Goal: Task Accomplishment & Management: Use online tool/utility

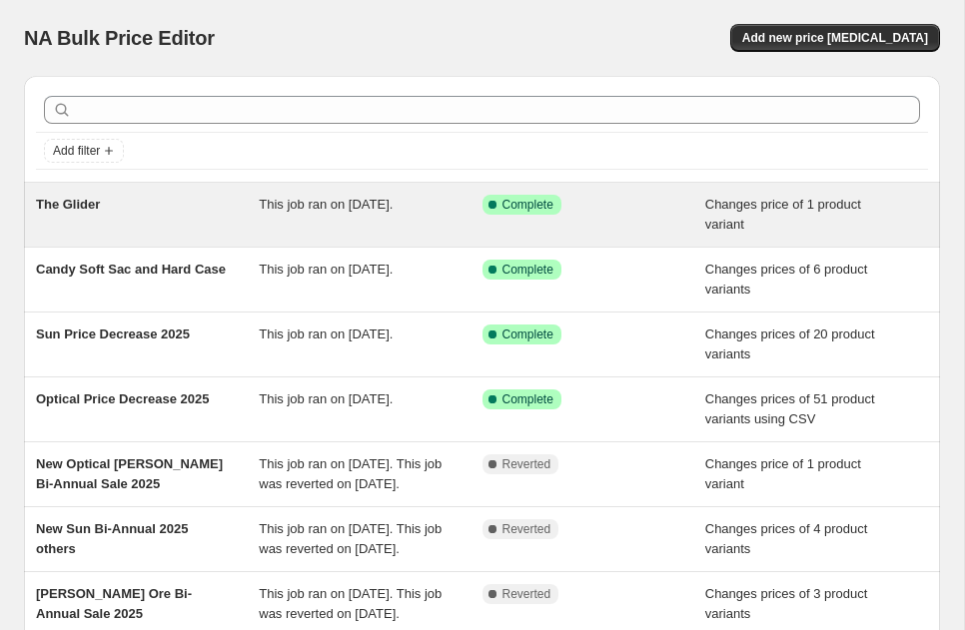
click at [81, 206] on span "The Glider" at bounding box center [68, 204] width 64 height 15
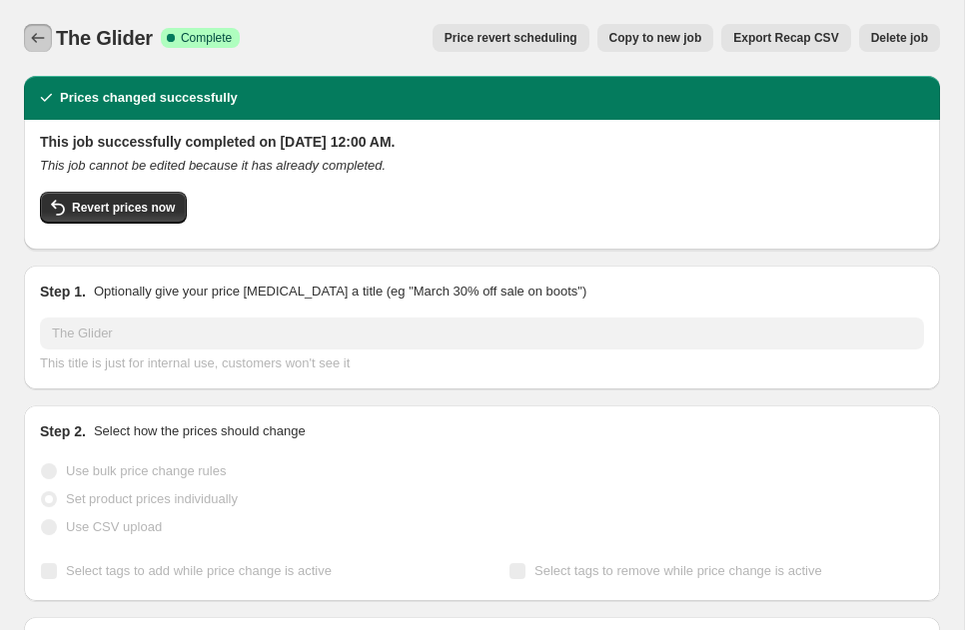
click at [40, 31] on icon "Price change jobs" at bounding box center [38, 38] width 20 height 20
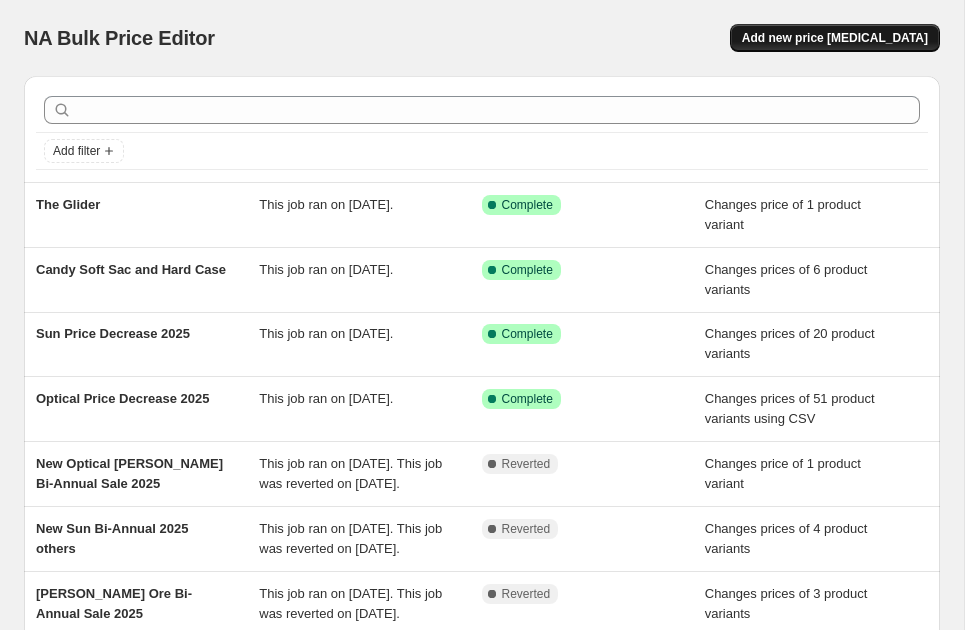
click at [813, 42] on span "Add new price [MEDICAL_DATA]" at bounding box center [835, 38] width 186 height 16
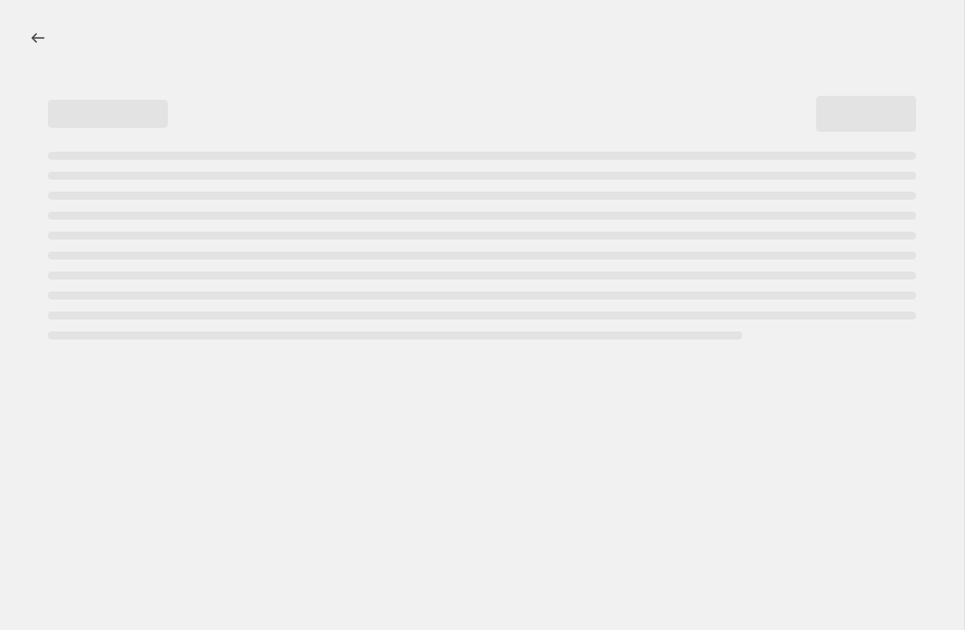
select select "percentage"
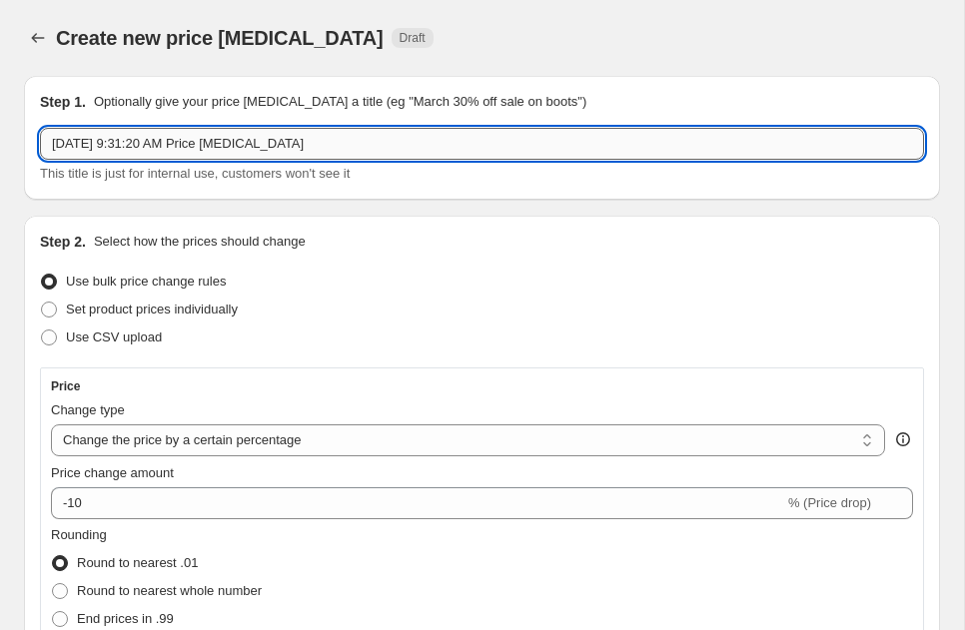
click at [305, 151] on input "Aug 13, 2025, 9:31:20 AM Price change job" at bounding box center [482, 144] width 884 height 32
click at [50, 318] on span at bounding box center [49, 310] width 18 height 18
click at [42, 303] on input "Set product prices individually" at bounding box center [41, 302] width 1 height 1
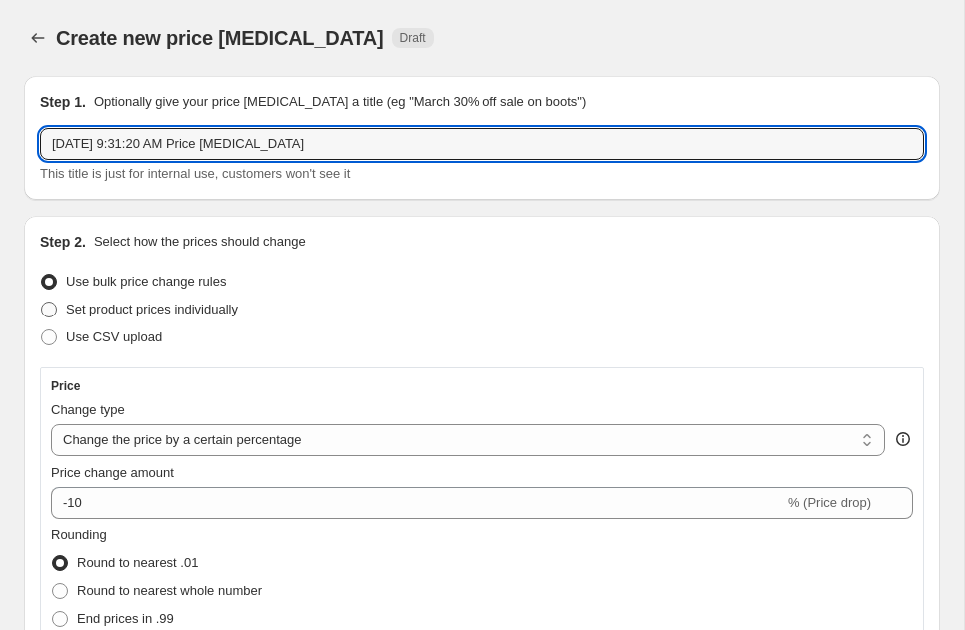
radio input "true"
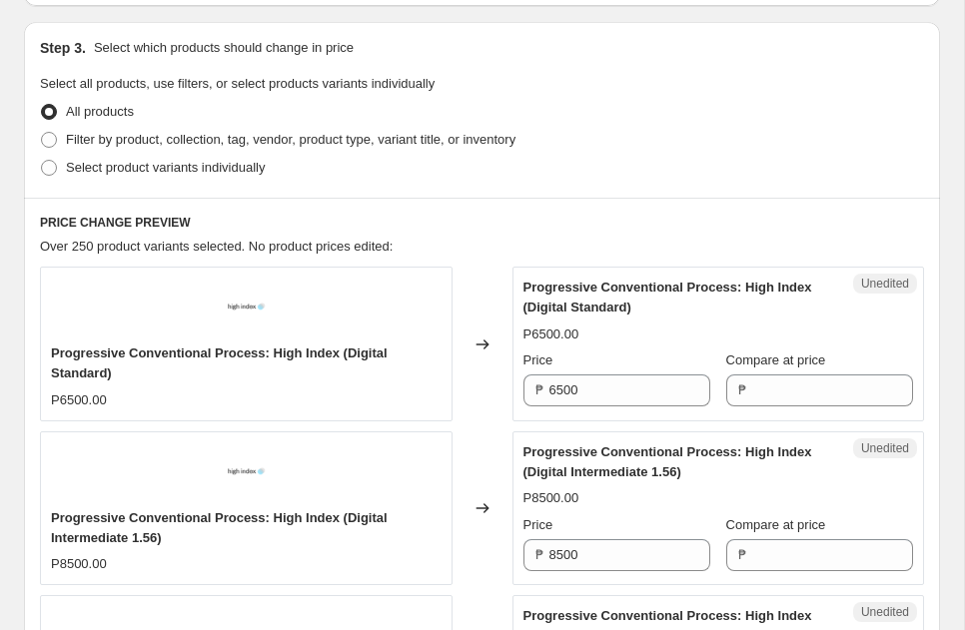
scroll to position [425, 0]
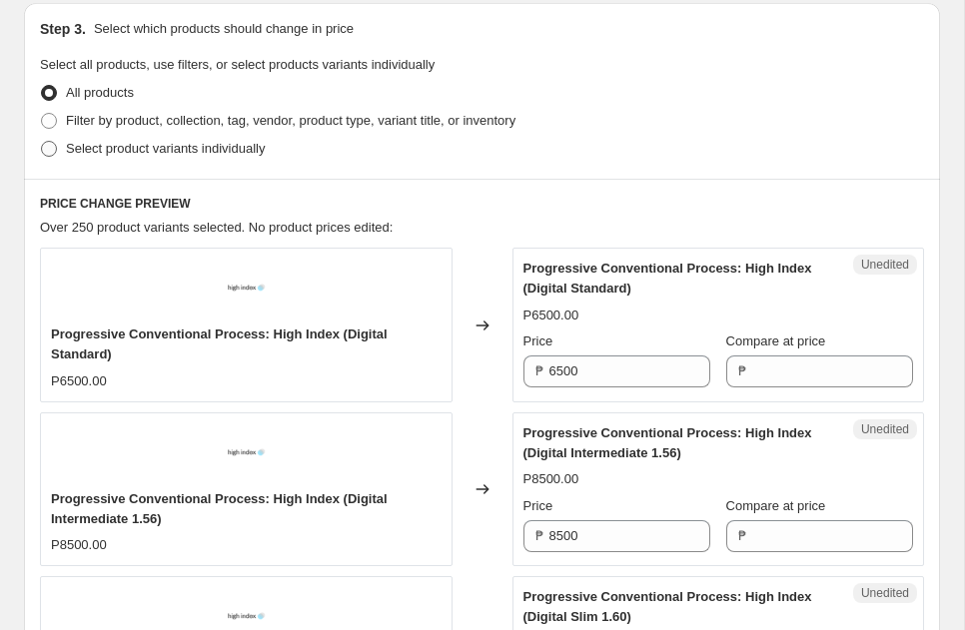
click at [52, 147] on span at bounding box center [49, 149] width 16 height 16
click at [42, 142] on input "Select product variants individually" at bounding box center [41, 141] width 1 height 1
radio input "true"
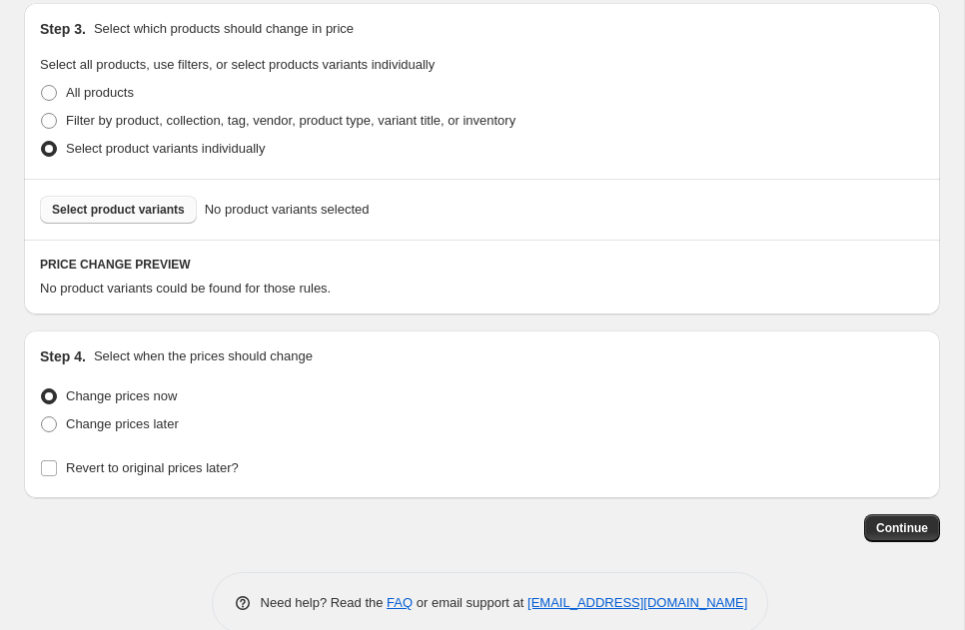
click at [75, 215] on span "Select product variants" at bounding box center [118, 210] width 133 height 16
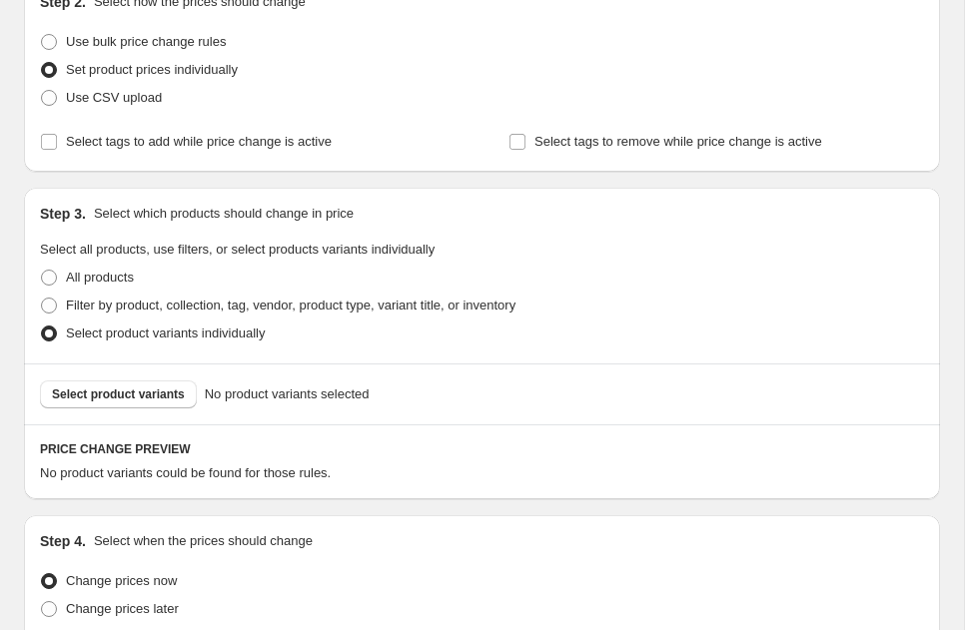
scroll to position [0, 0]
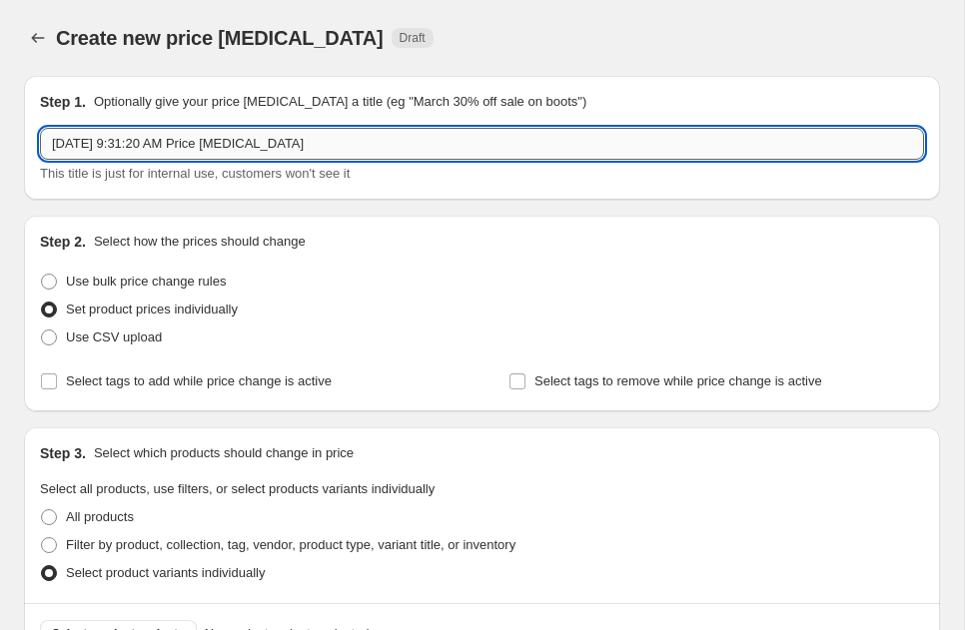
click at [130, 151] on input "Aug 13, 2025, 9:31:20 AM Price change job" at bounding box center [482, 144] width 884 height 32
click at [40, 32] on icon "Price change jobs" at bounding box center [38, 38] width 20 height 20
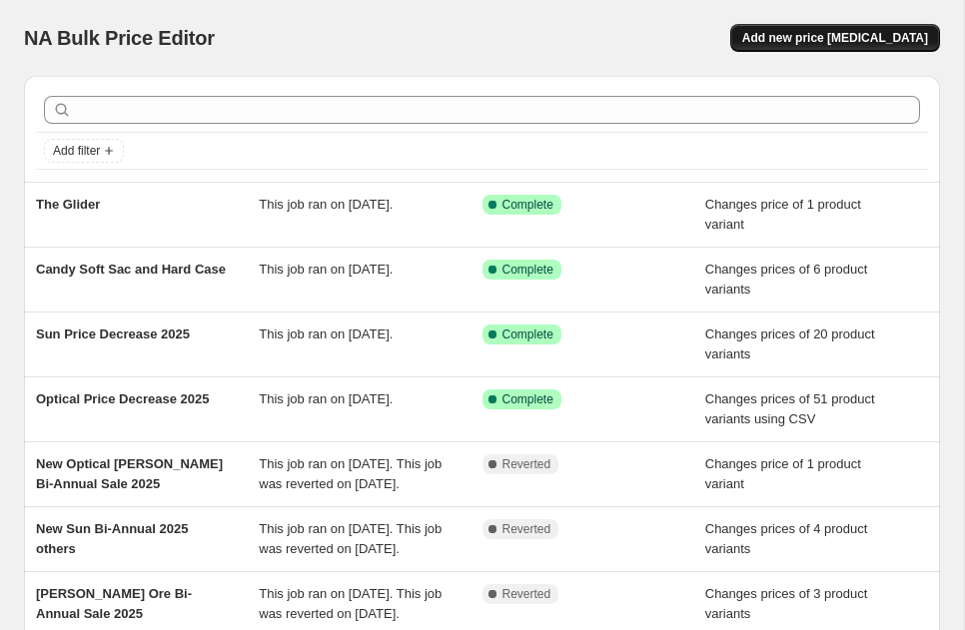
click at [851, 44] on span "Add new price [MEDICAL_DATA]" at bounding box center [835, 38] width 186 height 16
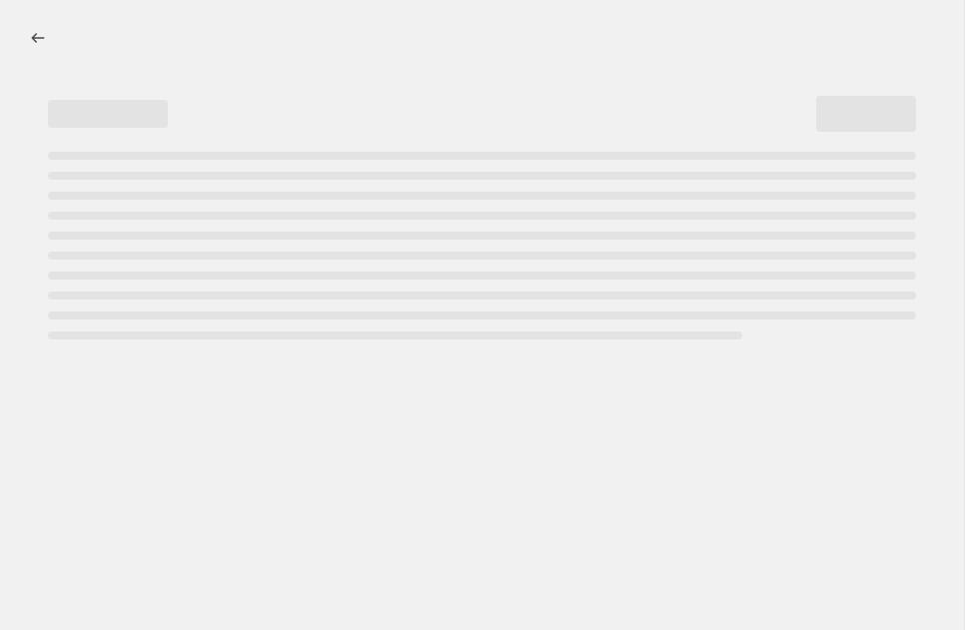
select select "percentage"
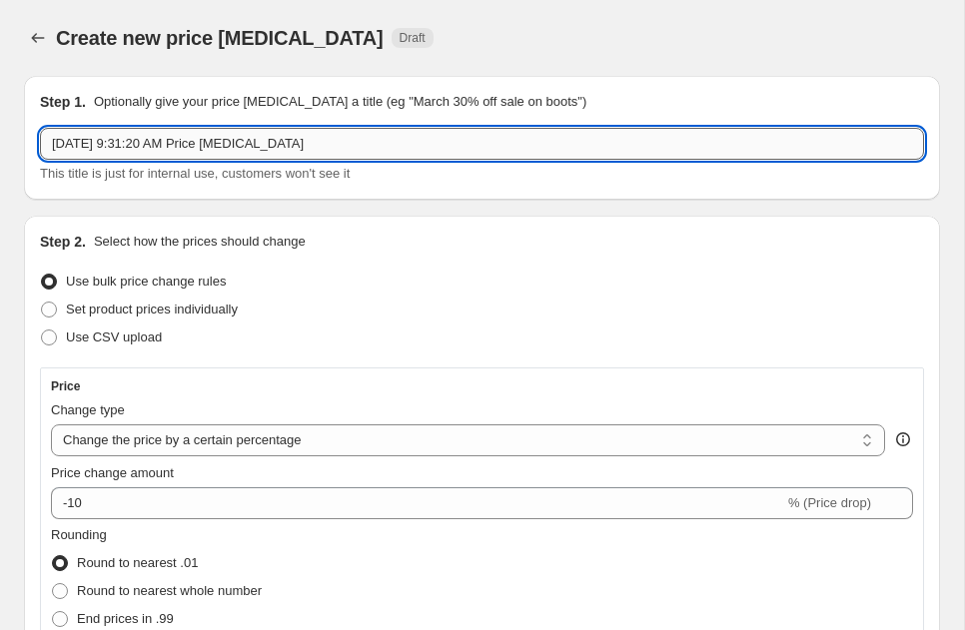
click at [148, 157] on input "Aug 13, 2025, 9:31:20 AM Price change job" at bounding box center [482, 144] width 884 height 32
drag, startPoint x: 123, startPoint y: 147, endPoint x: 191, endPoint y: 147, distance: 67.9
click at [191, 147] on input "16oz bottle new price" at bounding box center [482, 144] width 884 height 32
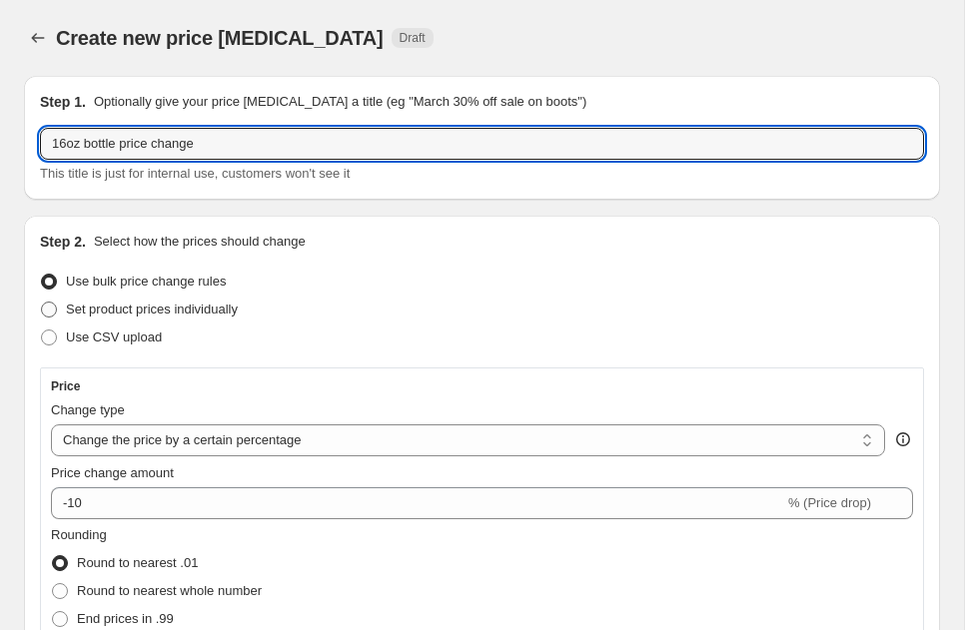
type input "16oz bottle price change"
click at [65, 313] on label "Set product prices individually" at bounding box center [139, 310] width 198 height 28
click at [42, 303] on input "Set product prices individually" at bounding box center [41, 302] width 1 height 1
radio input "true"
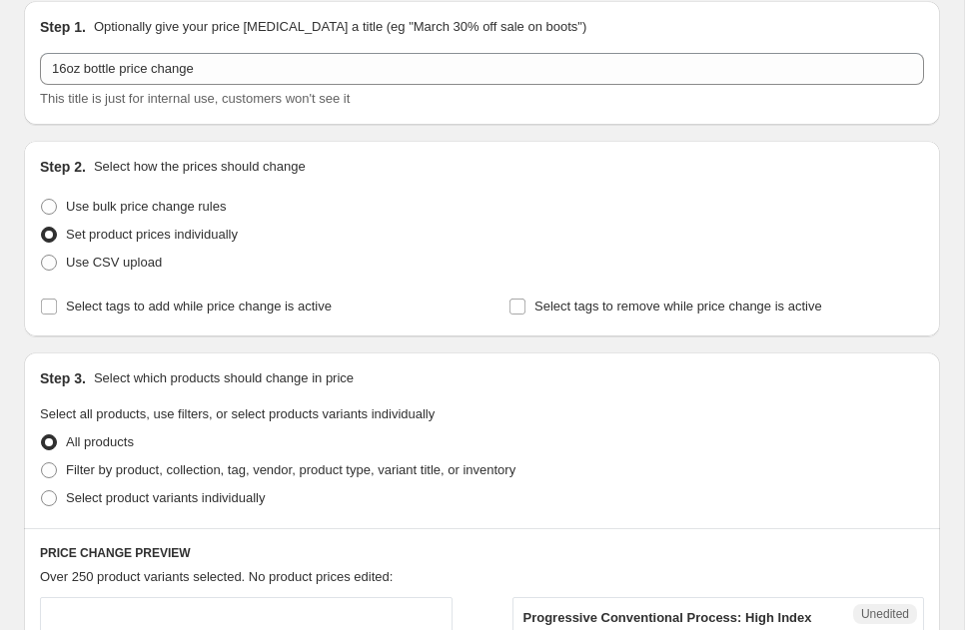
scroll to position [107, 0]
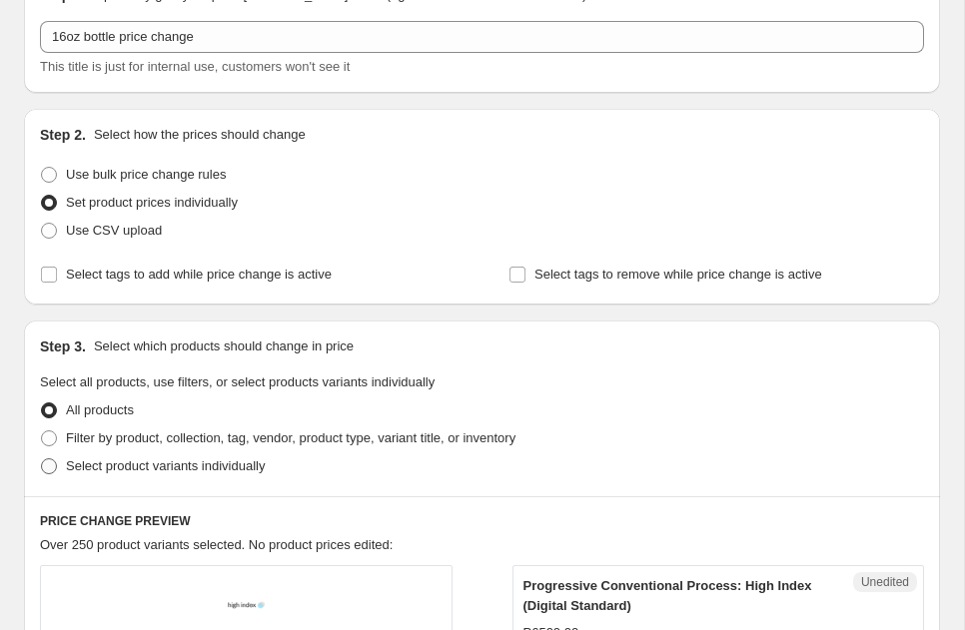
click at [73, 470] on span "Select product variants individually" at bounding box center [165, 466] width 199 height 15
click at [42, 460] on input "Select product variants individually" at bounding box center [41, 459] width 1 height 1
radio input "true"
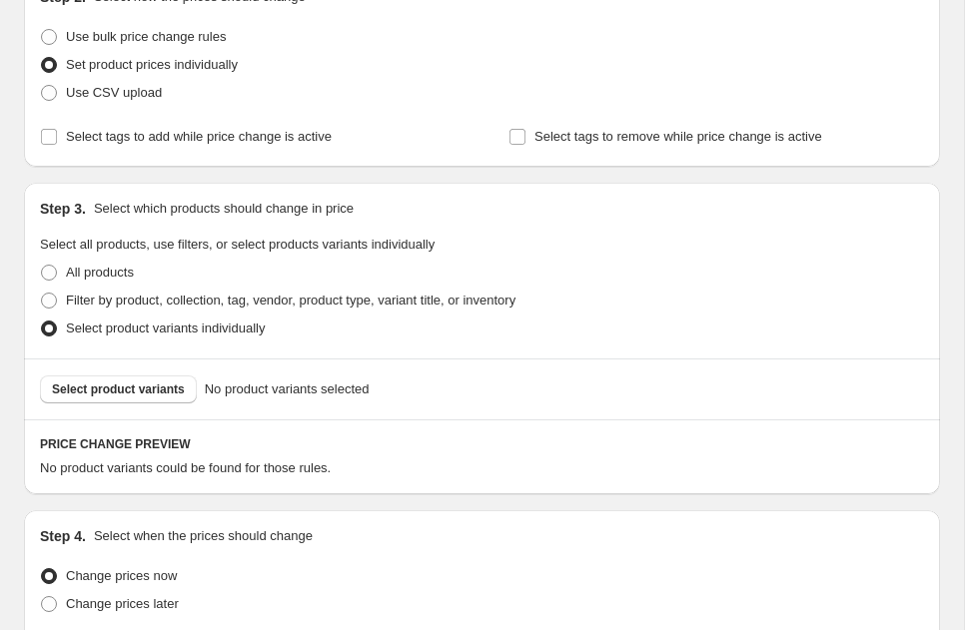
scroll to position [286, 0]
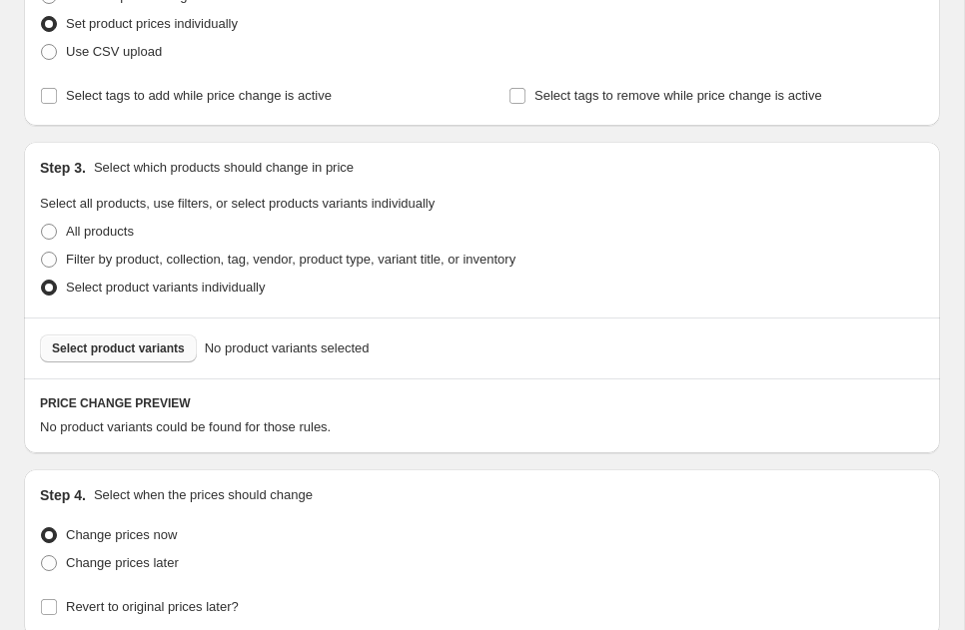
click at [164, 352] on span "Select product variants" at bounding box center [118, 349] width 133 height 16
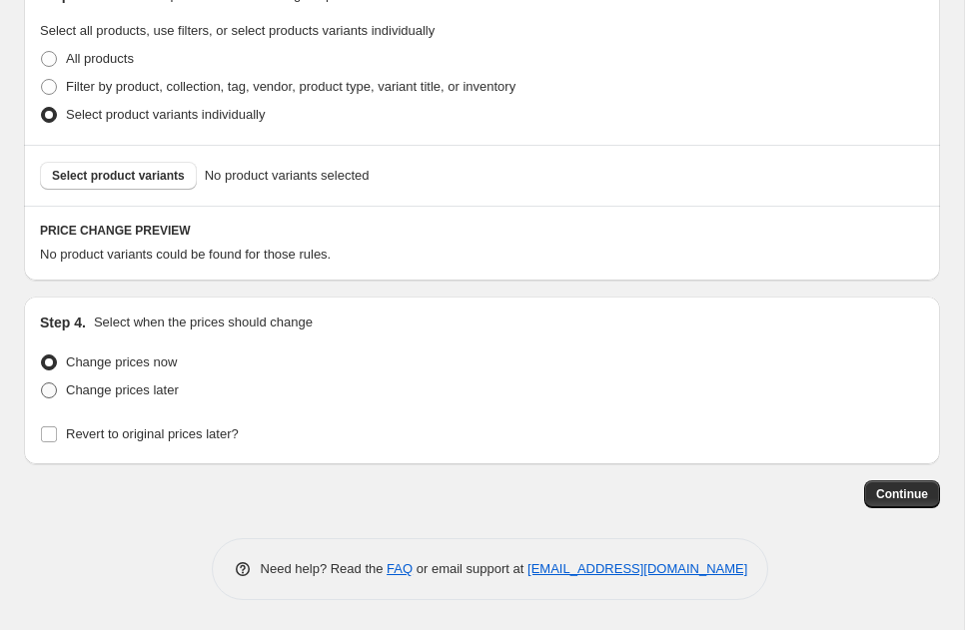
click at [84, 384] on span "Change prices later" at bounding box center [122, 390] width 113 height 15
click at [42, 384] on input "Change prices later" at bounding box center [41, 383] width 1 height 1
radio input "true"
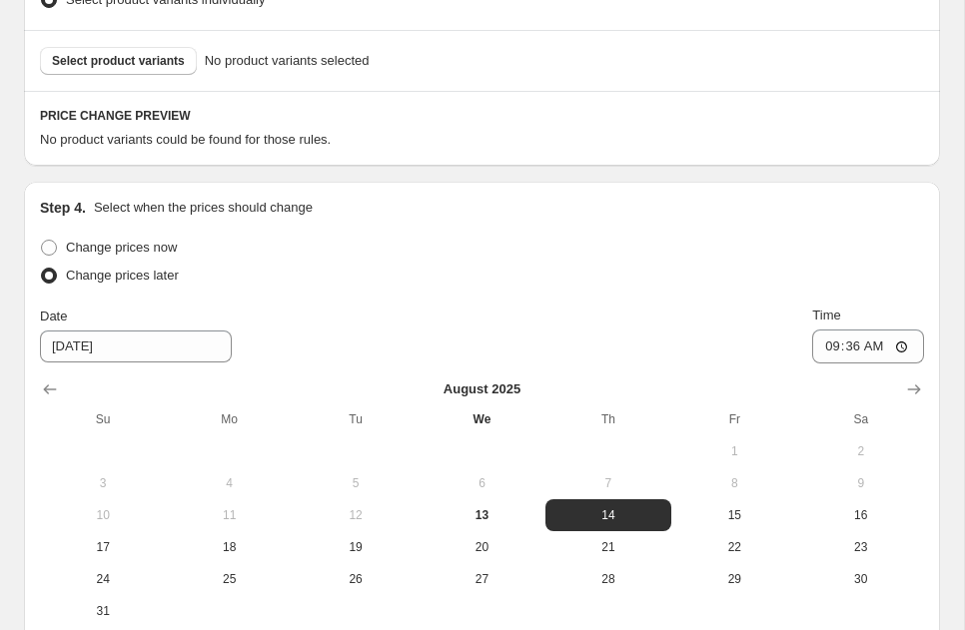
scroll to position [678, 0]
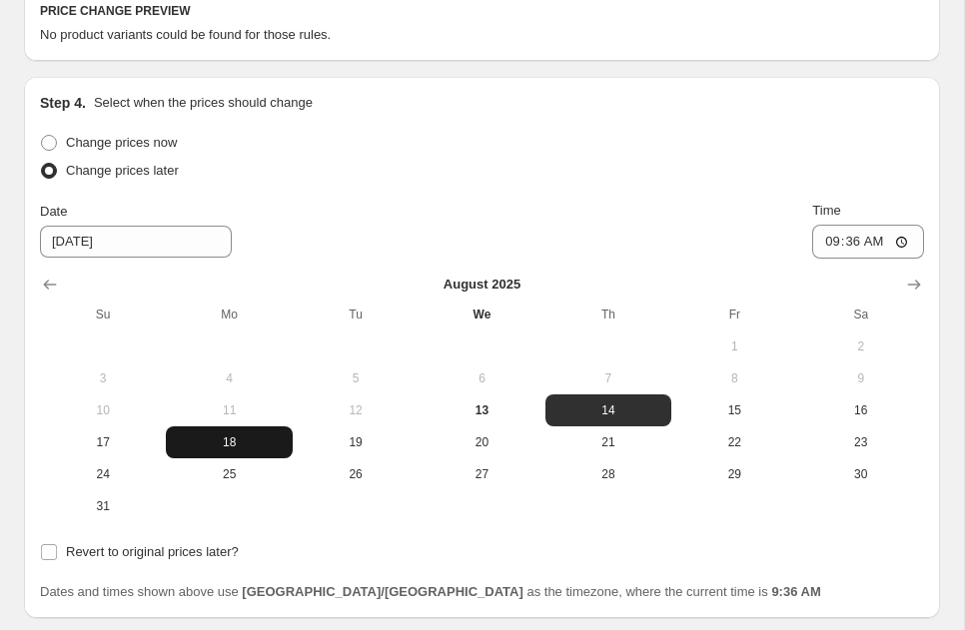
click at [217, 443] on span "18" at bounding box center [229, 443] width 110 height 16
type input "[DATE]"
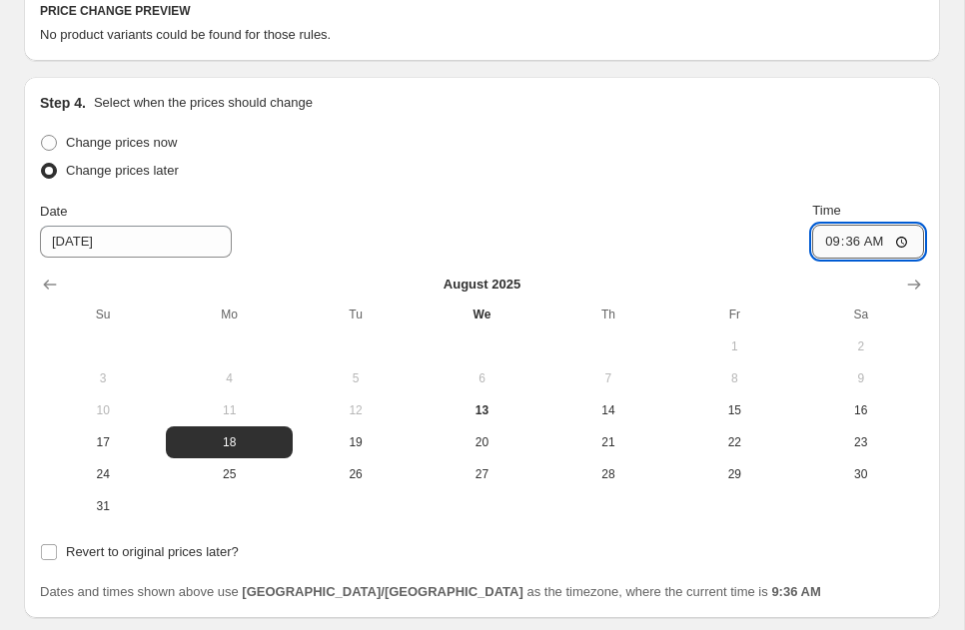
click at [903, 237] on input "09:36" at bounding box center [868, 242] width 112 height 34
click at [597, 173] on div "Change prices later" at bounding box center [482, 171] width 884 height 28
type input "00:00"
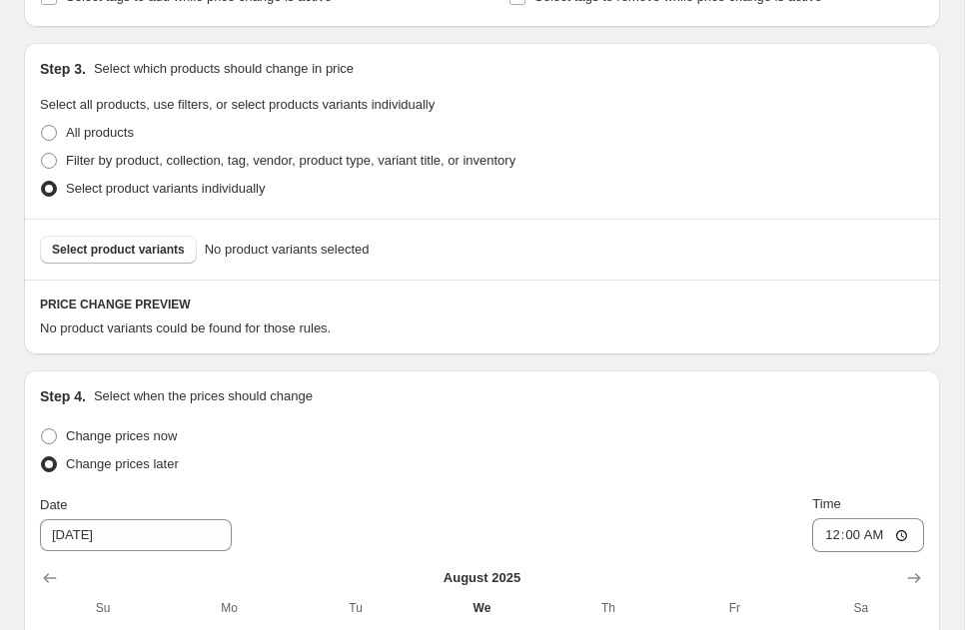
scroll to position [383, 0]
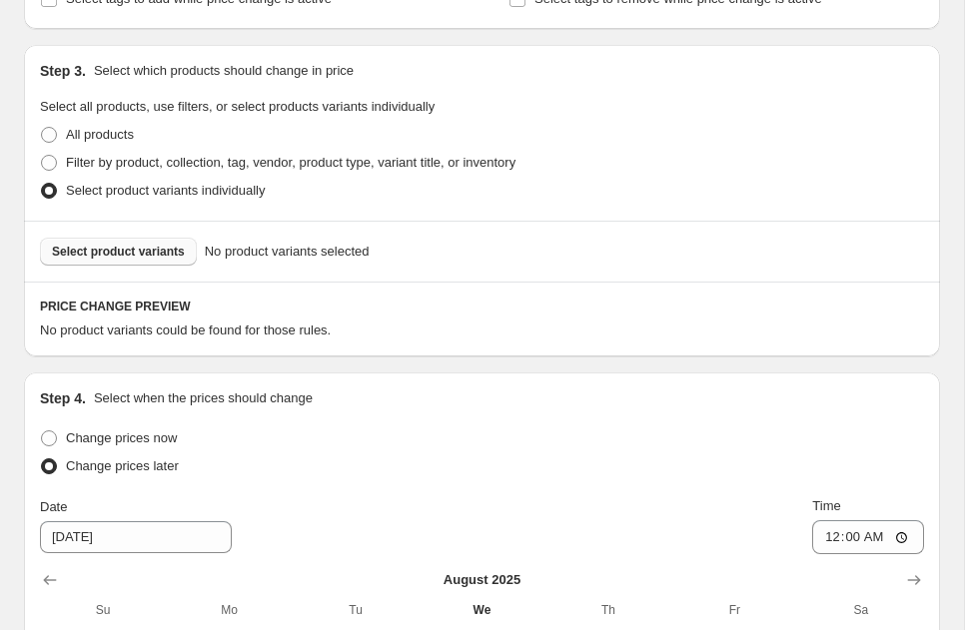
click at [172, 246] on span "Select product variants" at bounding box center [118, 252] width 133 height 16
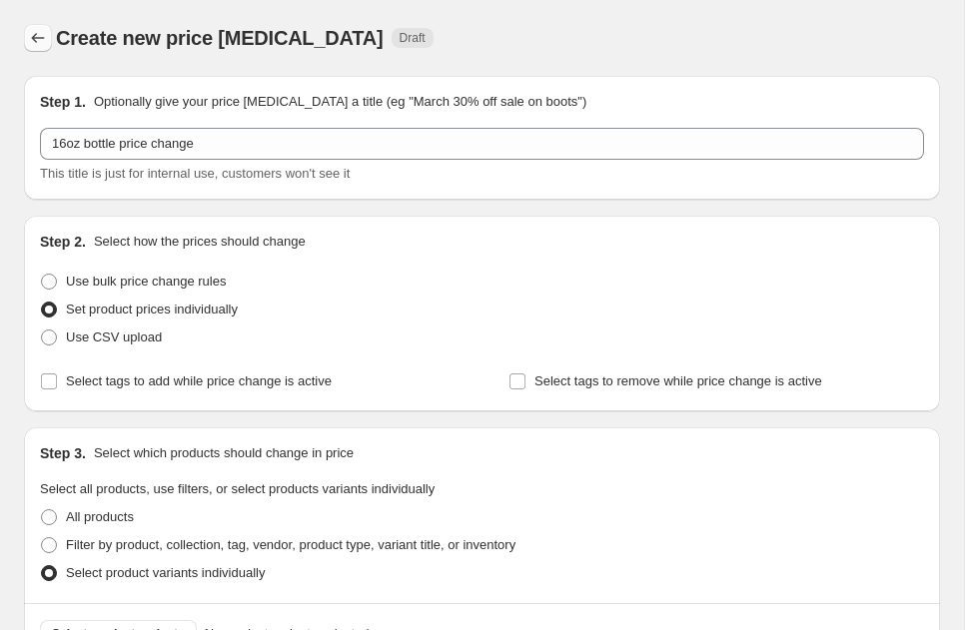
click at [26, 34] on button "Price change jobs" at bounding box center [38, 38] width 28 height 28
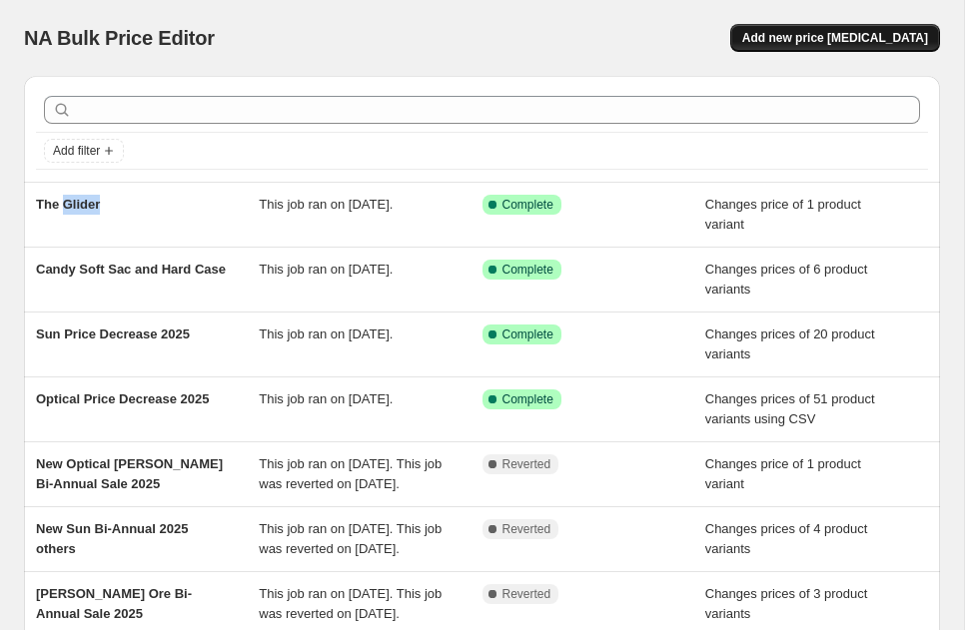
click at [788, 37] on span "Add new price [MEDICAL_DATA]" at bounding box center [835, 38] width 186 height 16
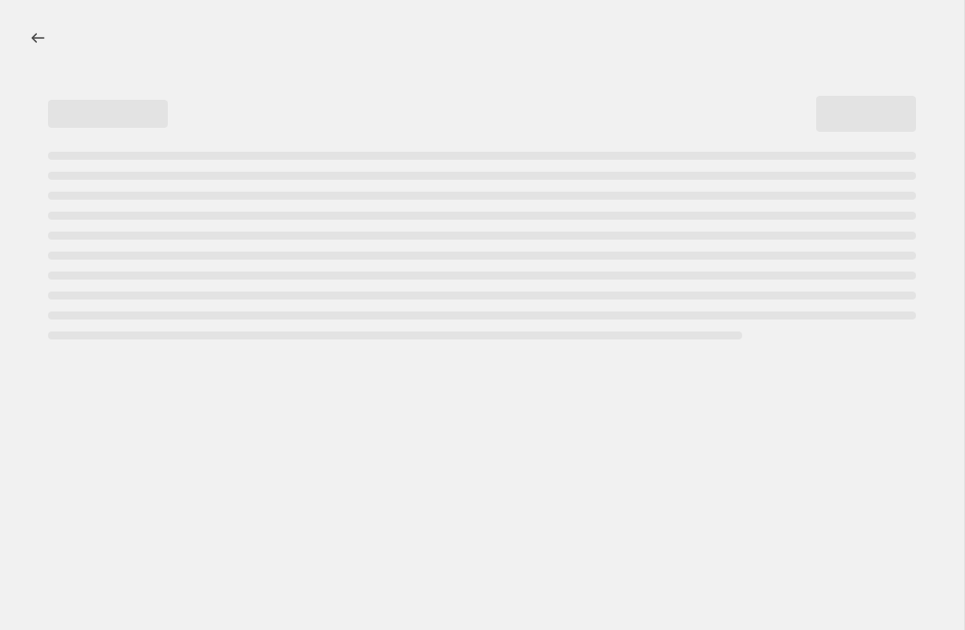
select select "percentage"
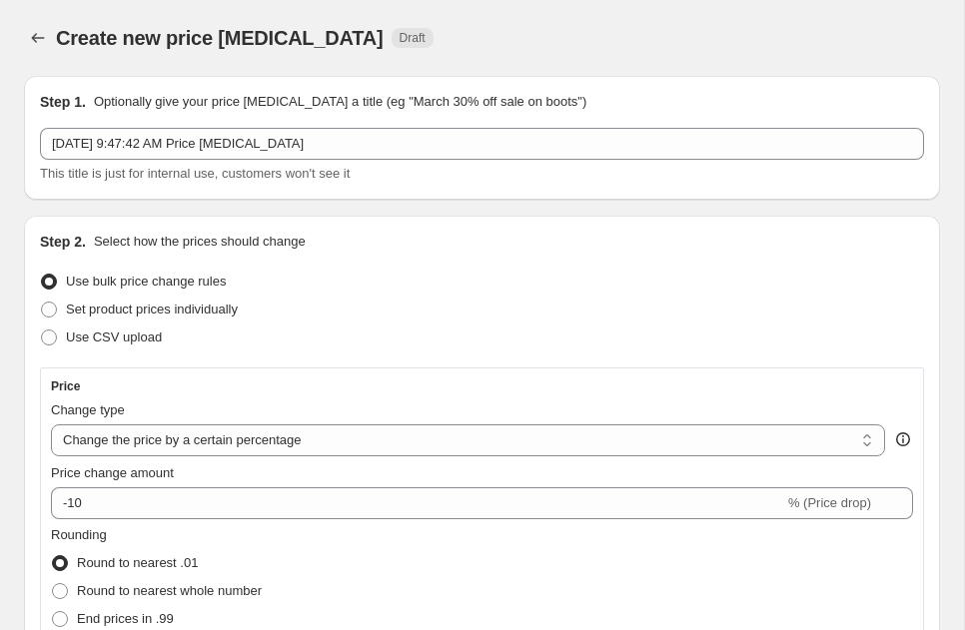
click at [190, 162] on div "[DATE] 9:47:42 AM Price [MEDICAL_DATA] This title is just for internal use, cus…" at bounding box center [482, 156] width 884 height 56
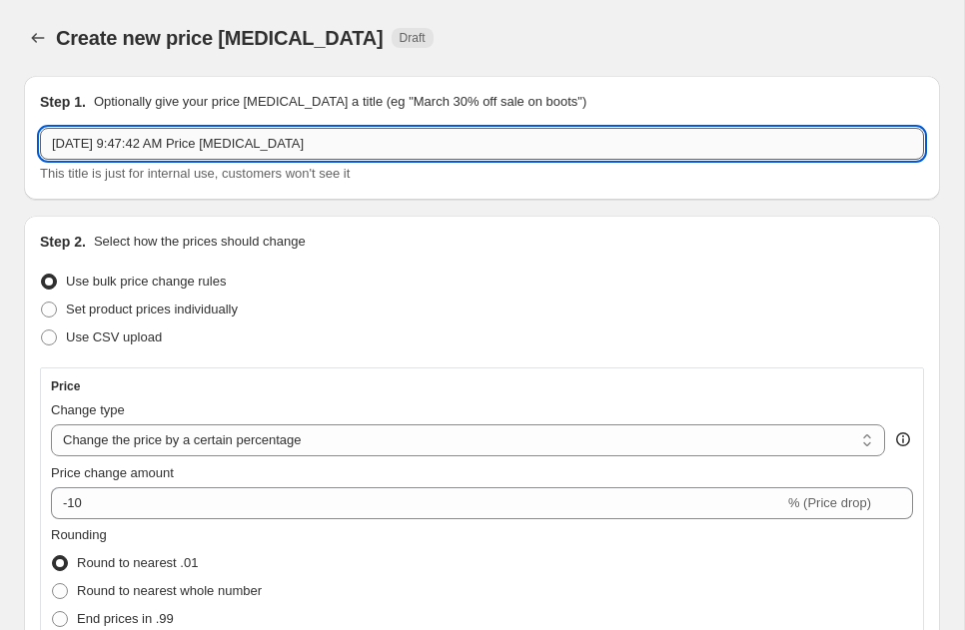
click at [197, 146] on input "[DATE] 9:47:42 AM Price [MEDICAL_DATA]" at bounding box center [482, 144] width 884 height 32
click at [86, 147] on input "16oz price change" at bounding box center [482, 144] width 884 height 32
type input "16oz bottle price change"
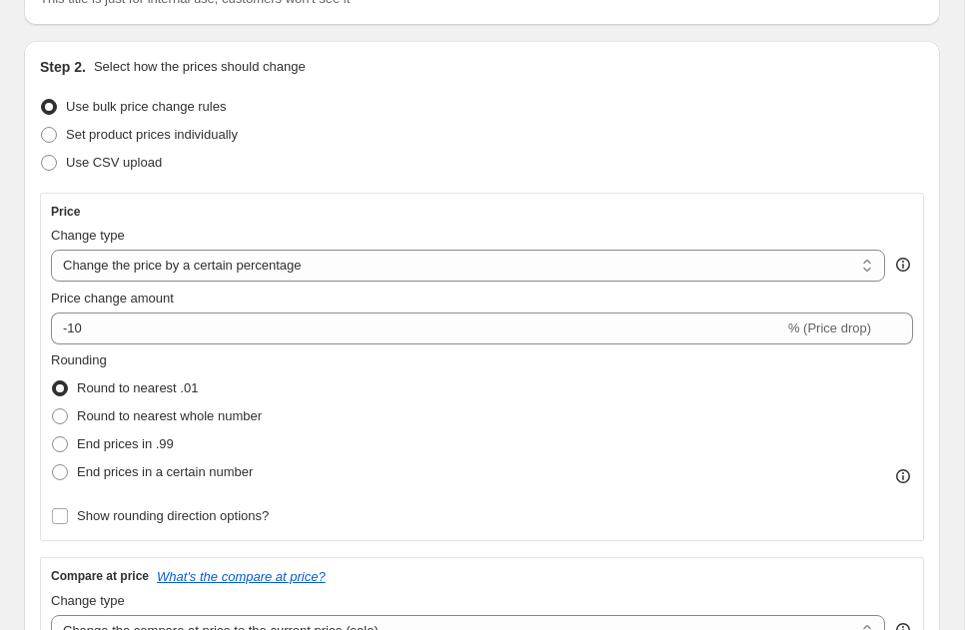
scroll to position [181, 0]
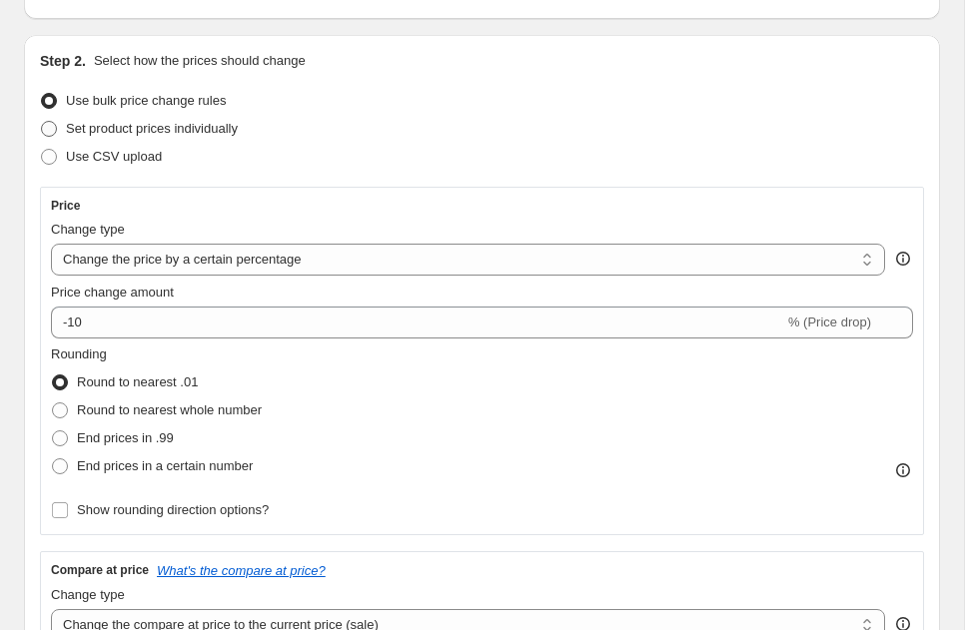
click at [126, 138] on span "Set product prices individually" at bounding box center [152, 129] width 172 height 20
click at [42, 122] on input "Set product prices individually" at bounding box center [41, 121] width 1 height 1
radio input "true"
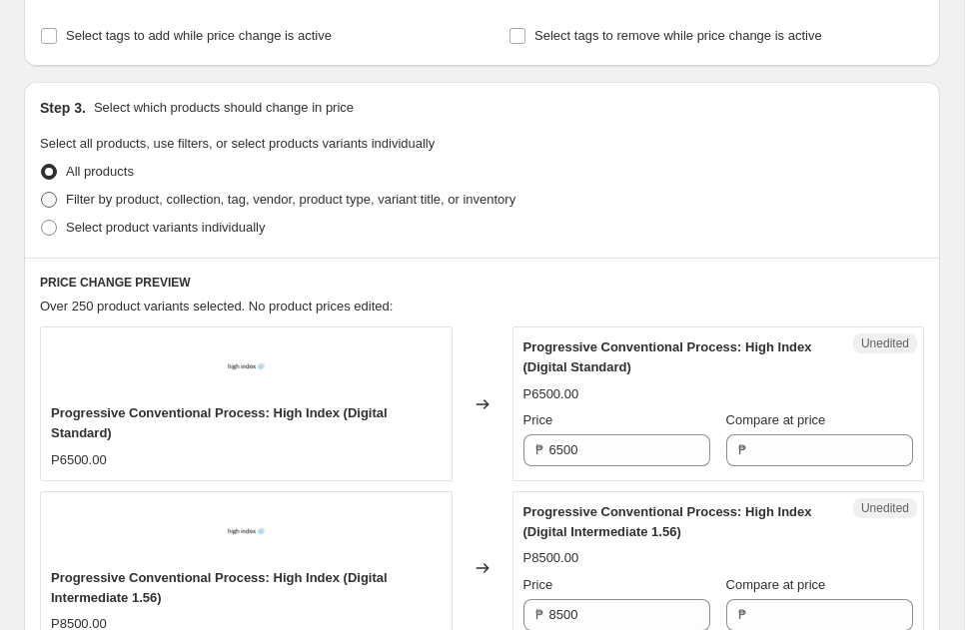
scroll to position [373, 0]
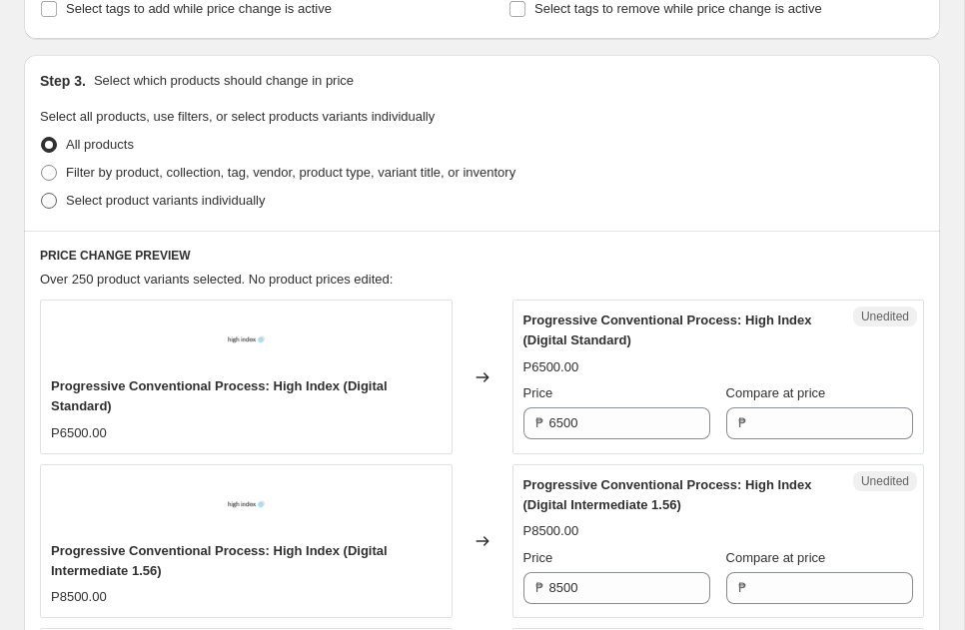
click at [108, 195] on span "Select product variants individually" at bounding box center [165, 200] width 199 height 15
click at [42, 194] on input "Select product variants individually" at bounding box center [41, 193] width 1 height 1
radio input "true"
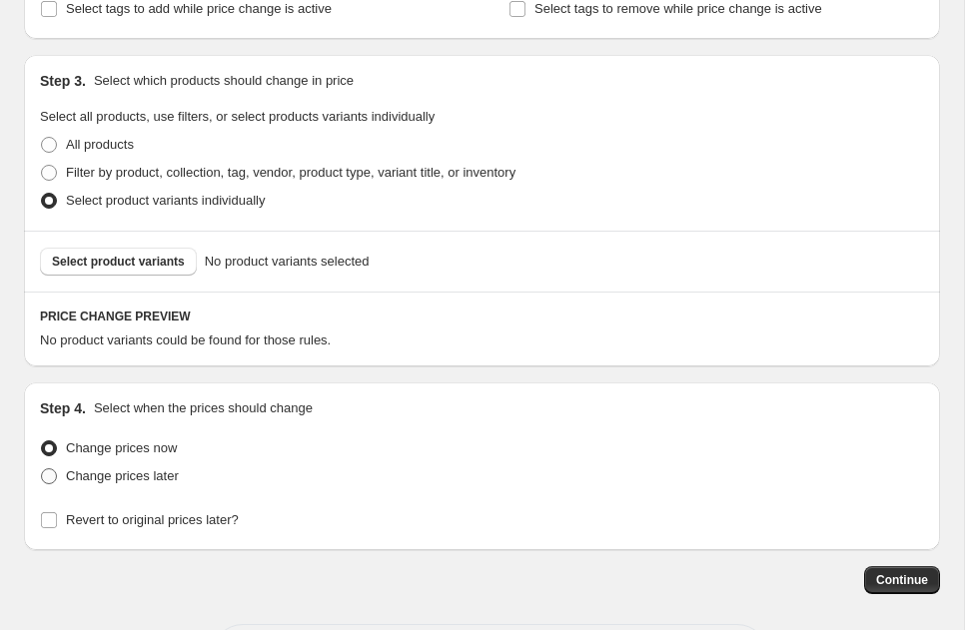
click at [129, 476] on span "Change prices later" at bounding box center [122, 476] width 113 height 15
click at [42, 470] on input "Change prices later" at bounding box center [41, 469] width 1 height 1
radio input "true"
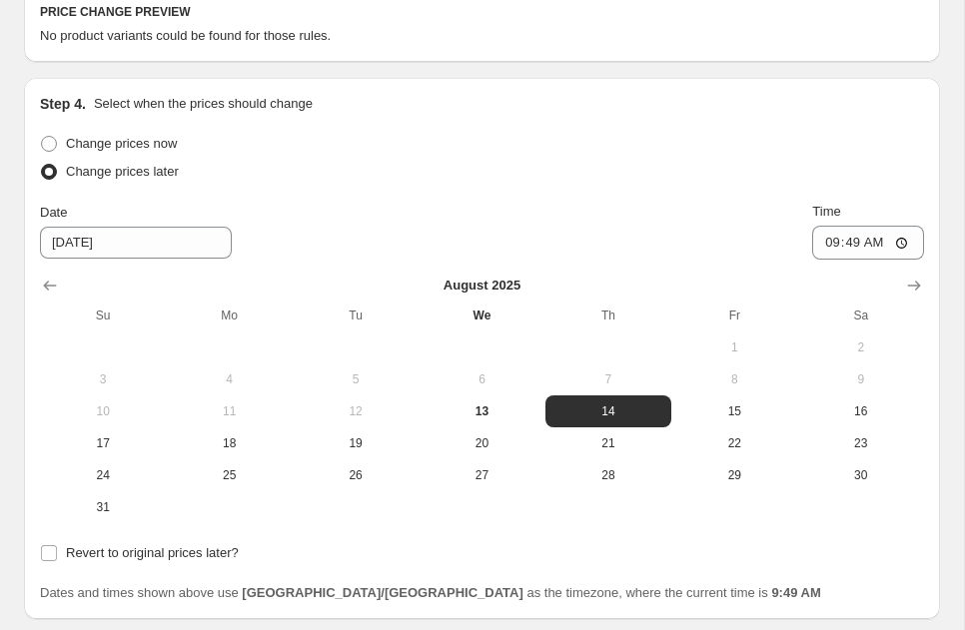
scroll to position [682, 0]
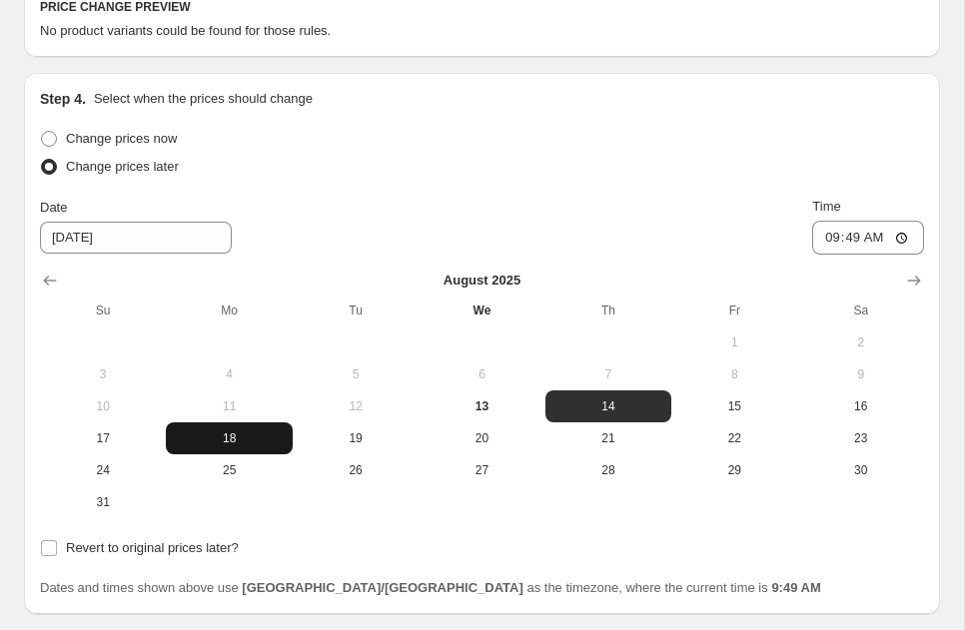
click at [258, 454] on button "18" at bounding box center [229, 439] width 126 height 32
type input "[DATE]"
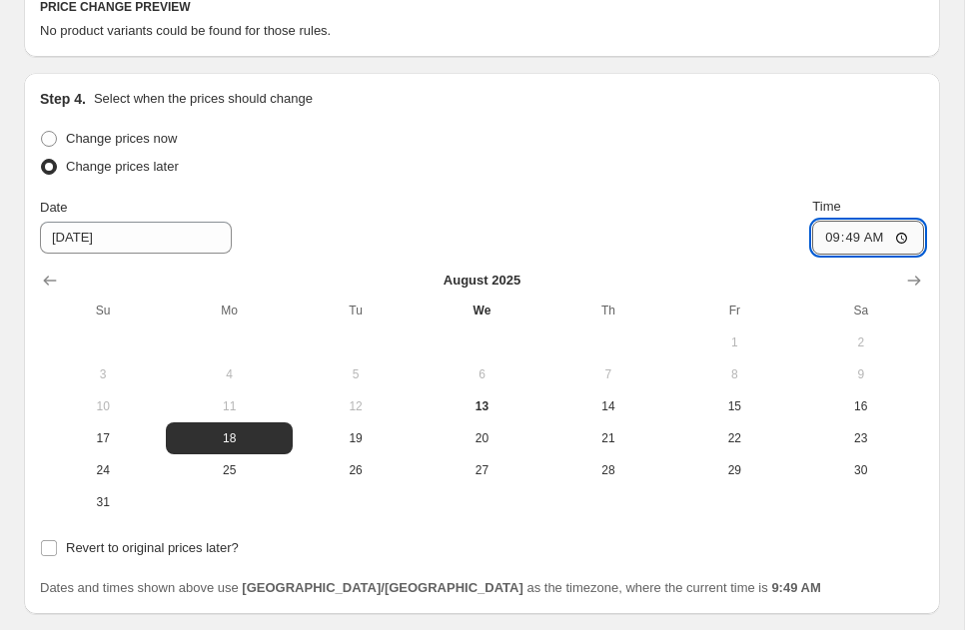
click at [898, 241] on input "09:49" at bounding box center [868, 238] width 112 height 34
type input "00:00"
click at [613, 185] on div "Change prices now Change prices later Date [DATE] Time 00:00 [DATE] Su Mo Tu We…" at bounding box center [482, 322] width 884 height 394
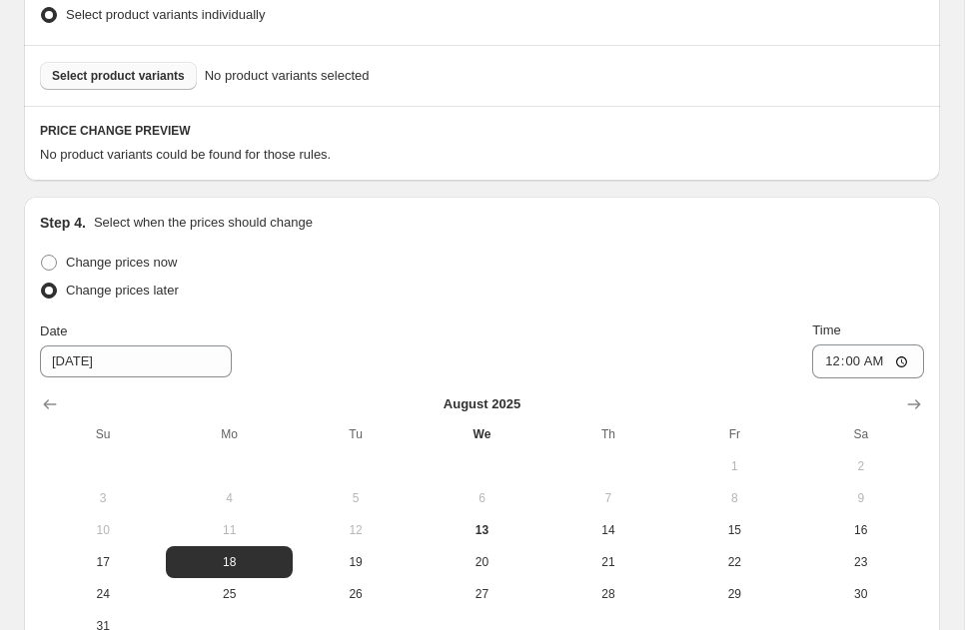
click at [143, 83] on span "Select product variants" at bounding box center [118, 76] width 133 height 16
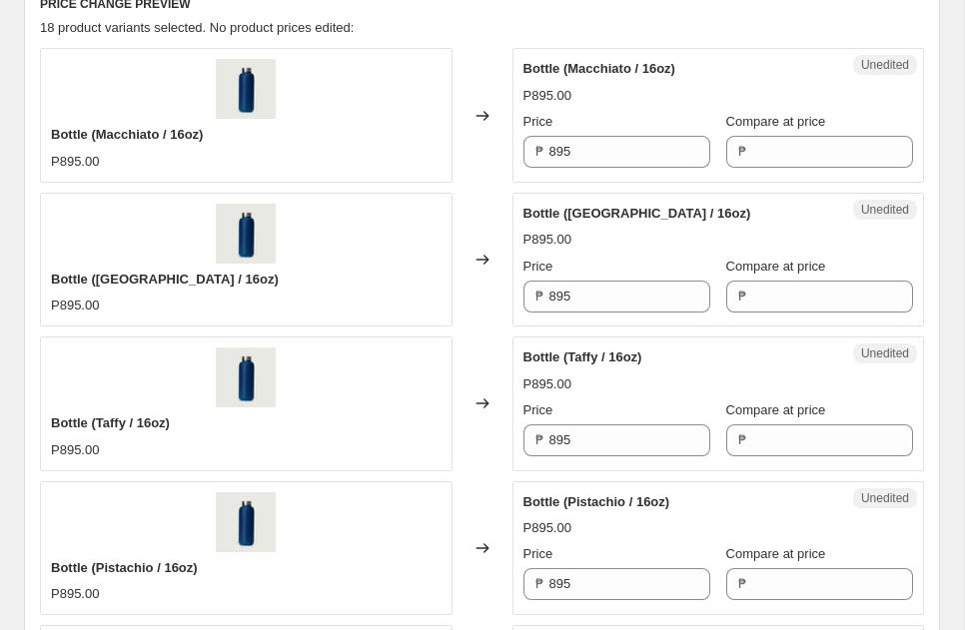
scroll to position [604, 0]
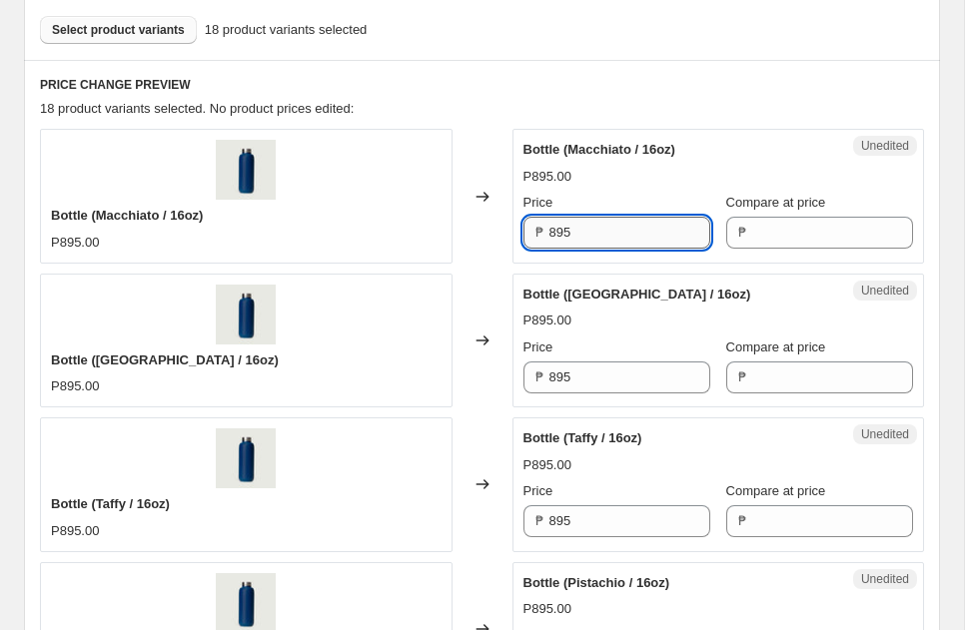
click at [560, 241] on input "895" at bounding box center [630, 233] width 161 height 32
type input "795"
click at [557, 377] on input "895" at bounding box center [630, 378] width 161 height 32
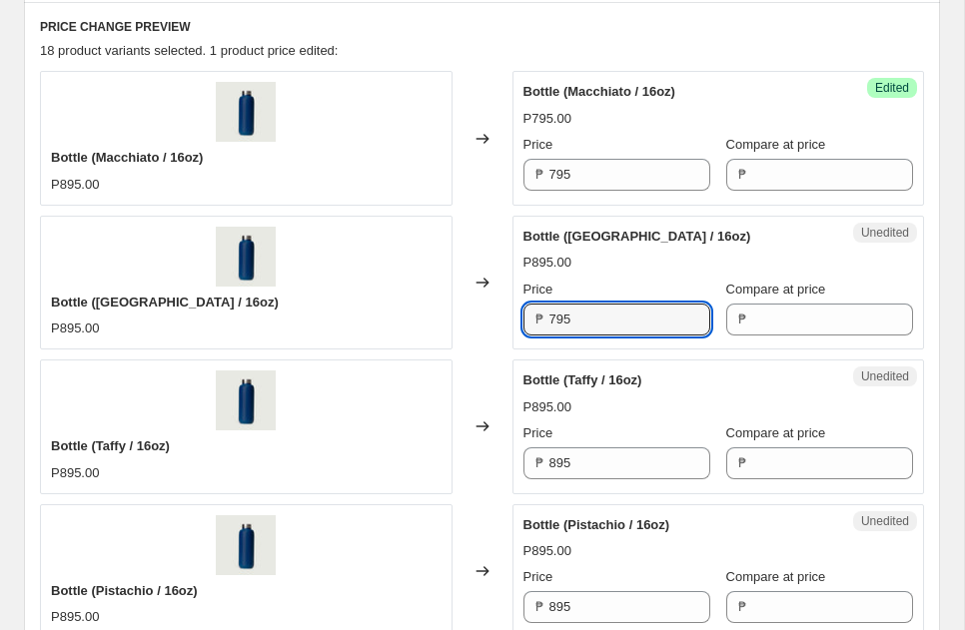
scroll to position [672, 0]
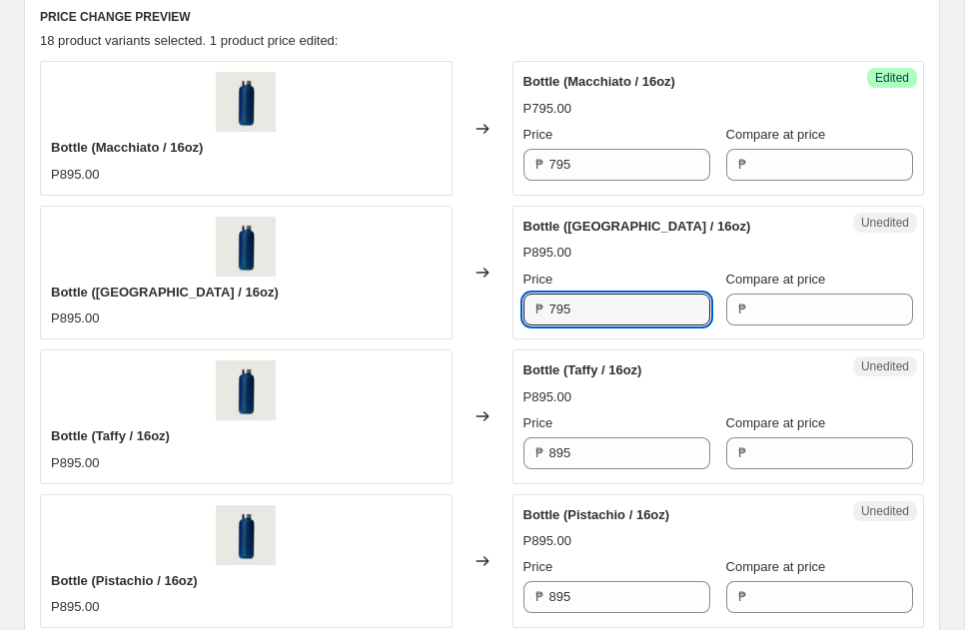
type input "795"
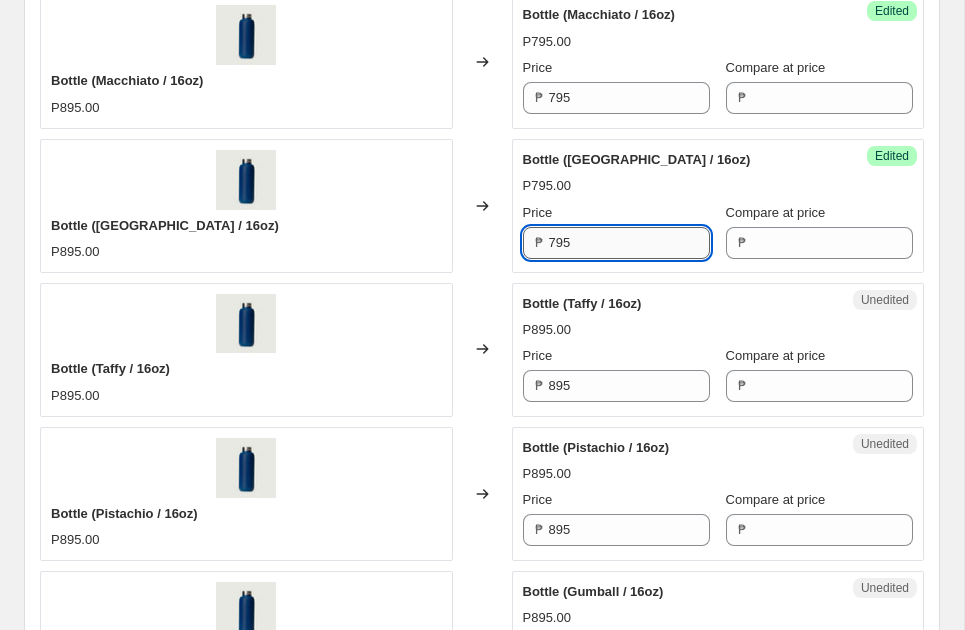
scroll to position [762, 0]
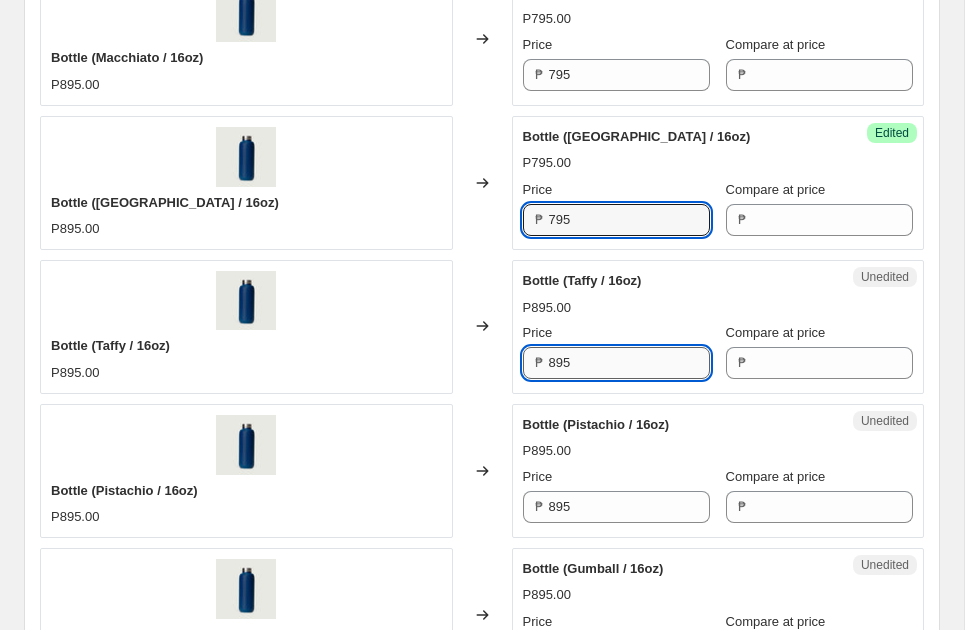
click at [556, 360] on input "895" at bounding box center [630, 364] width 161 height 32
type input "795"
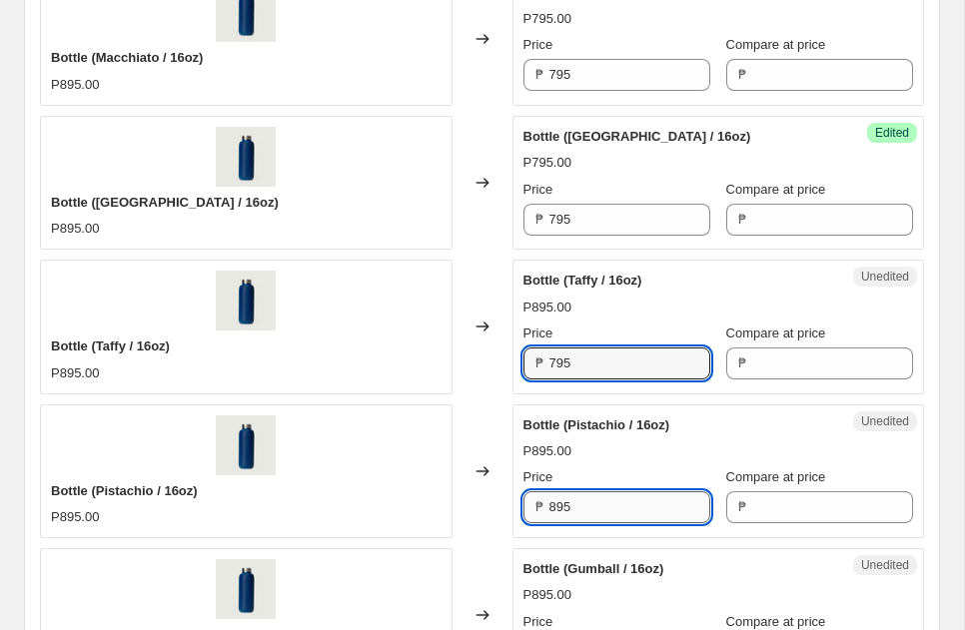
click at [556, 515] on input "895" at bounding box center [630, 508] width 161 height 32
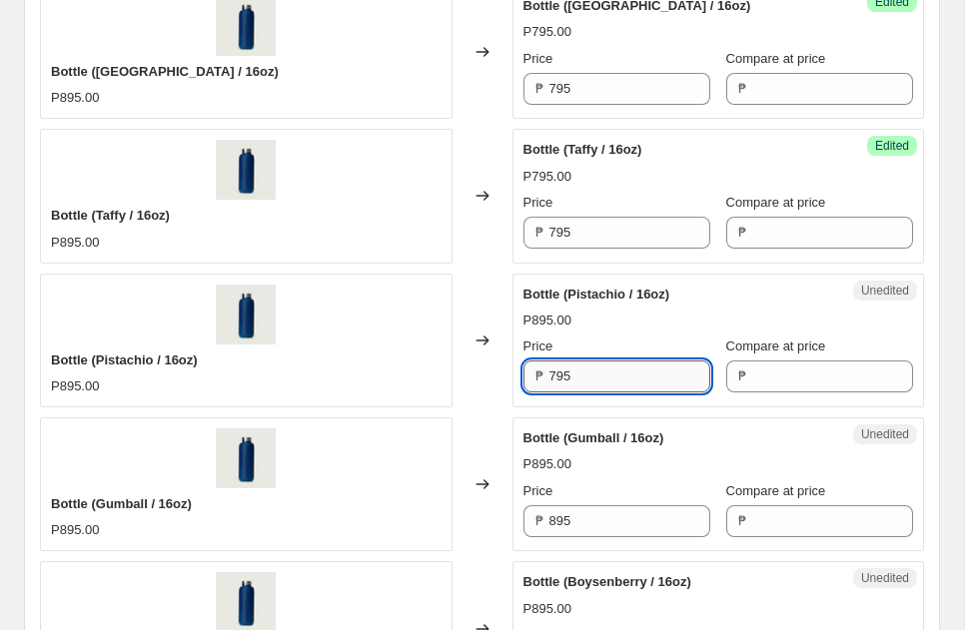
scroll to position [898, 0]
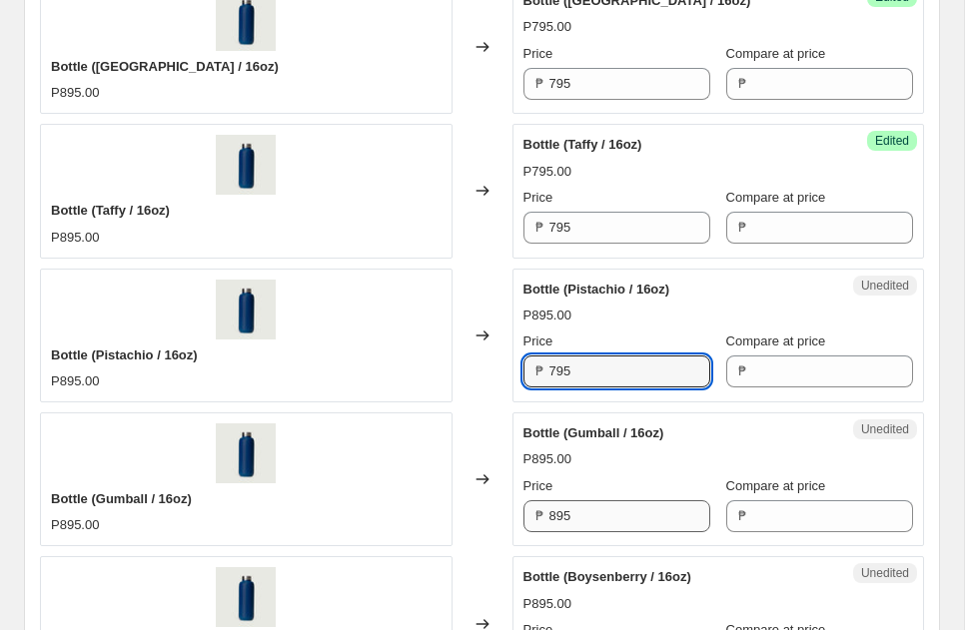
type input "795"
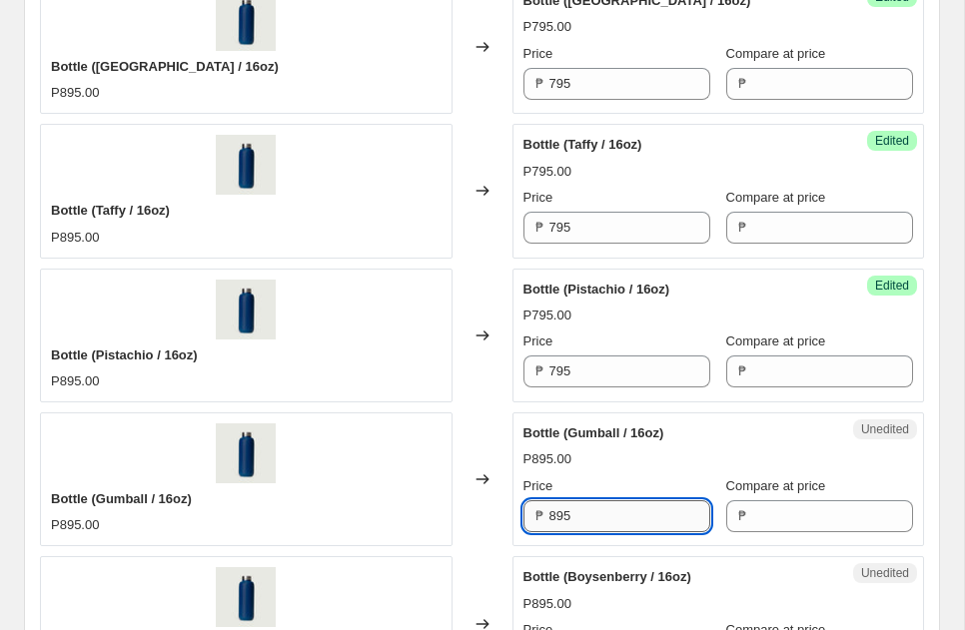
click at [558, 520] on input "895" at bounding box center [630, 517] width 161 height 32
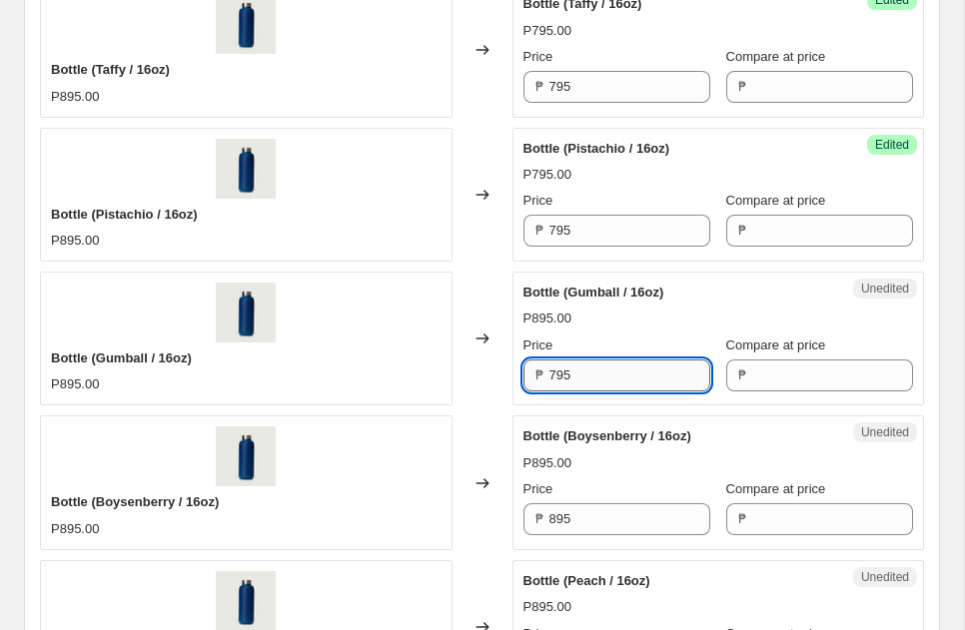
scroll to position [1057, 0]
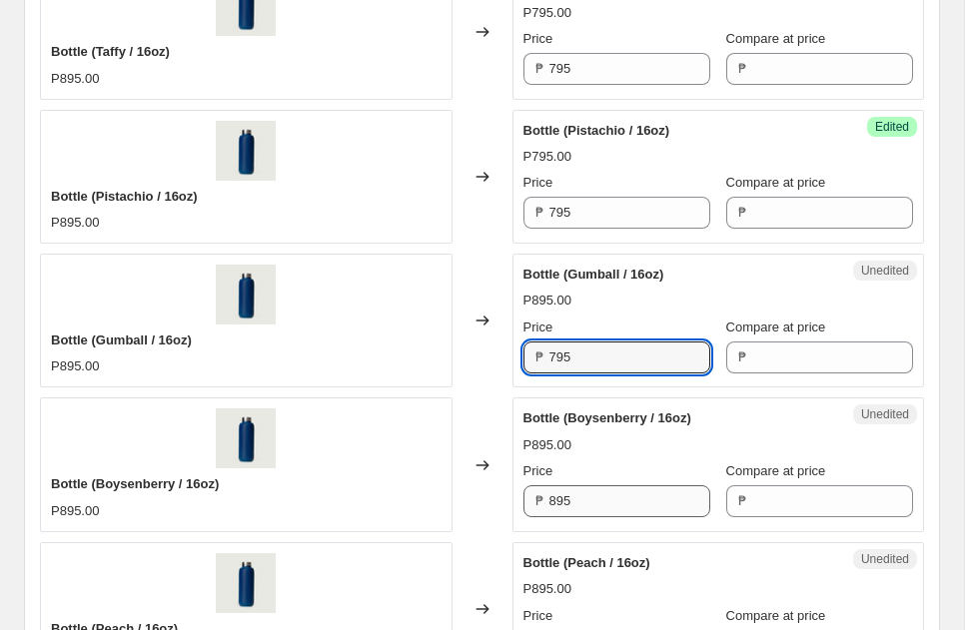
type input "795"
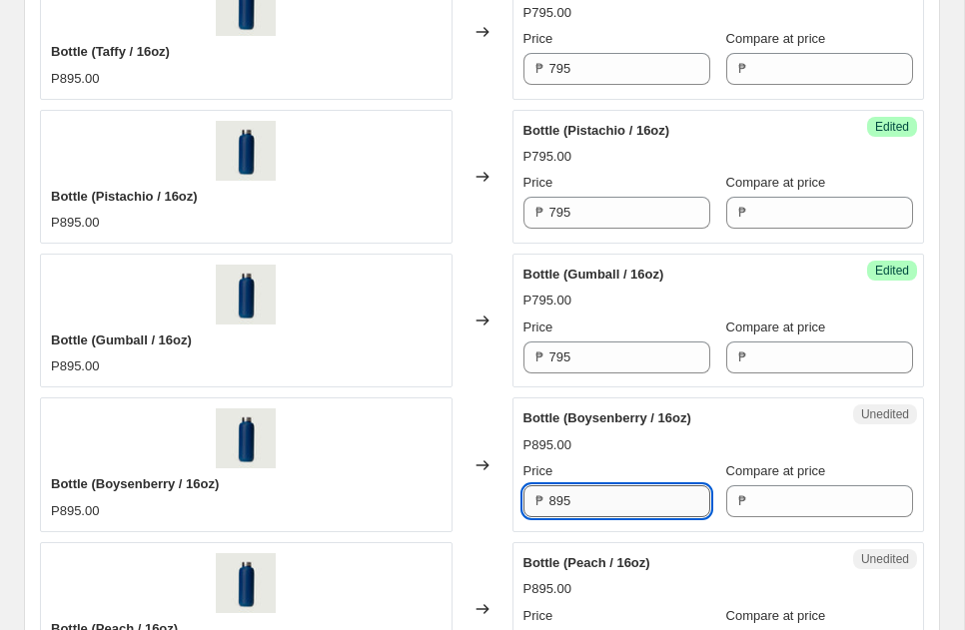
click at [555, 505] on input "895" at bounding box center [630, 502] width 161 height 32
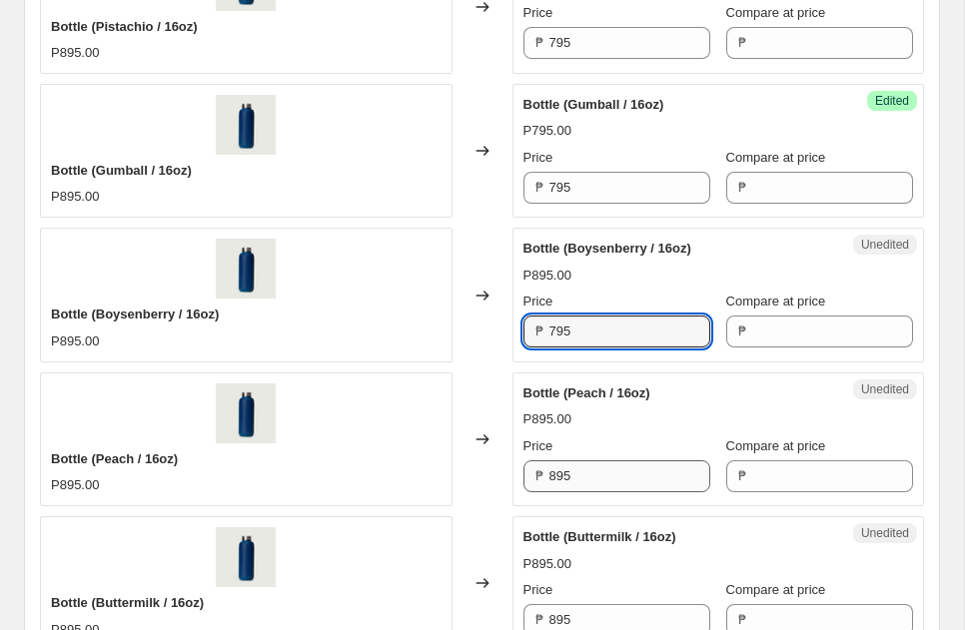
type input "795"
click at [555, 484] on input "895" at bounding box center [630, 477] width 161 height 32
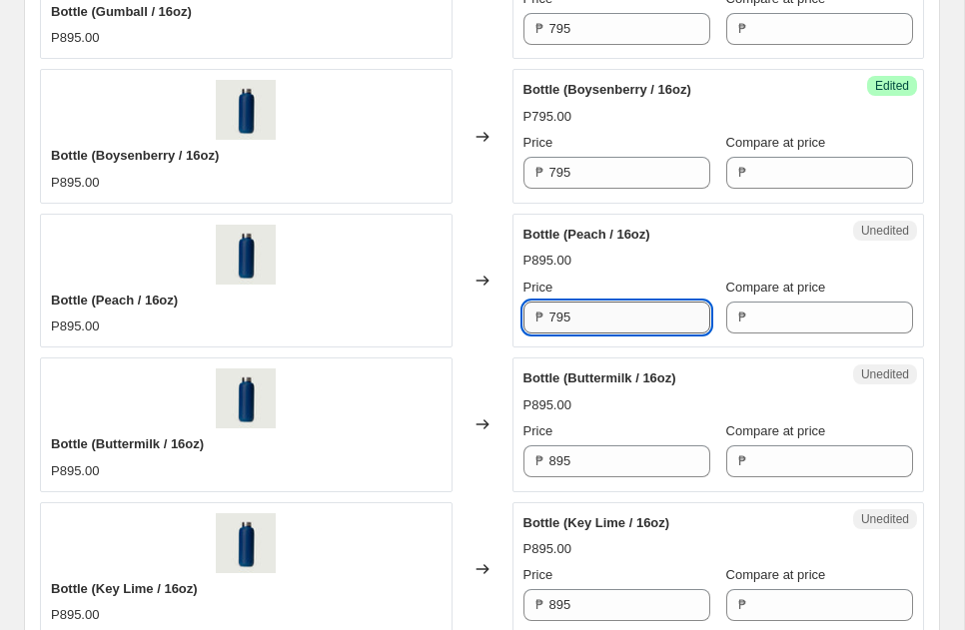
scroll to position [1411, 0]
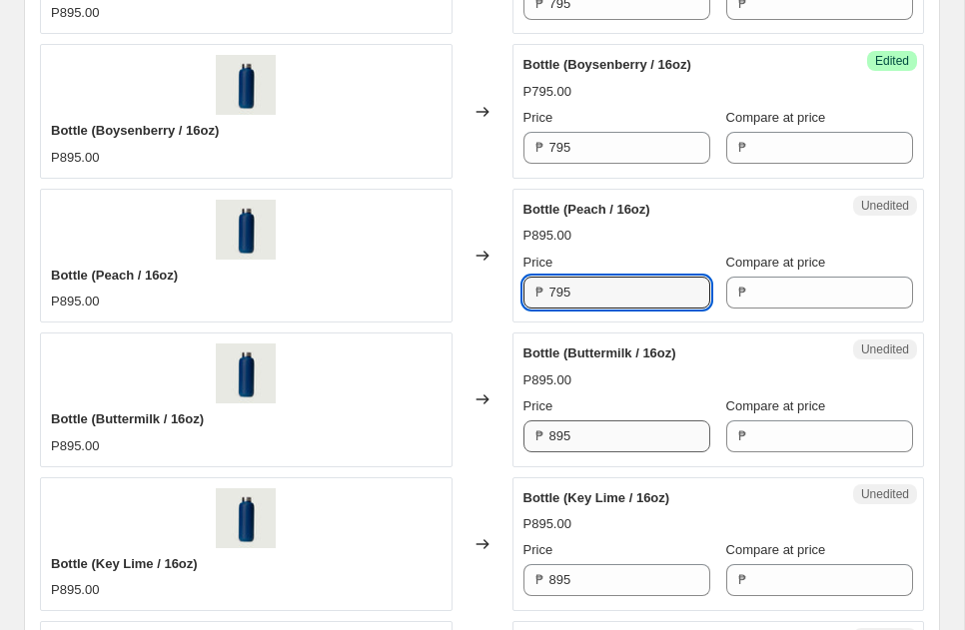
type input "795"
click at [555, 433] on input "895" at bounding box center [630, 437] width 161 height 32
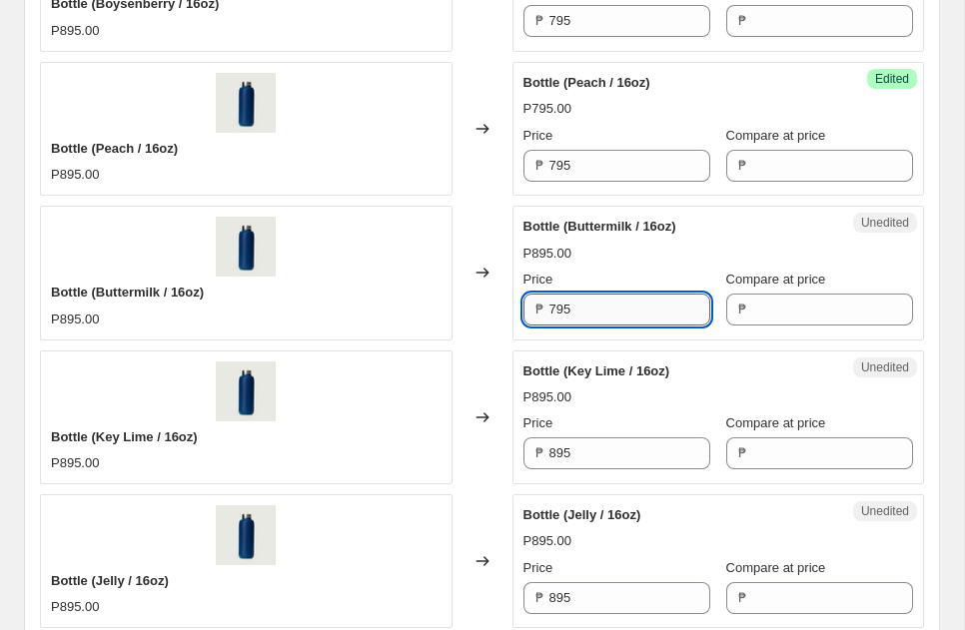
scroll to position [1628, 0]
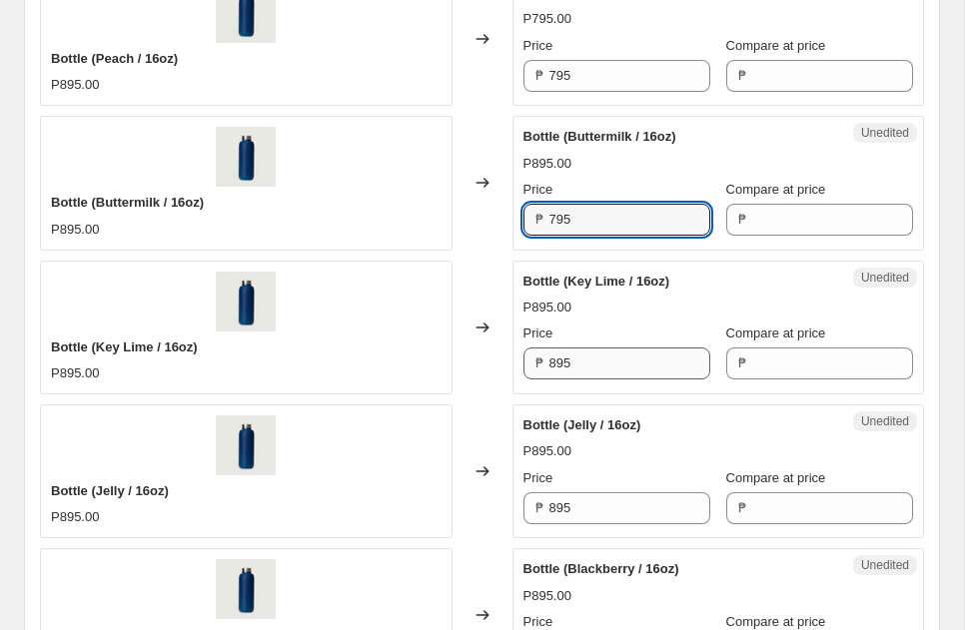
type input "795"
click at [556, 368] on input "895" at bounding box center [630, 364] width 161 height 32
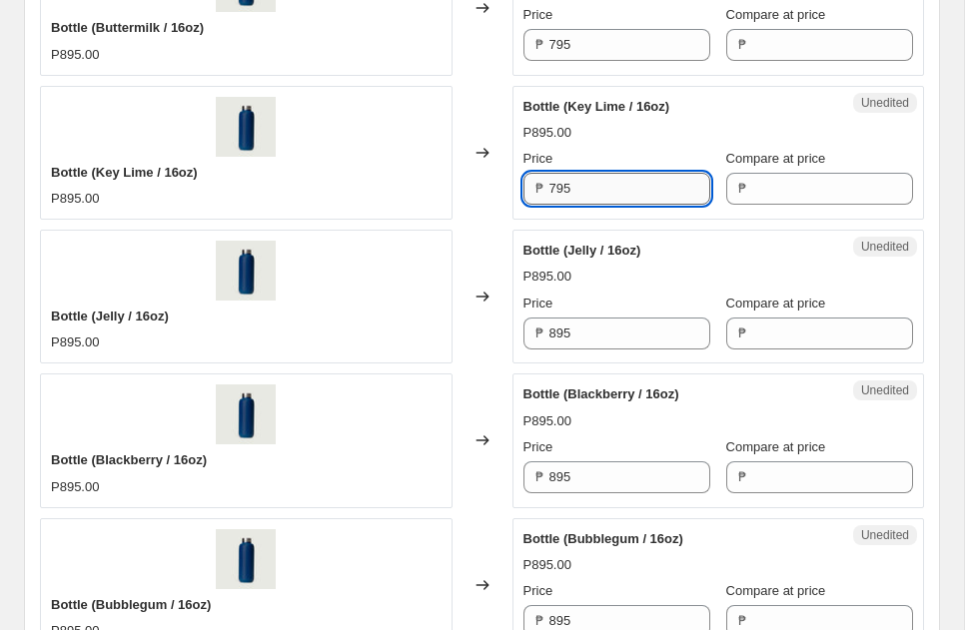
scroll to position [1835, 0]
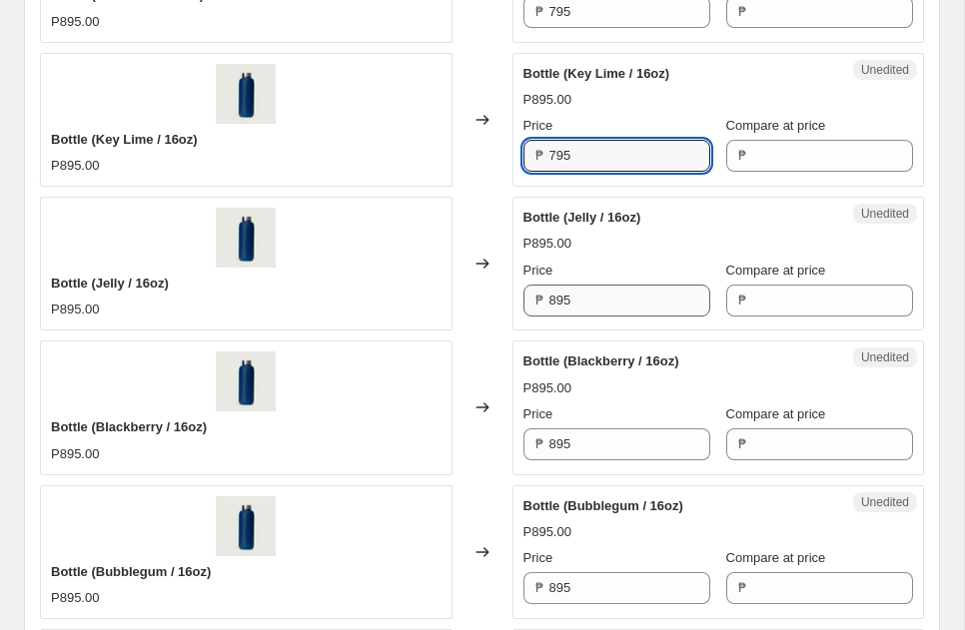
type input "795"
click at [556, 298] on input "895" at bounding box center [630, 301] width 161 height 32
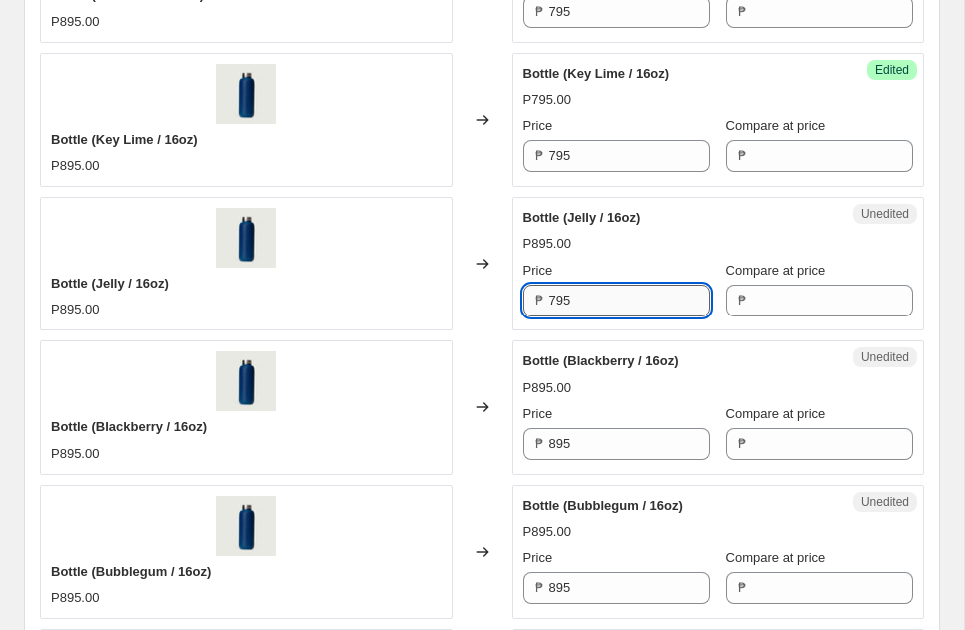
scroll to position [1990, 0]
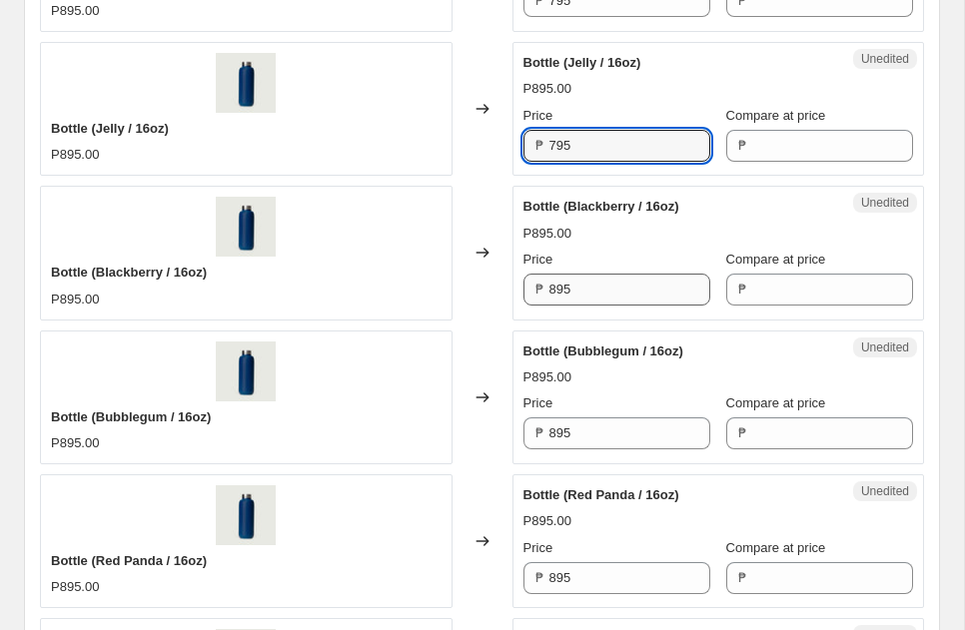
type input "795"
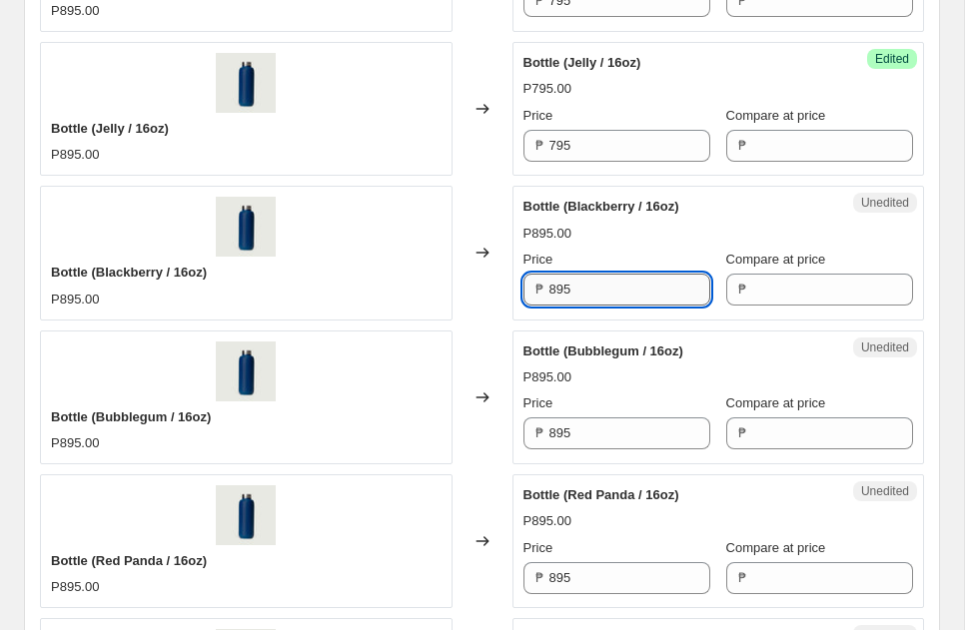
click at [557, 292] on input "895" at bounding box center [630, 290] width 161 height 32
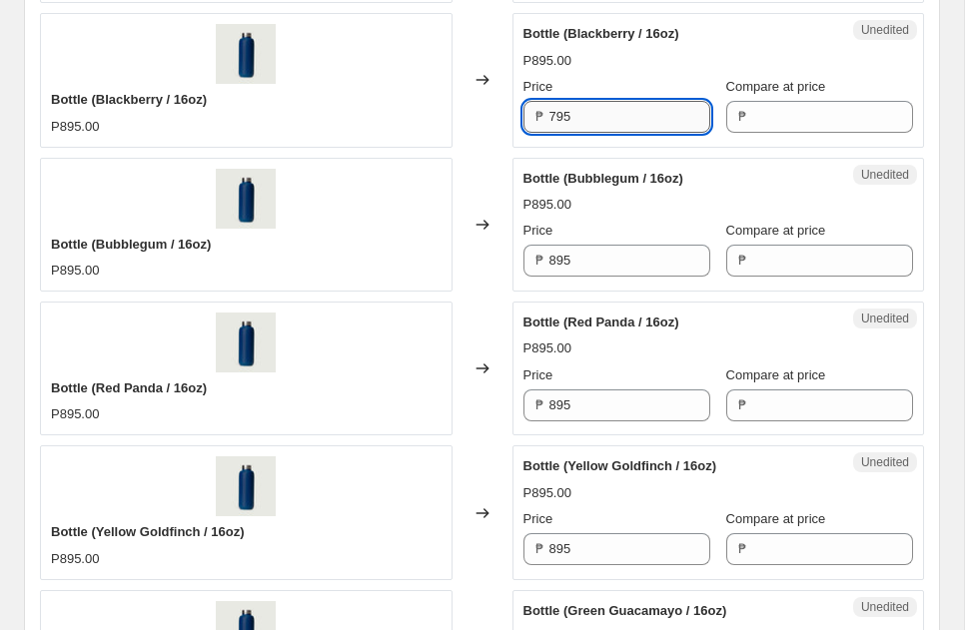
scroll to position [2102, 0]
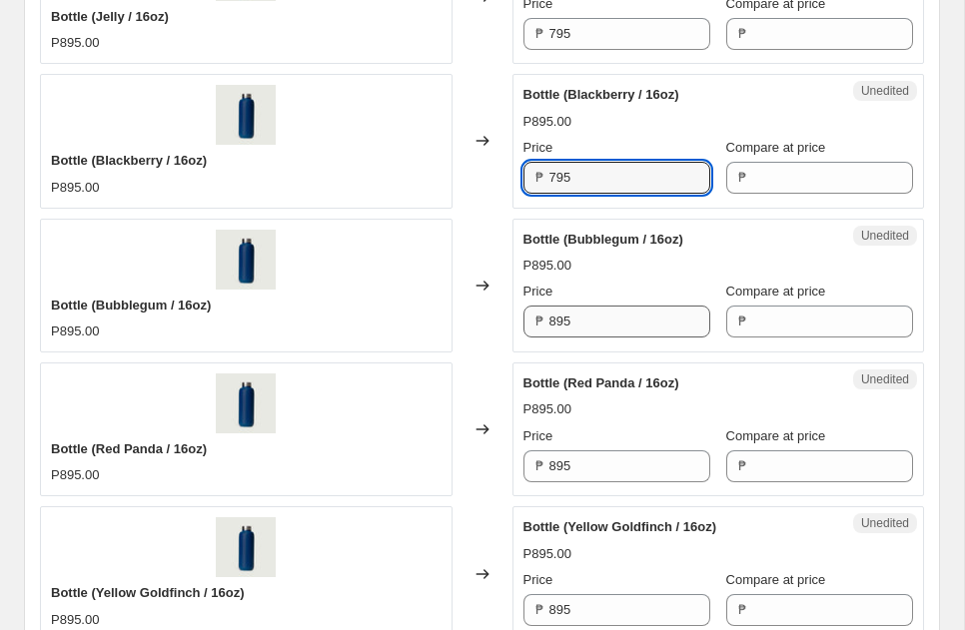
type input "795"
click at [554, 327] on input "895" at bounding box center [630, 322] width 161 height 32
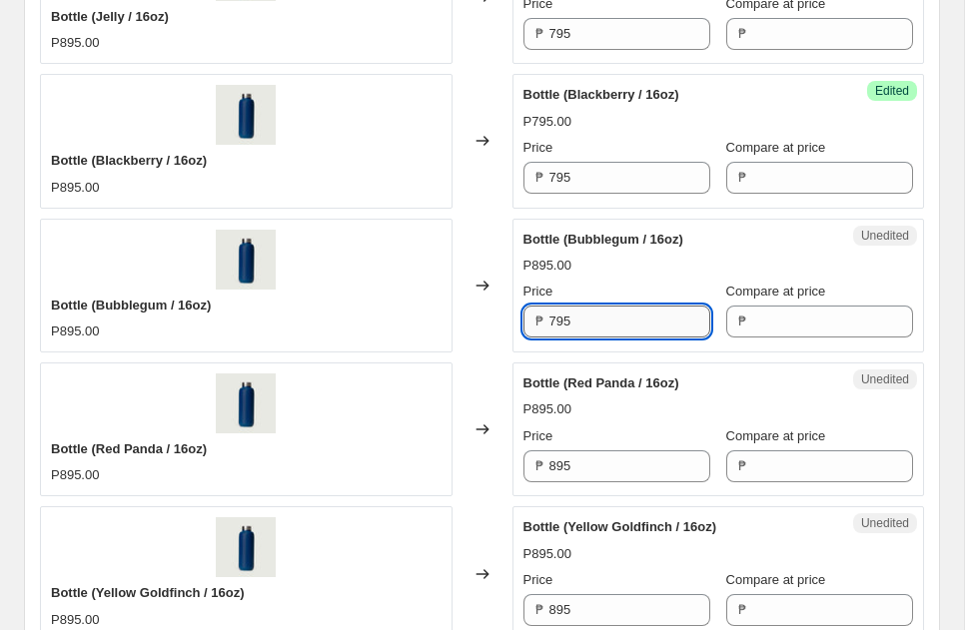
scroll to position [2242, 0]
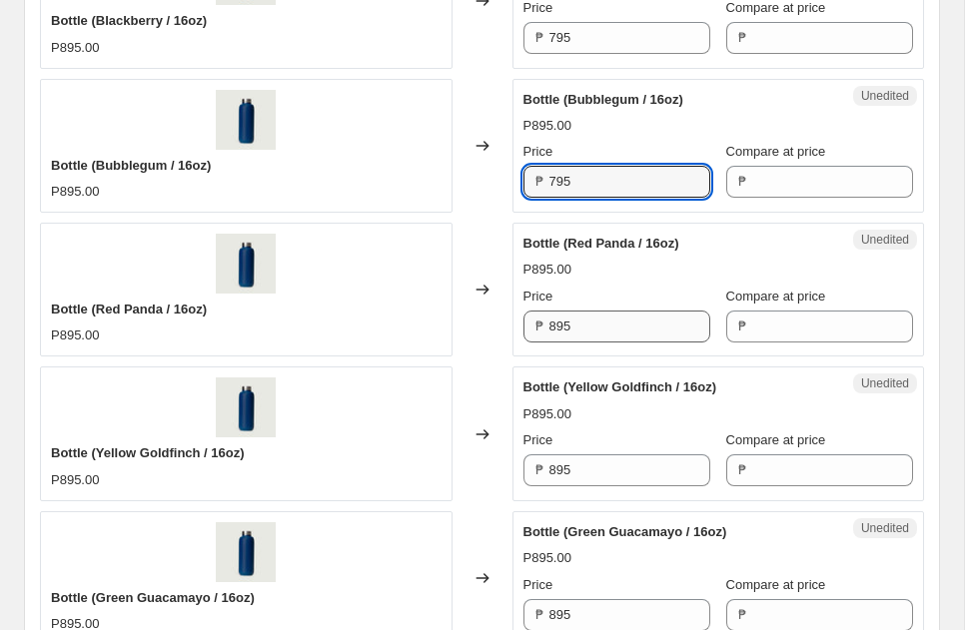
type input "795"
click at [556, 326] on input "895" at bounding box center [630, 327] width 161 height 32
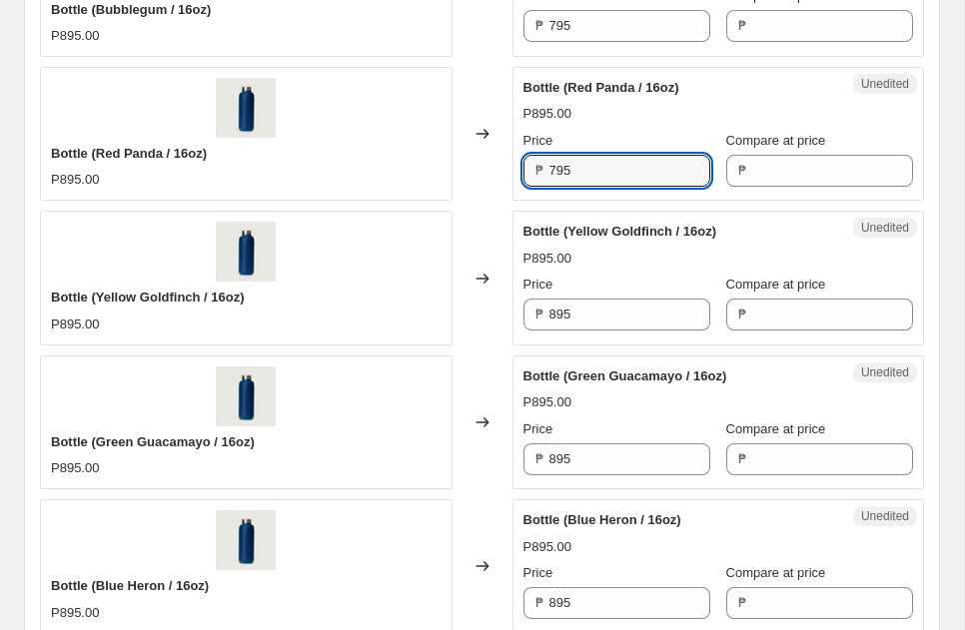
scroll to position [2417, 0]
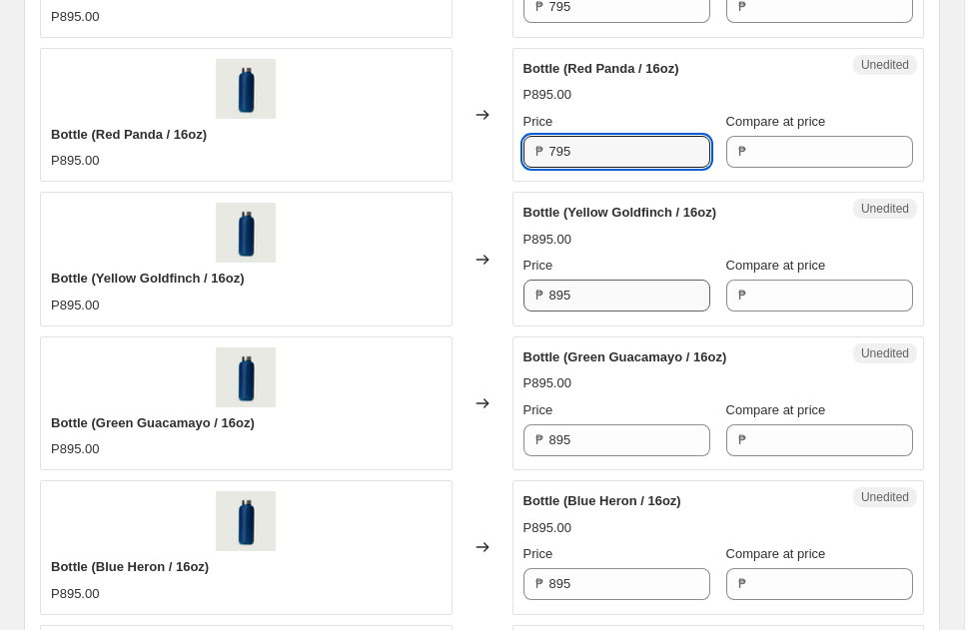
type input "795"
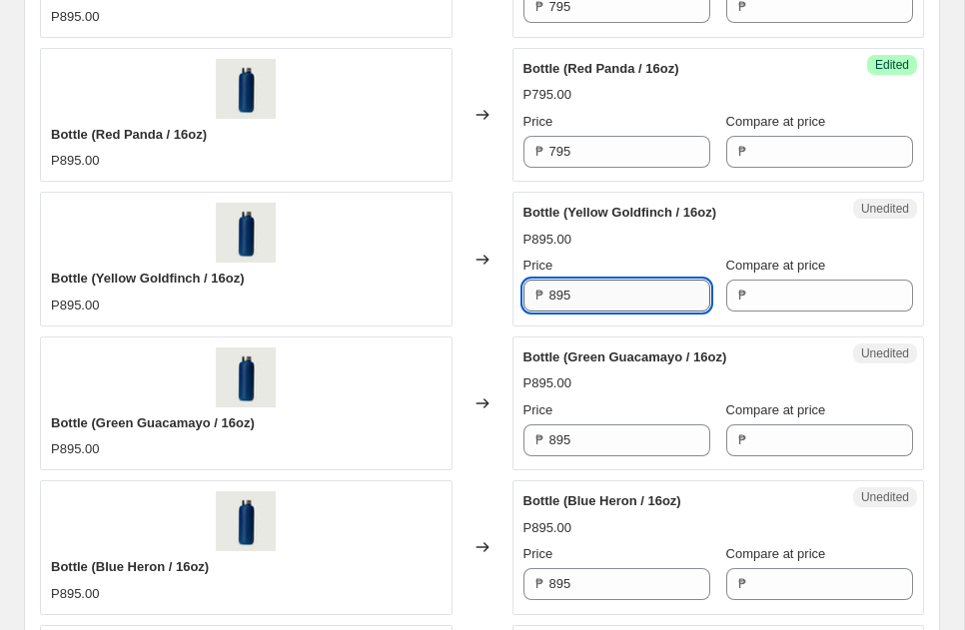
click at [553, 297] on input "895" at bounding box center [630, 296] width 161 height 32
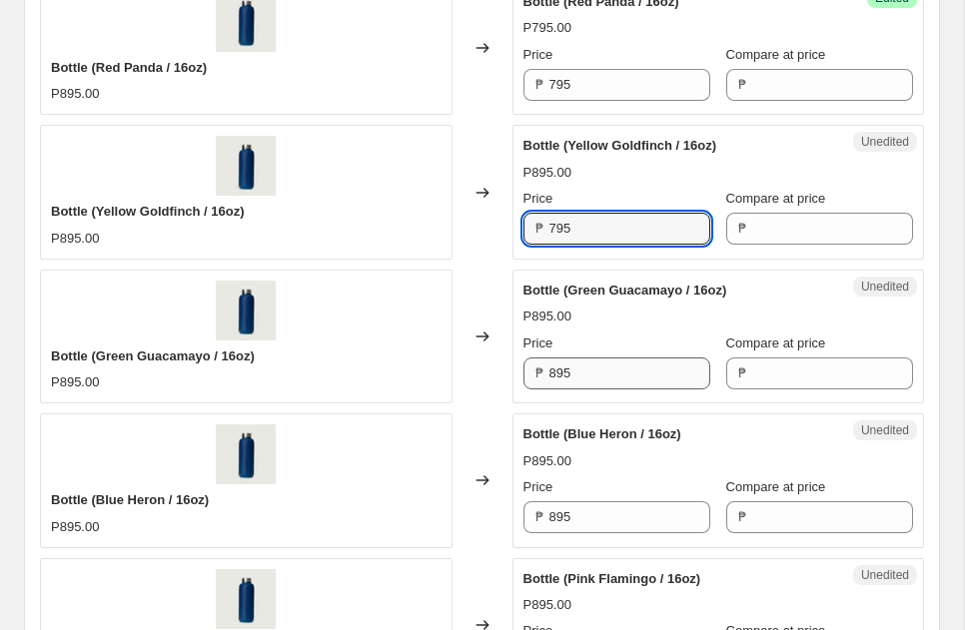
type input "795"
click at [556, 375] on input "895" at bounding box center [630, 374] width 161 height 32
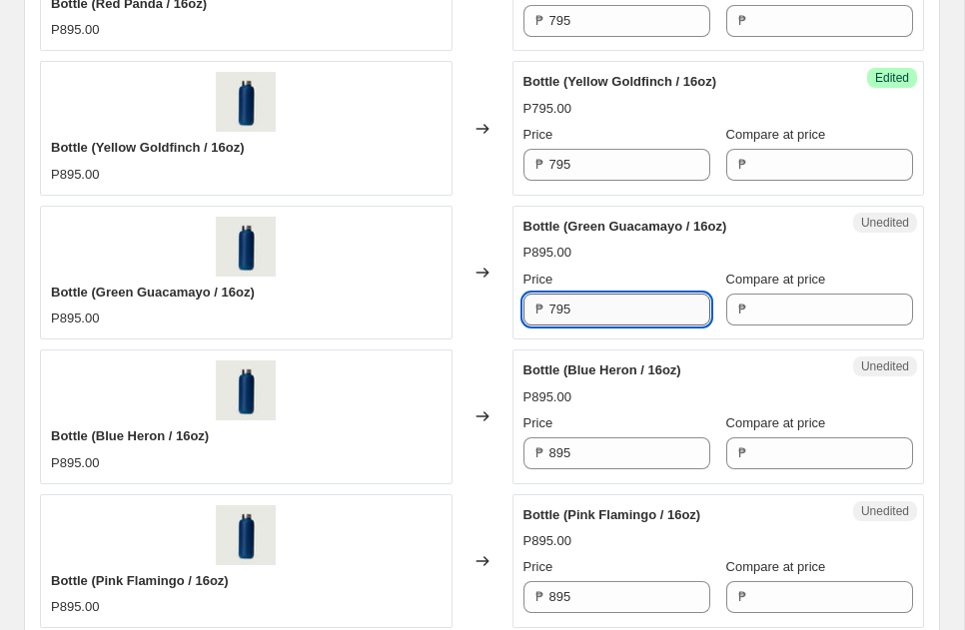
scroll to position [2585, 0]
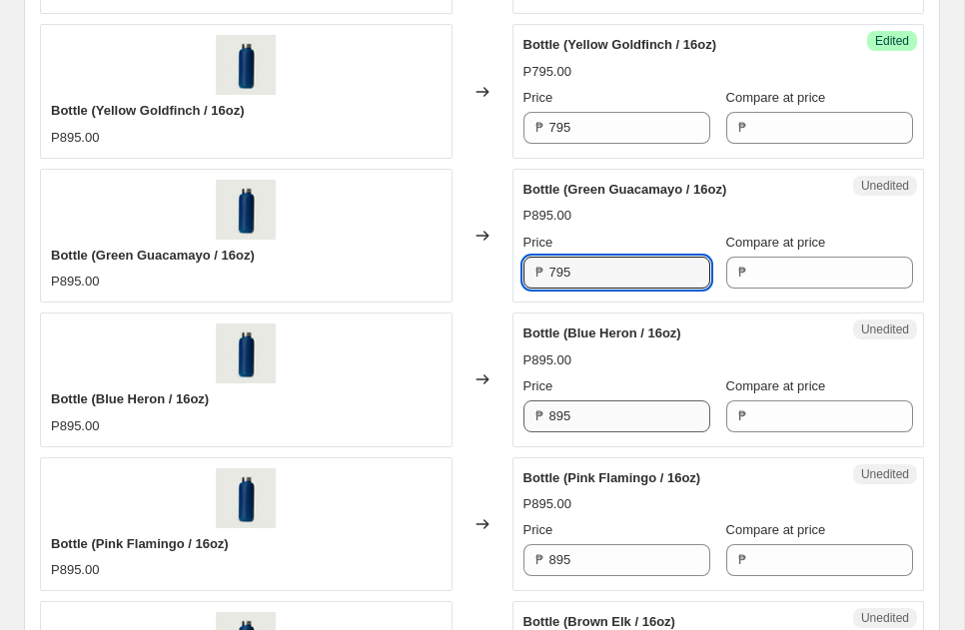
type input "795"
click at [554, 424] on input "895" at bounding box center [630, 417] width 161 height 32
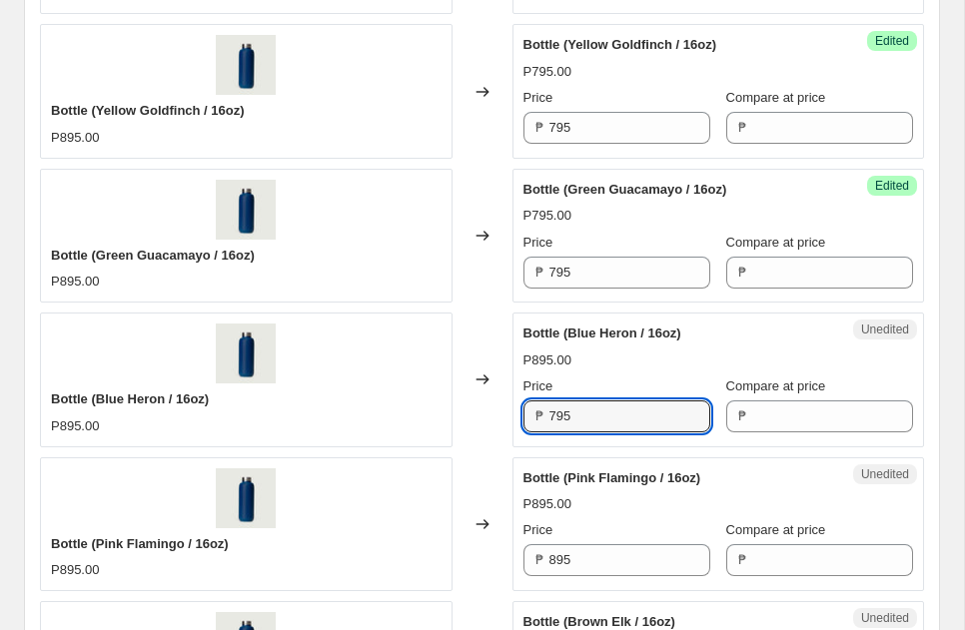
type input "795"
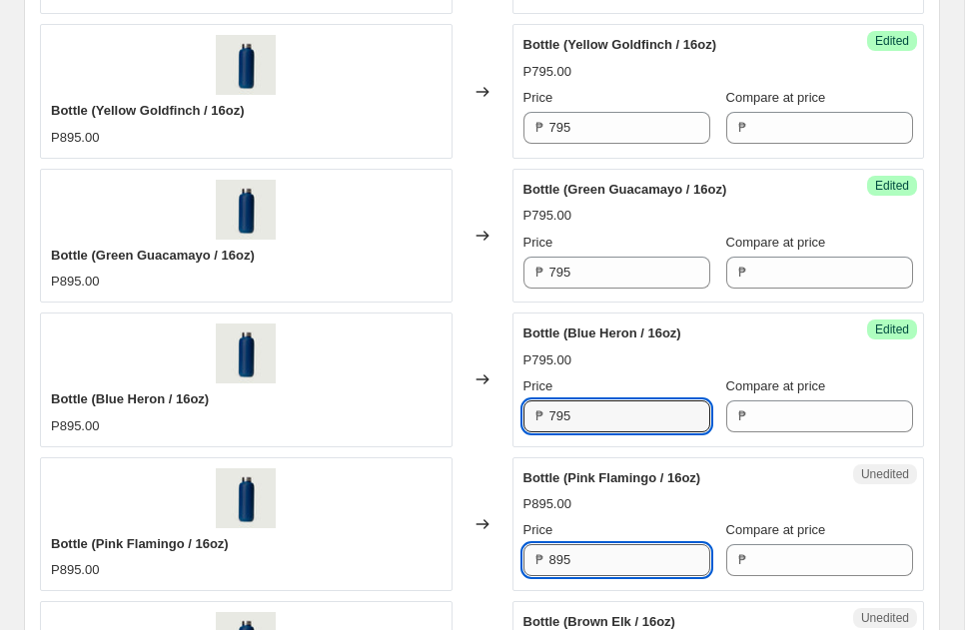
click at [557, 561] on input "895" at bounding box center [630, 561] width 161 height 32
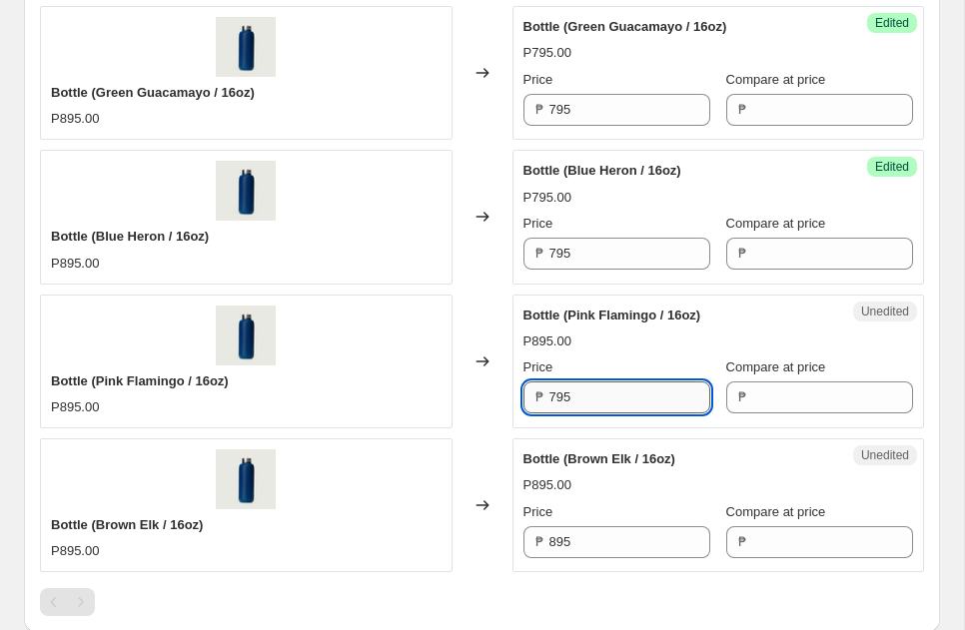
scroll to position [2833, 0]
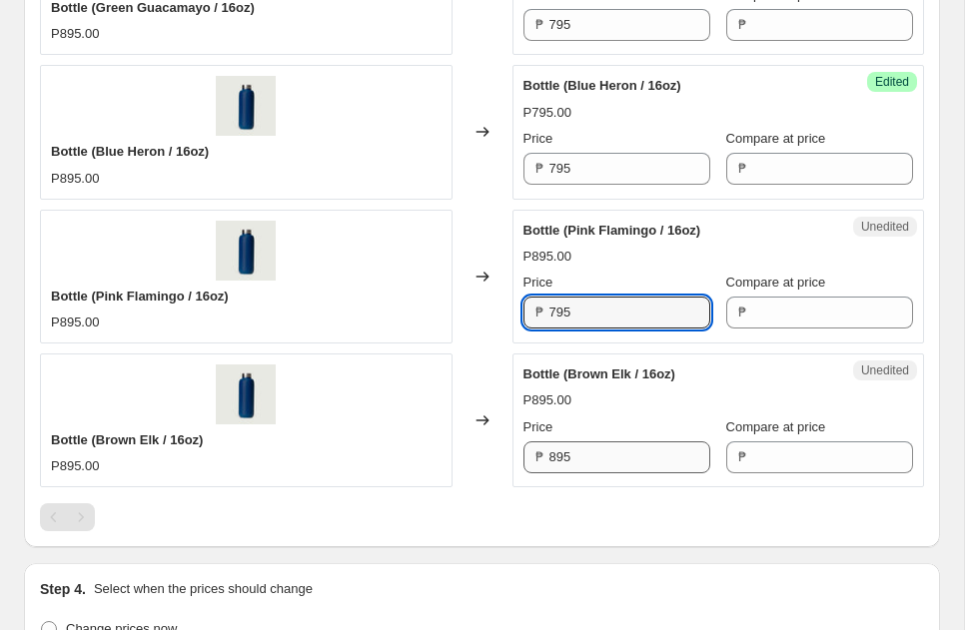
type input "795"
click at [553, 456] on input "895" at bounding box center [630, 458] width 161 height 32
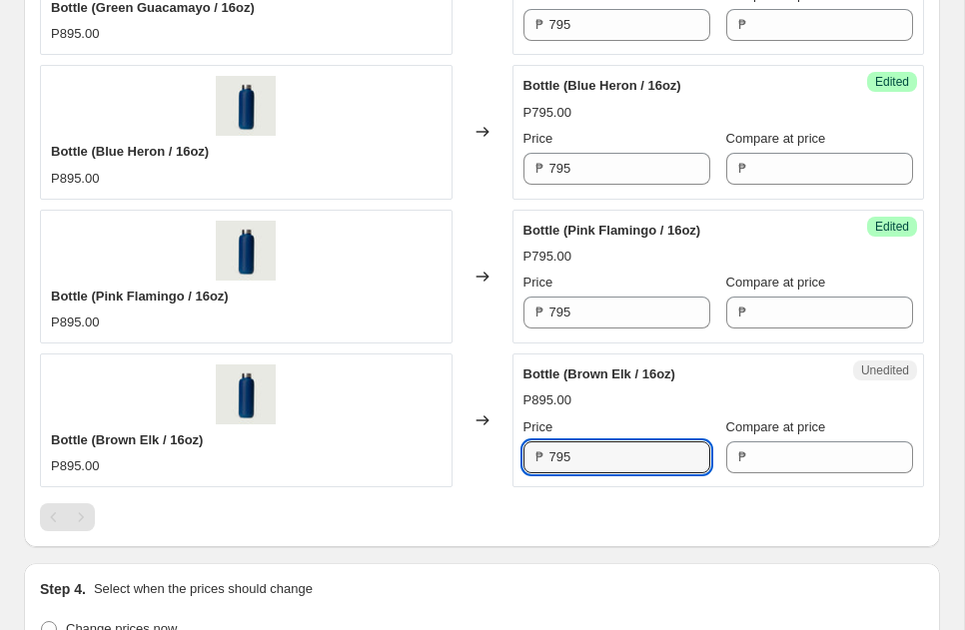
type input "795"
click at [511, 370] on div "Changed to" at bounding box center [483, 421] width 60 height 134
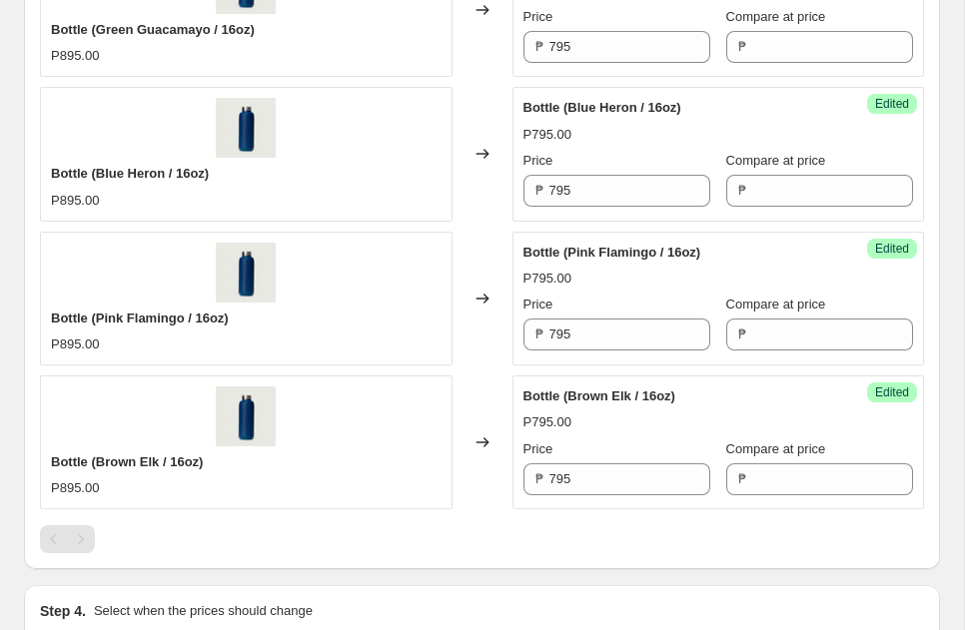
scroll to position [3473, 0]
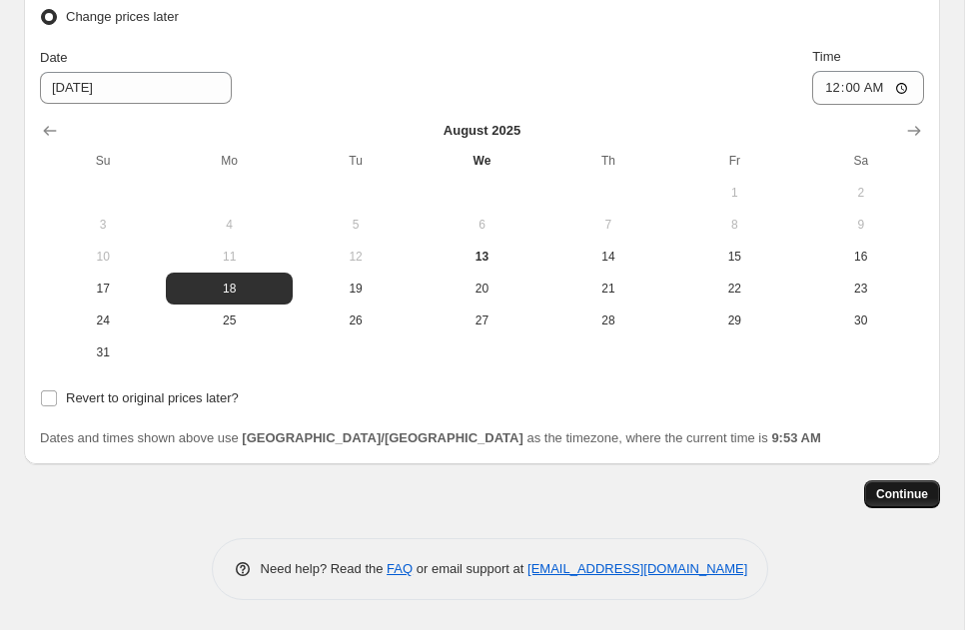
click at [879, 496] on span "Continue" at bounding box center [902, 495] width 52 height 16
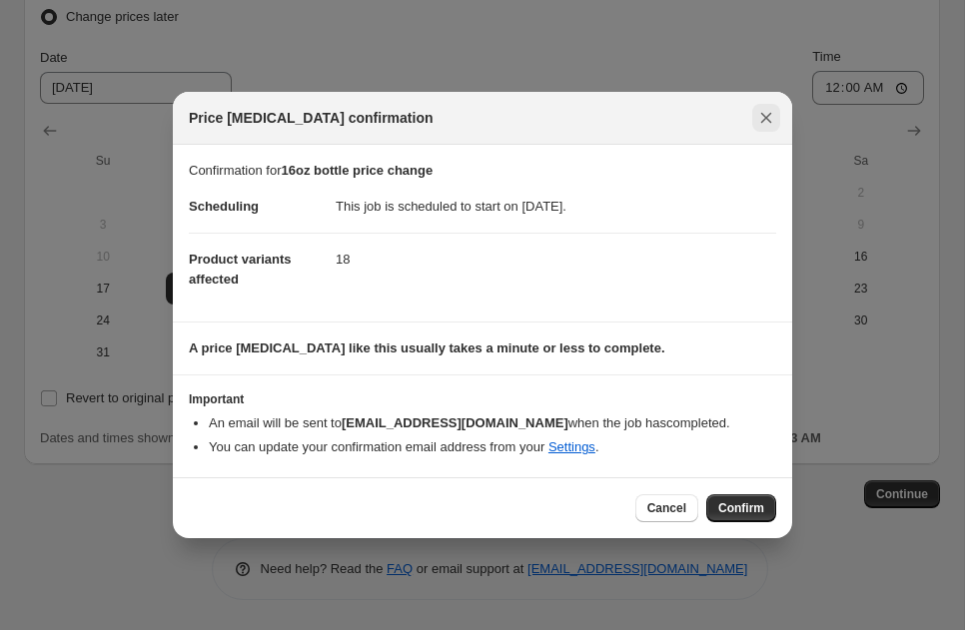
click at [754, 117] on button "Close" at bounding box center [766, 118] width 28 height 28
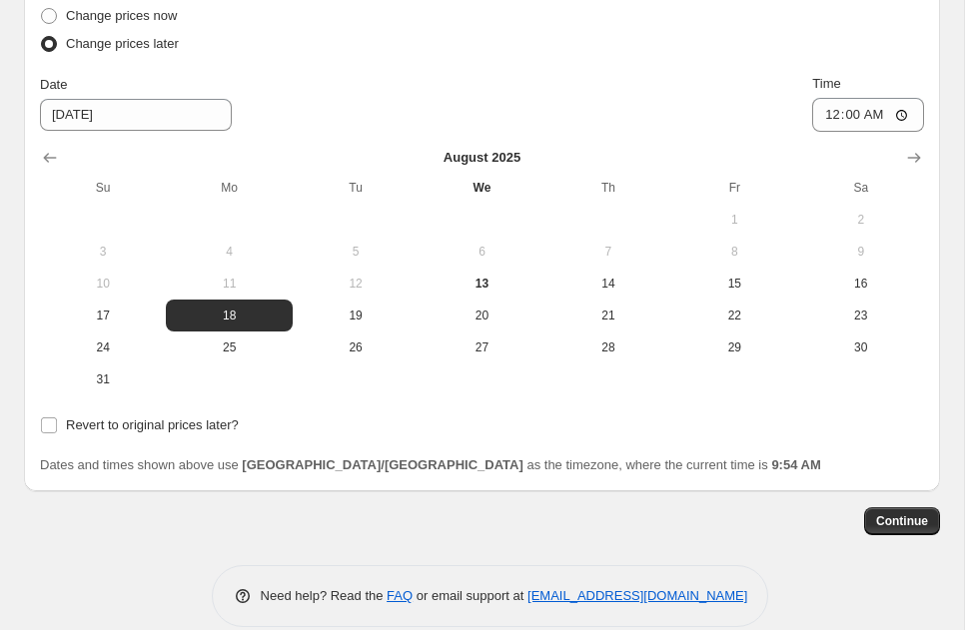
scroll to position [3447, 0]
click at [878, 514] on span "Continue" at bounding box center [902, 521] width 52 height 16
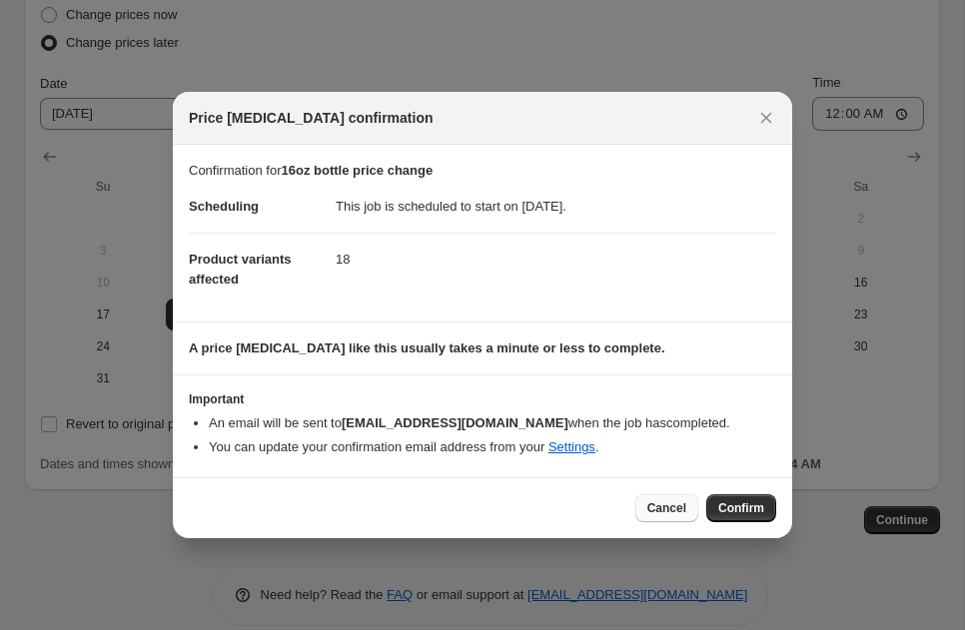
click at [667, 509] on span "Cancel" at bounding box center [666, 509] width 39 height 16
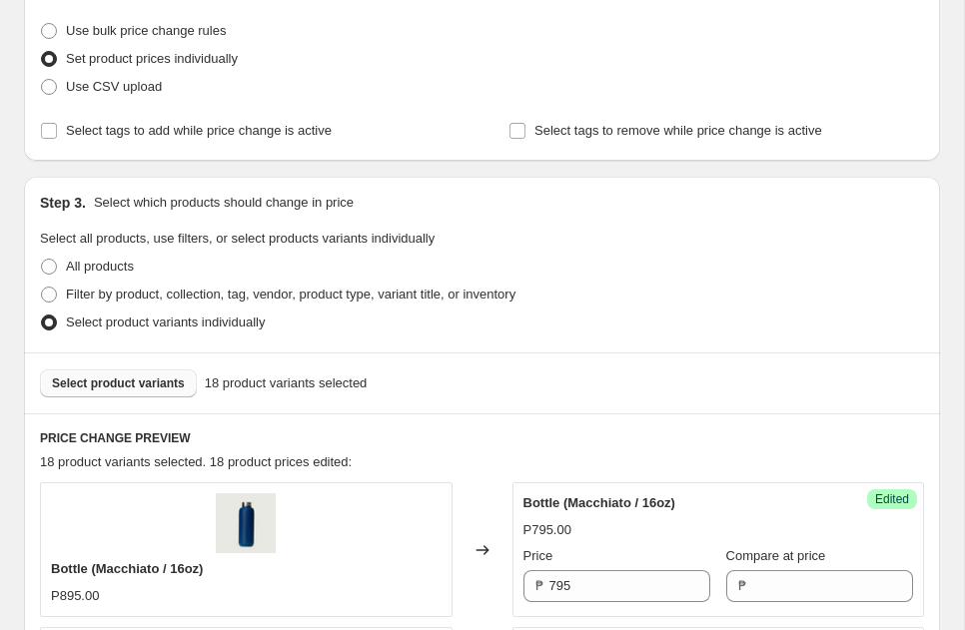
scroll to position [261, 0]
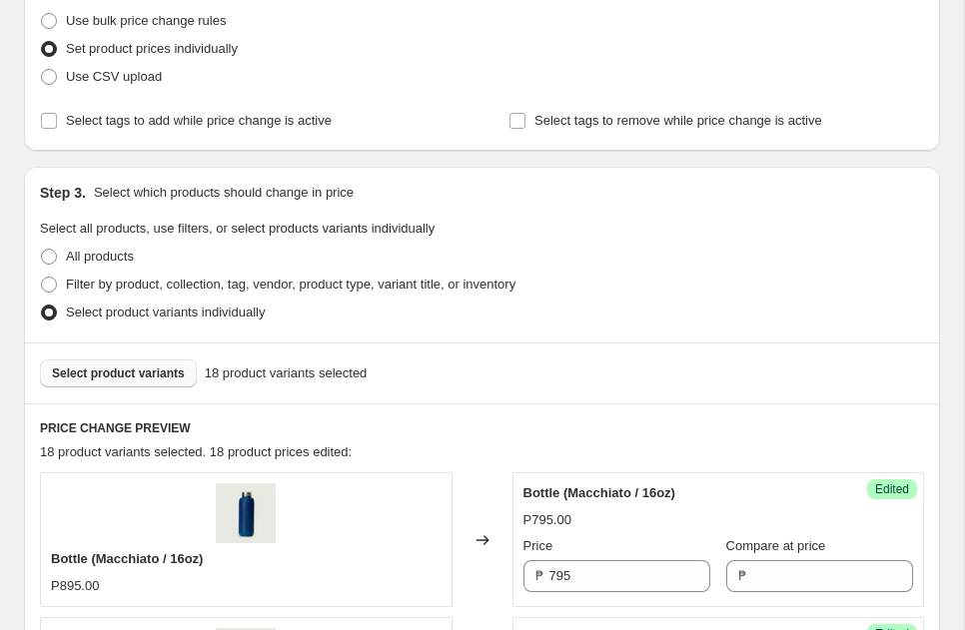
click at [148, 354] on div "Select product variants 18 product variants selected" at bounding box center [482, 373] width 916 height 61
click at [150, 368] on span "Select product variants" at bounding box center [118, 374] width 133 height 16
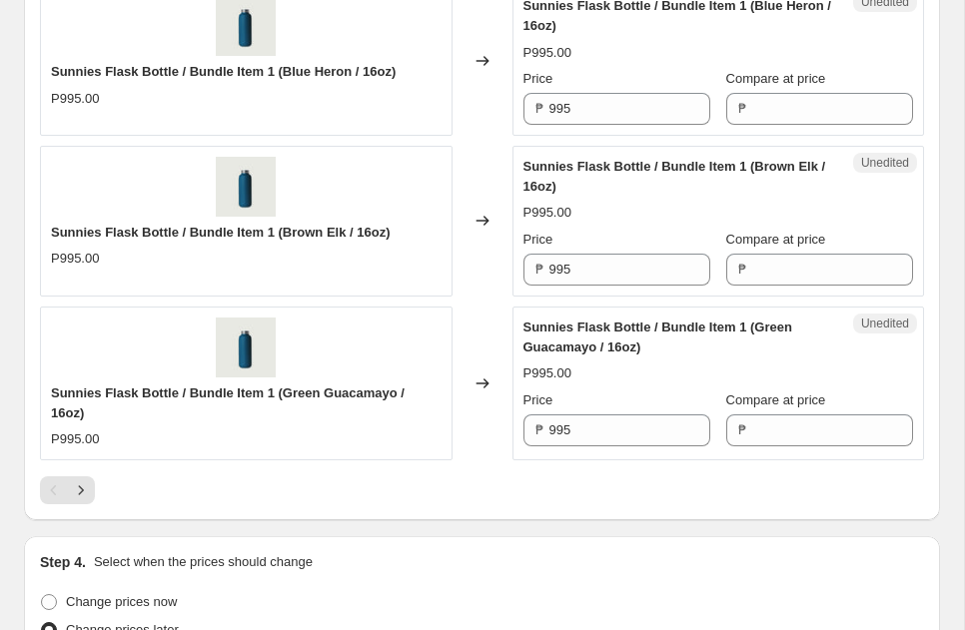
scroll to position [3534, 0]
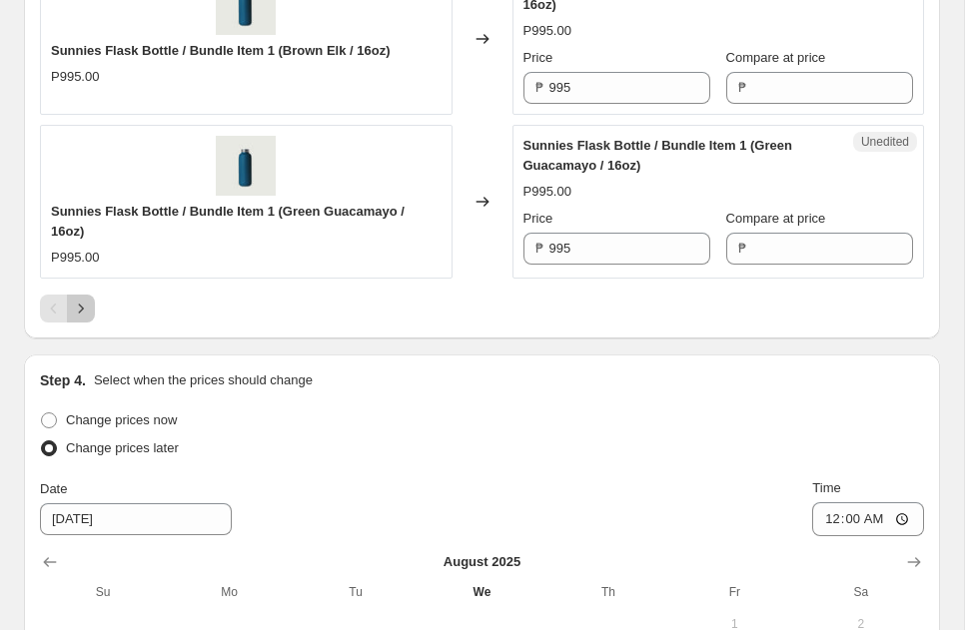
click at [83, 319] on icon "Next" at bounding box center [81, 309] width 20 height 20
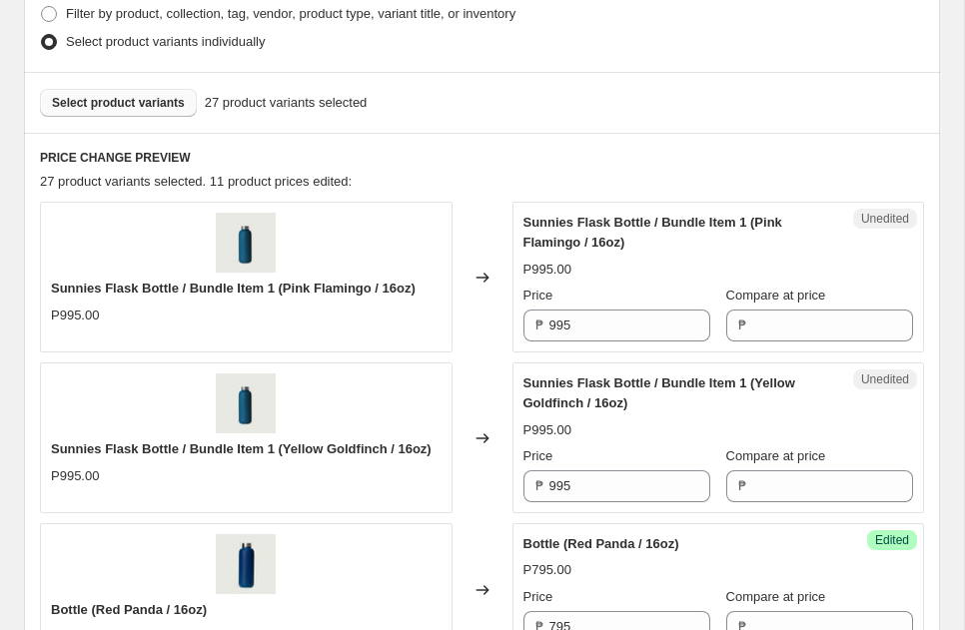
scroll to position [526, 0]
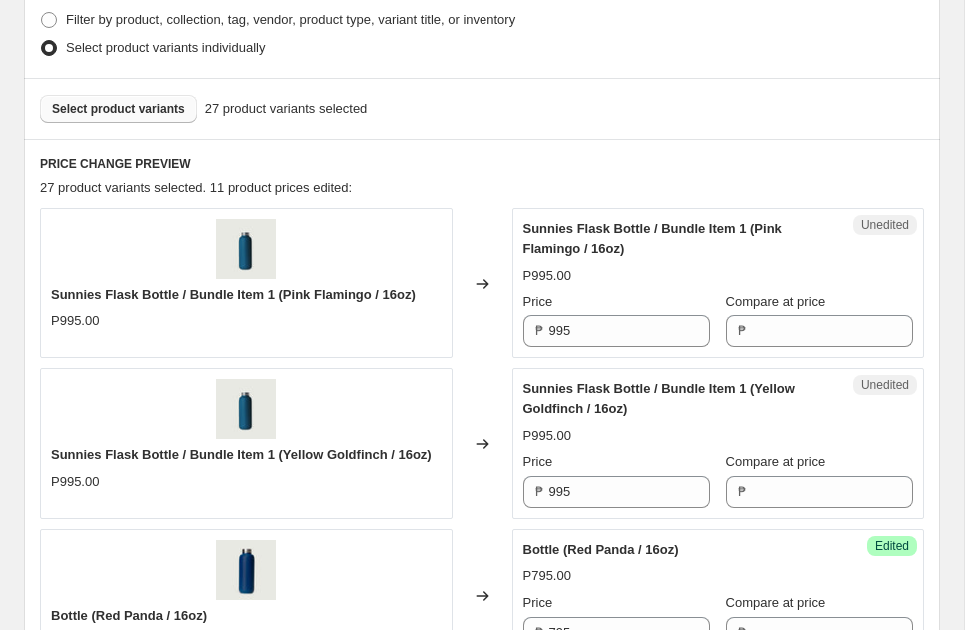
click at [148, 116] on span "Select product variants" at bounding box center [118, 109] width 133 height 16
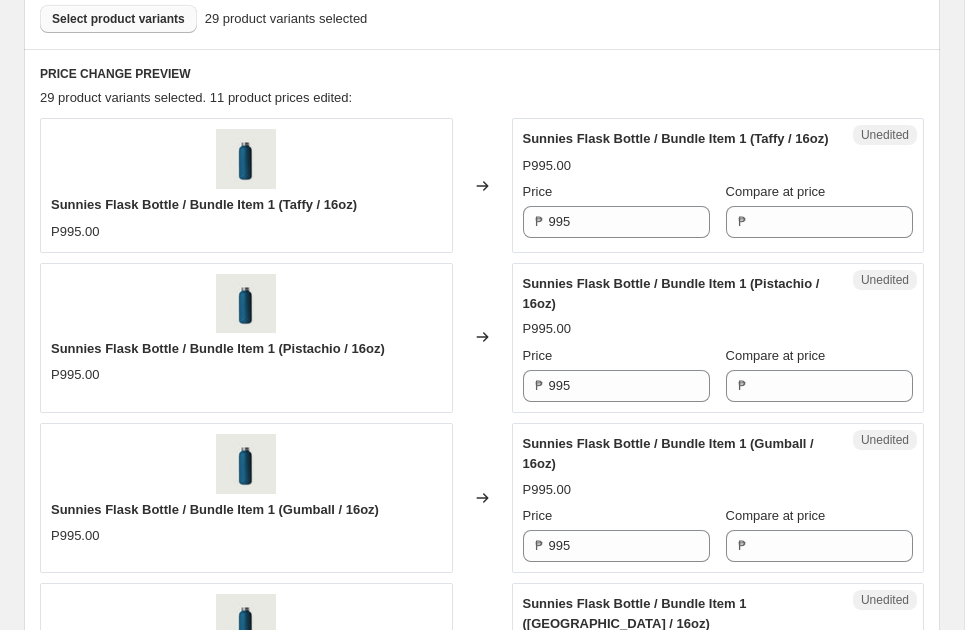
scroll to position [308, 0]
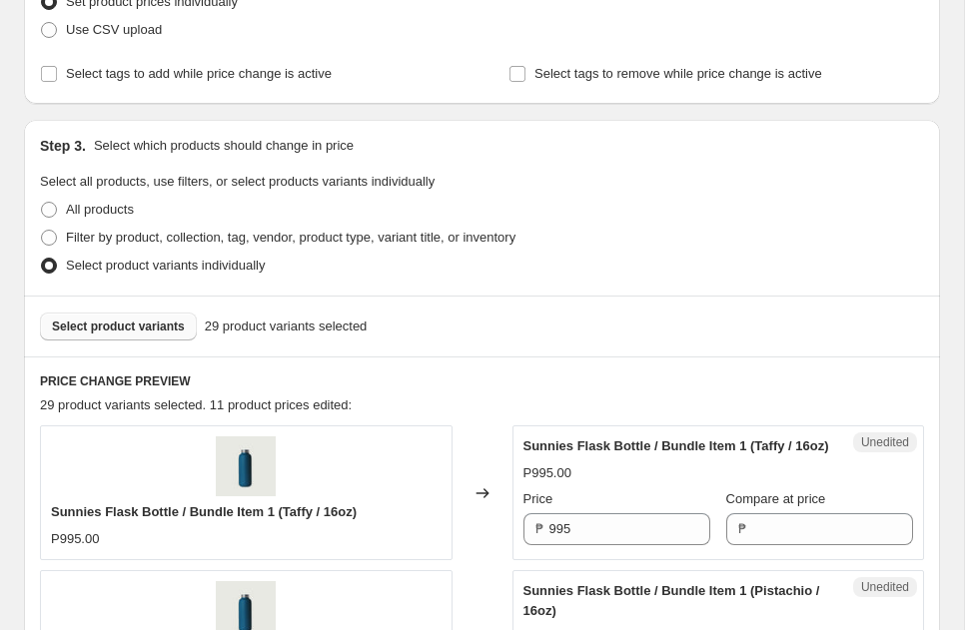
click at [173, 339] on button "Select product variants" at bounding box center [118, 327] width 157 height 28
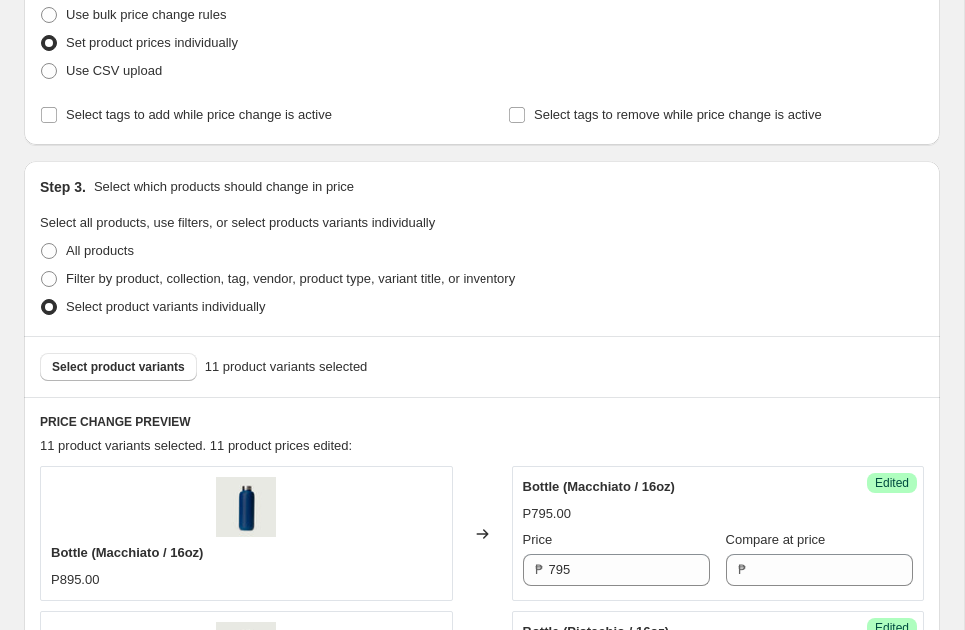
scroll to position [281, 0]
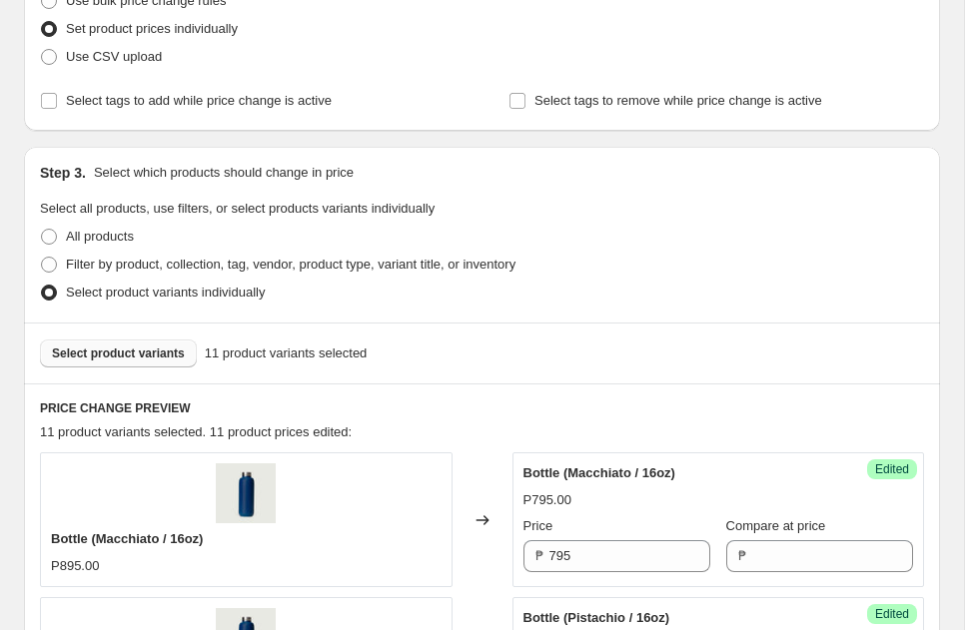
click at [174, 352] on span "Select product variants" at bounding box center [118, 354] width 133 height 16
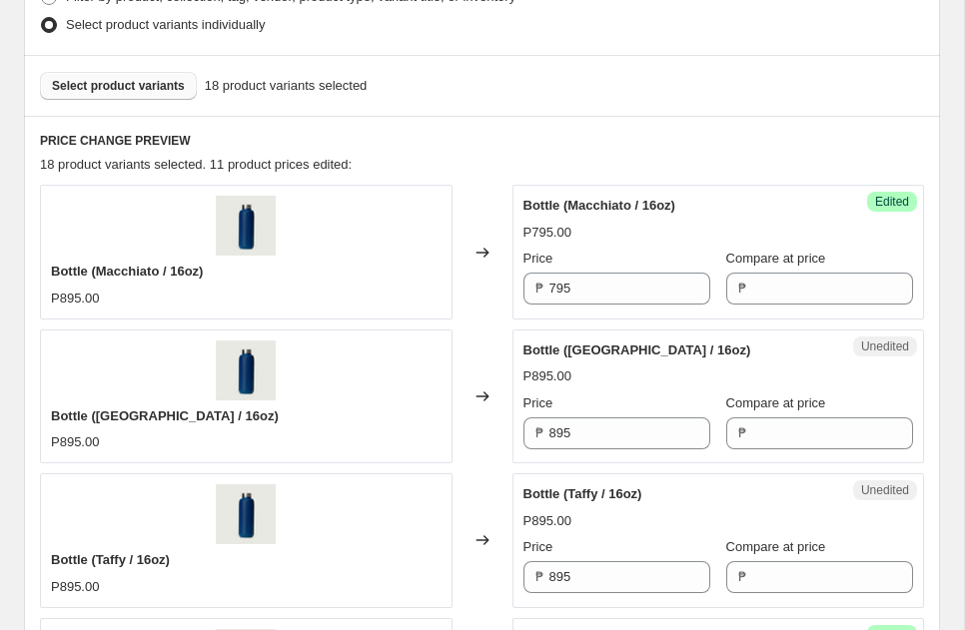
scroll to position [555, 0]
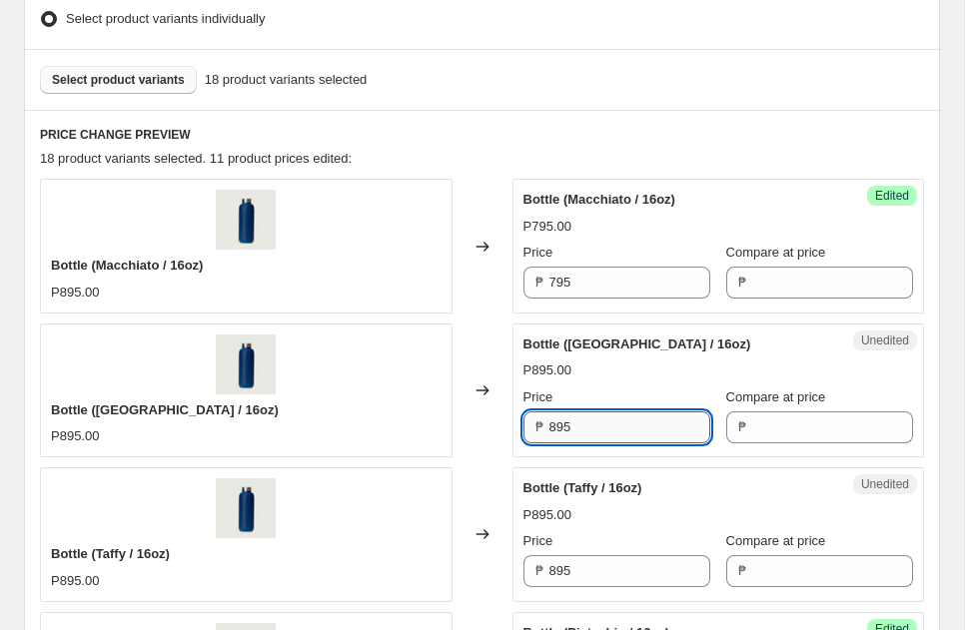
click at [585, 437] on input "895" at bounding box center [630, 428] width 161 height 32
click at [569, 291] on input "795" at bounding box center [630, 283] width 161 height 32
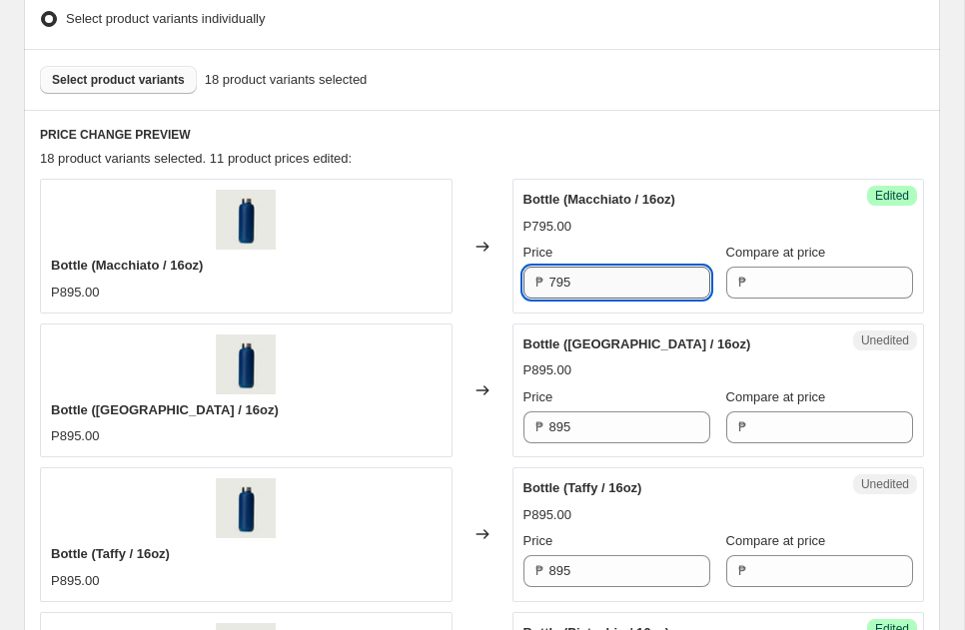
click at [569, 291] on input "795" at bounding box center [630, 283] width 161 height 32
click at [593, 434] on input "895" at bounding box center [630, 428] width 161 height 32
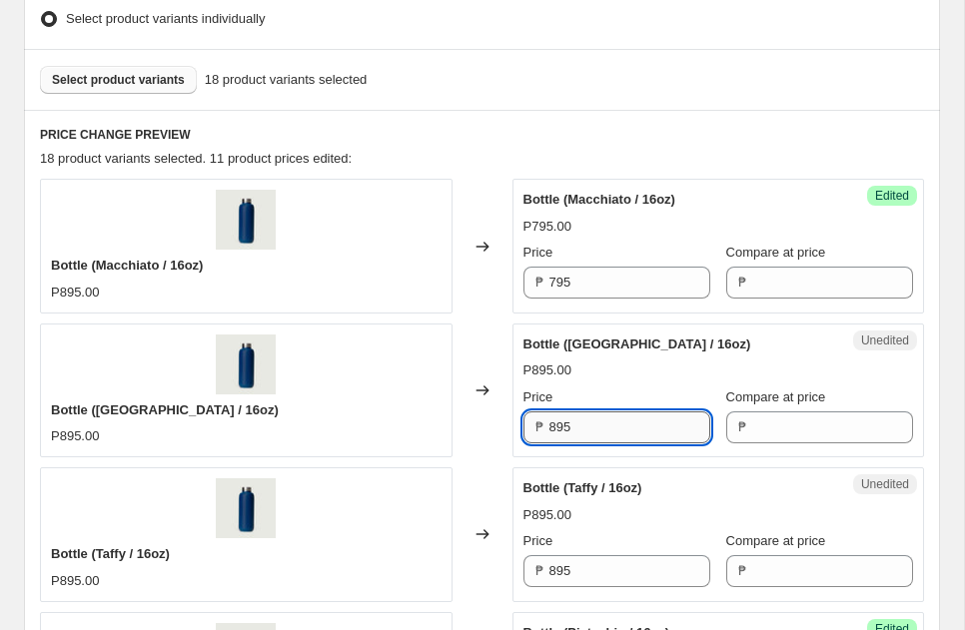
paste input "7"
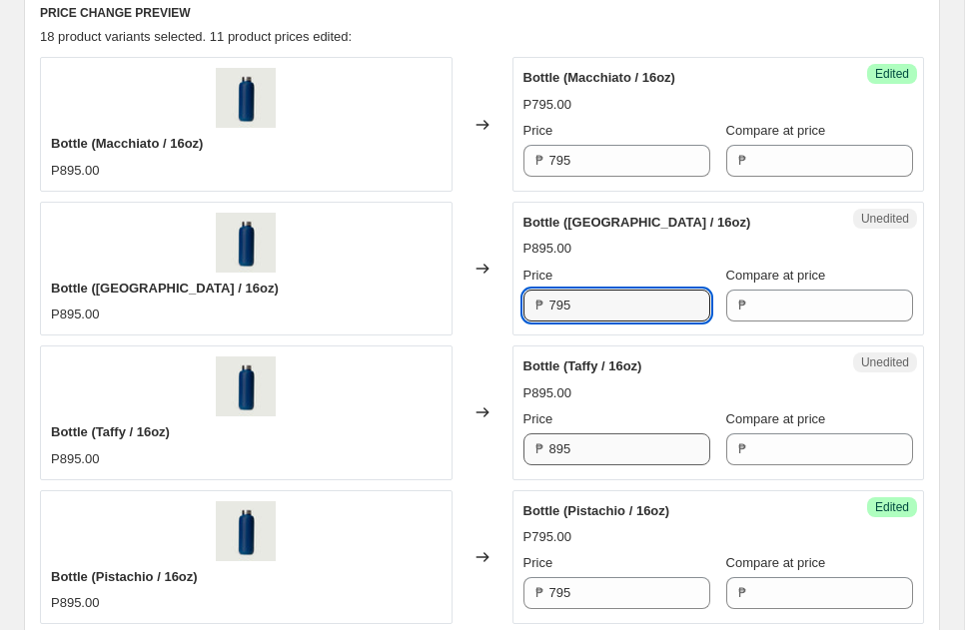
type input "795"
click at [588, 458] on input "895" at bounding box center [630, 450] width 161 height 32
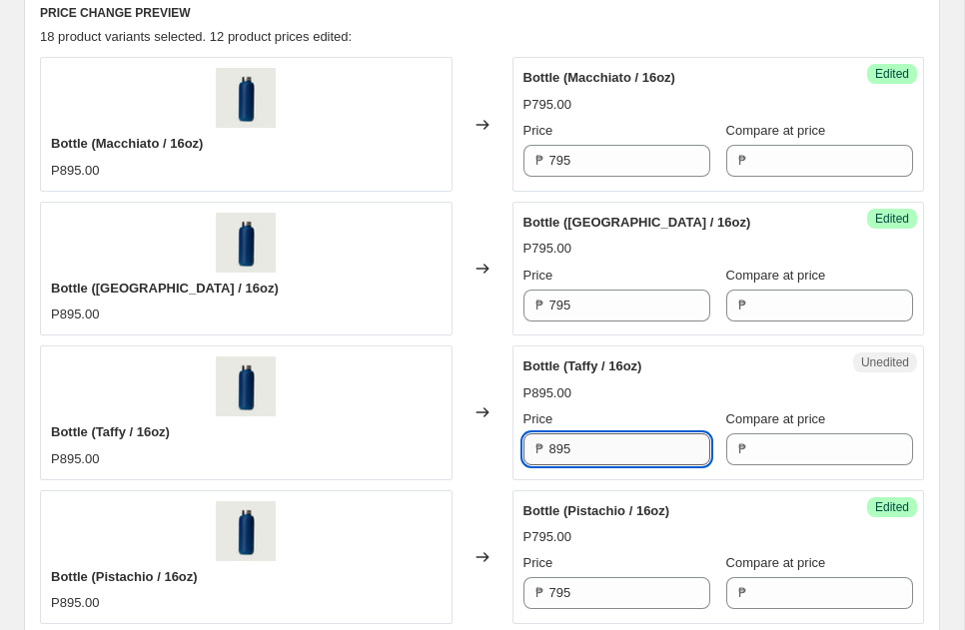
paste input "7"
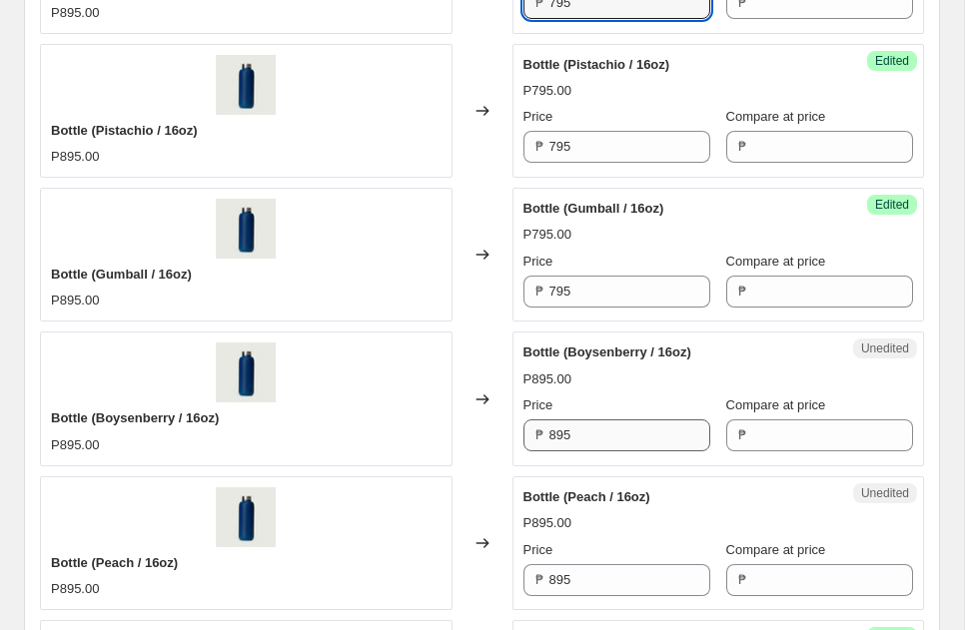
type input "795"
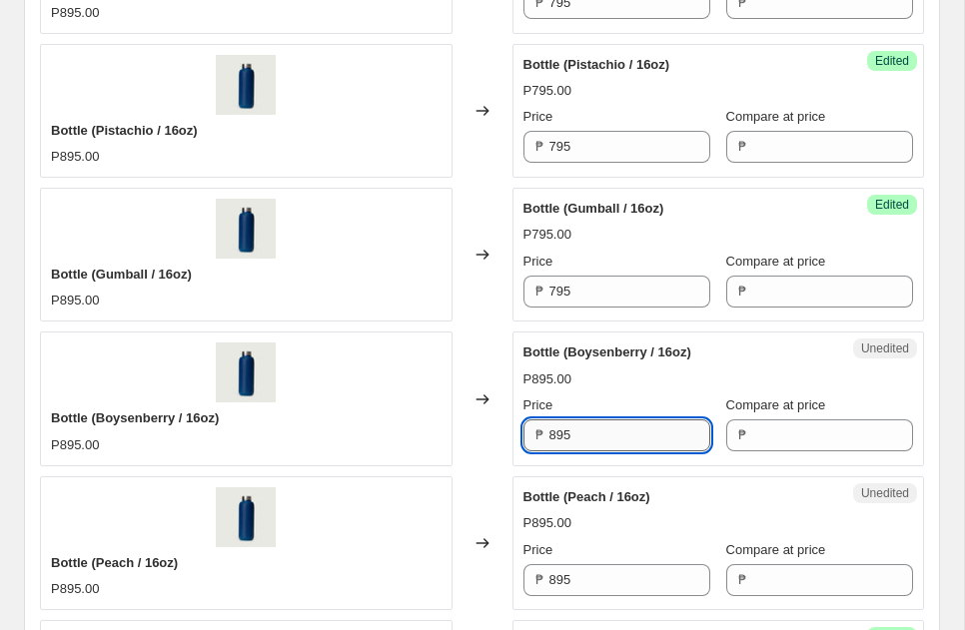
click at [583, 437] on input "895" at bounding box center [630, 436] width 161 height 32
paste input "7"
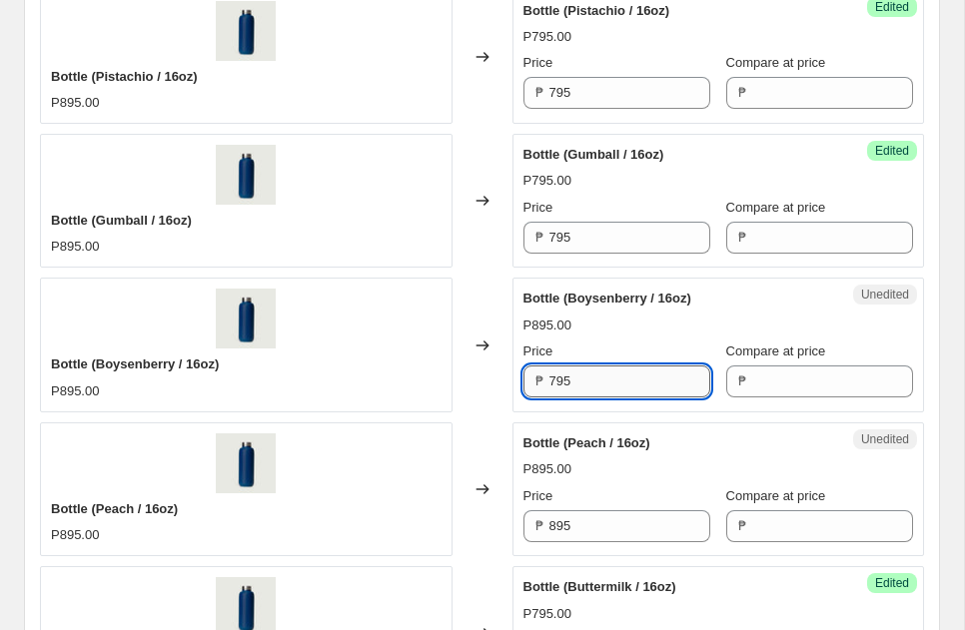
scroll to position [1216, 0]
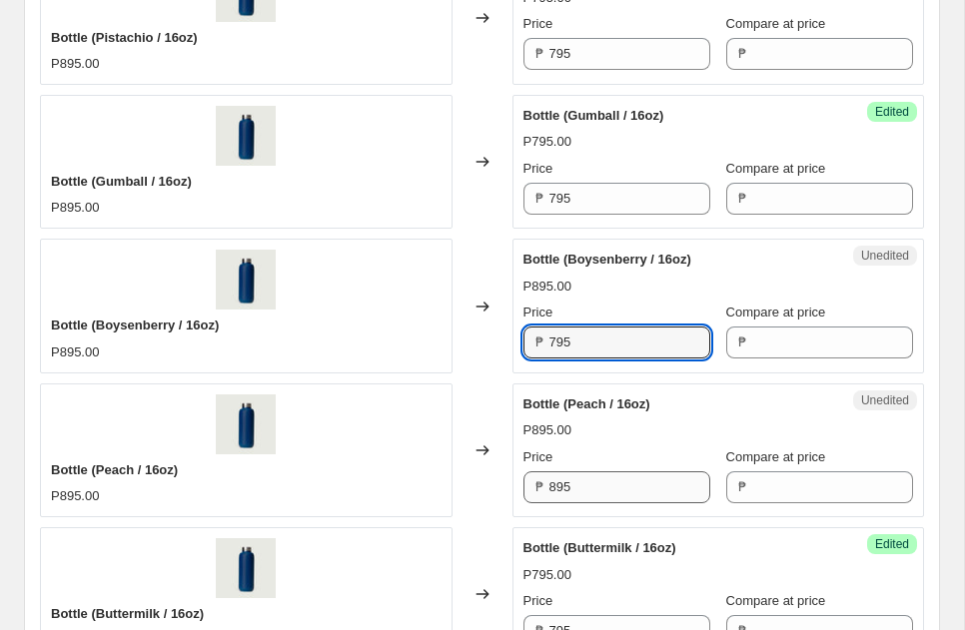
type input "795"
click at [574, 490] on input "895" at bounding box center [630, 488] width 161 height 32
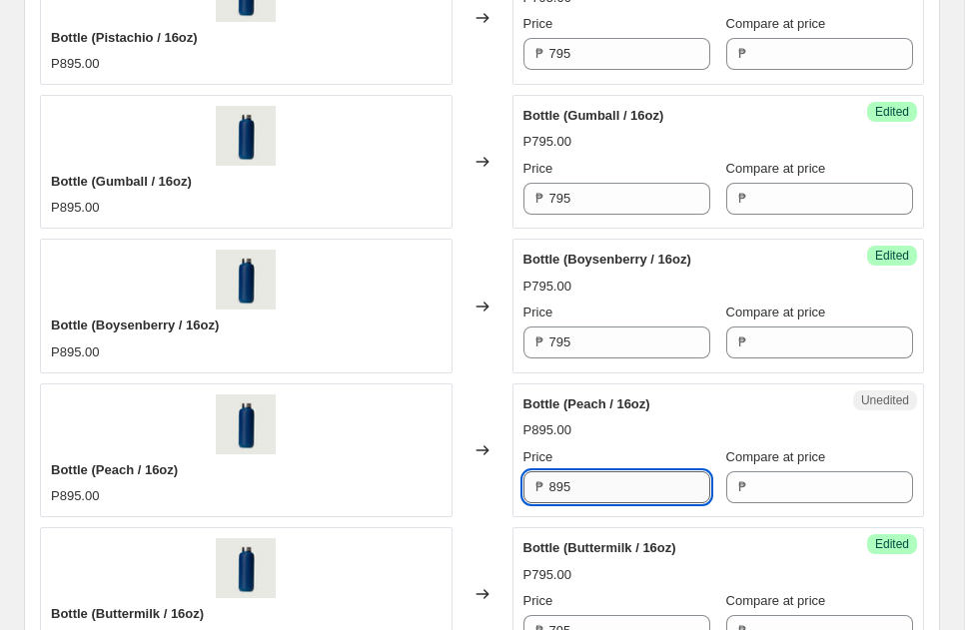
paste input "7"
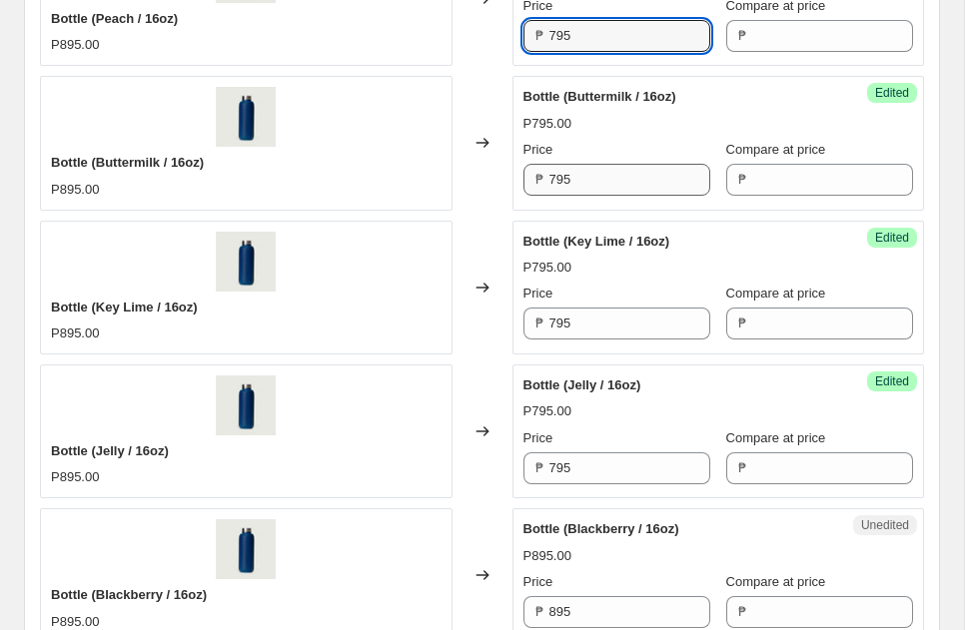
scroll to position [1825, 0]
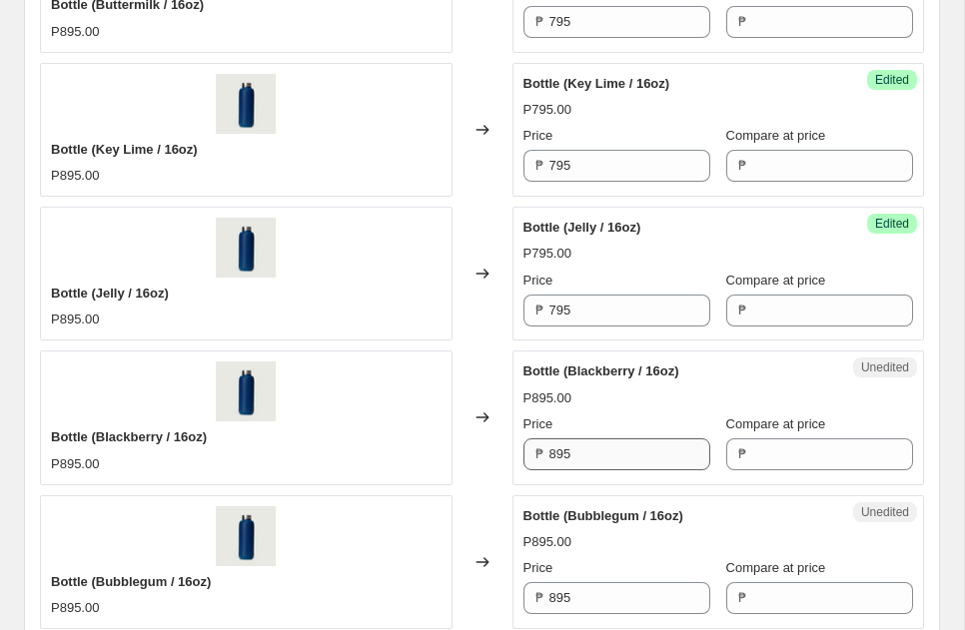
type input "795"
click at [579, 444] on input "895" at bounding box center [630, 455] width 161 height 32
paste input "7"
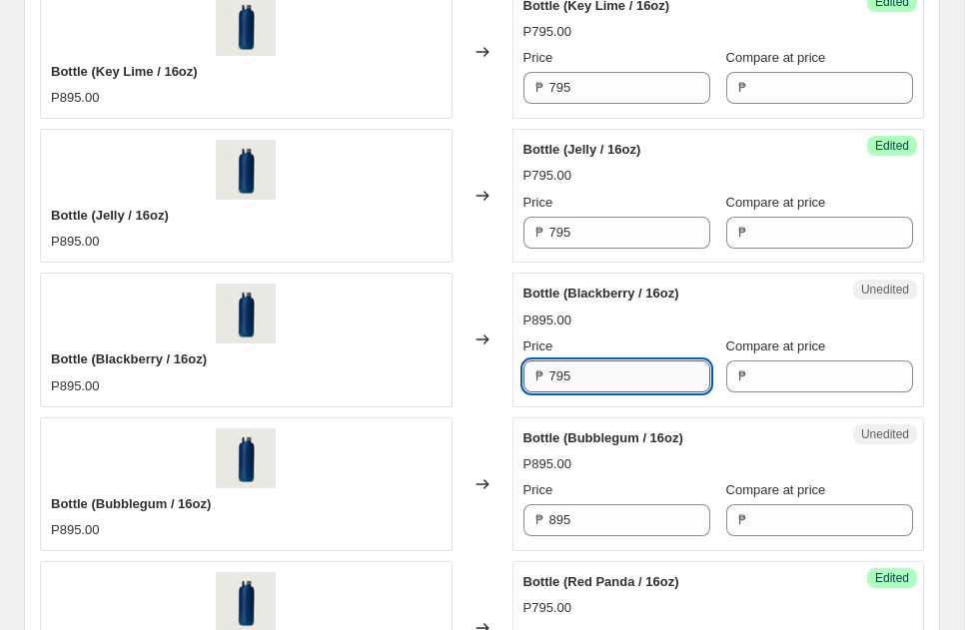
scroll to position [1923, 0]
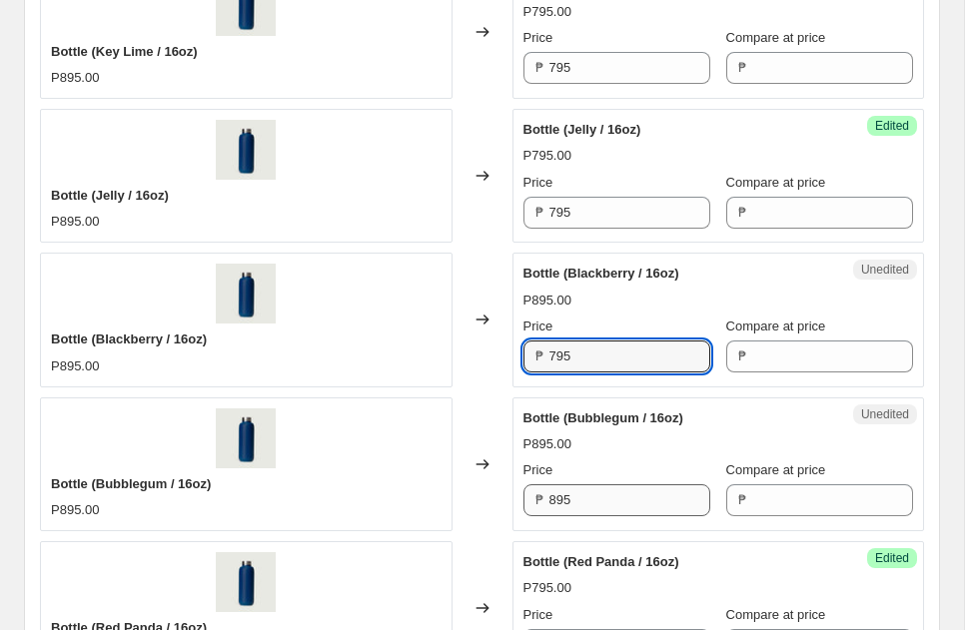
type input "795"
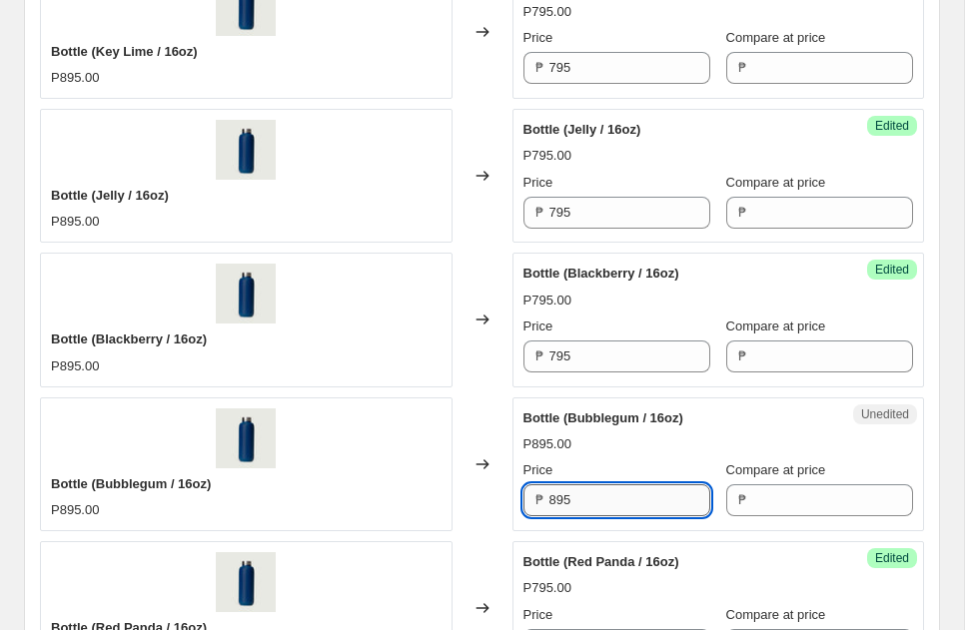
click at [581, 510] on input "895" at bounding box center [630, 501] width 161 height 32
paste input "7"
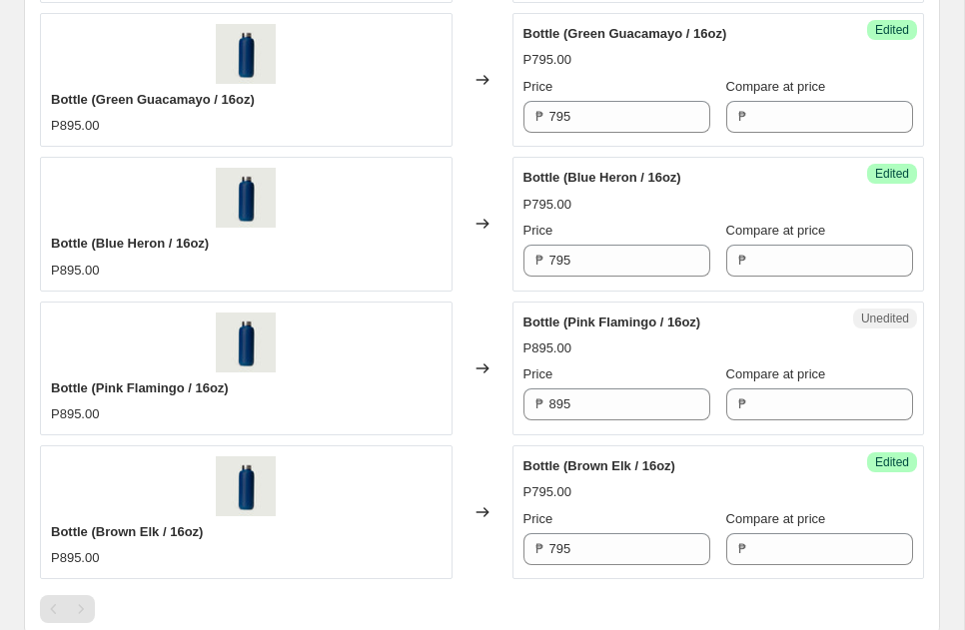
scroll to position [2753, 0]
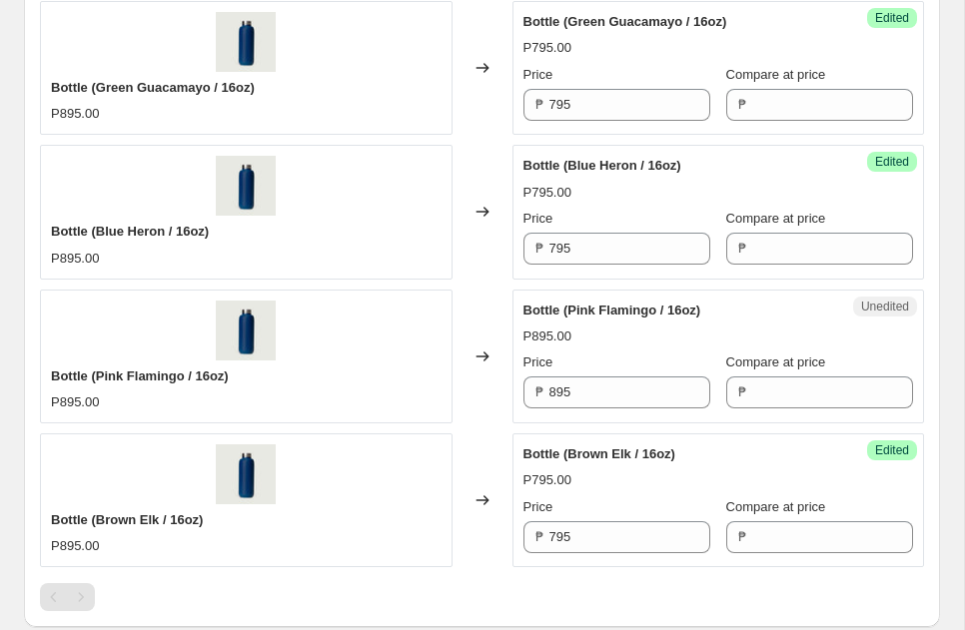
type input "795"
click at [587, 418] on div "Unedited Bottle (Pink Flamingo / 16oz) P895.00 Price ₱ 895 Compare at price ₱" at bounding box center [719, 357] width 413 height 134
click at [585, 403] on input "895" at bounding box center [630, 393] width 161 height 32
paste input "7"
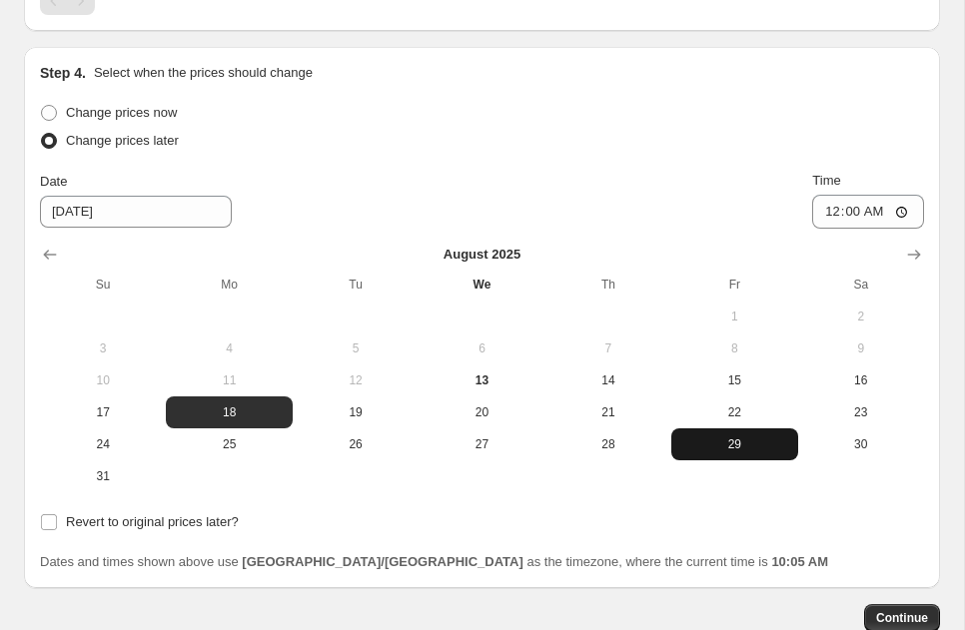
scroll to position [3473, 0]
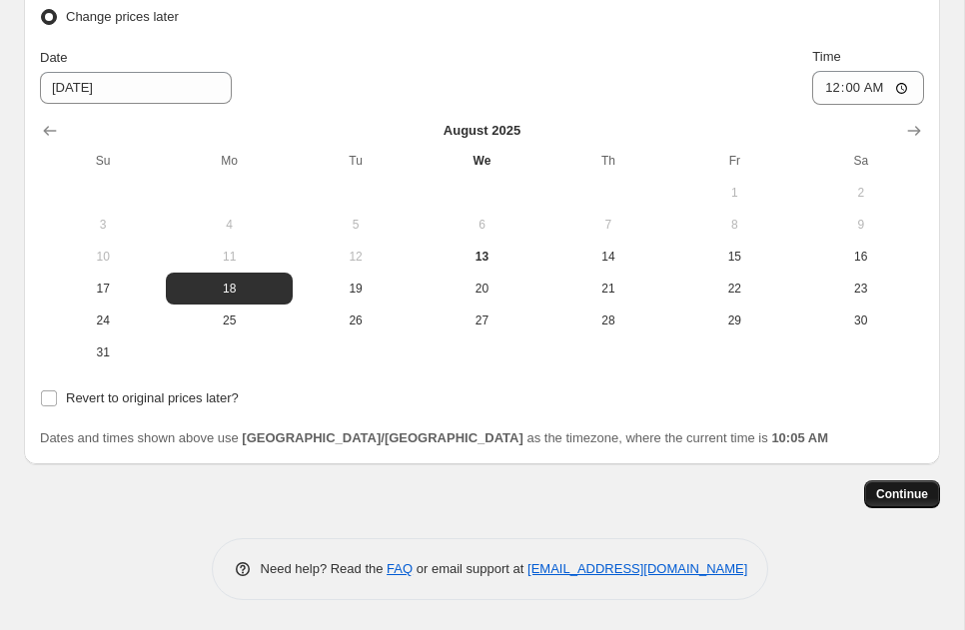
type input "795"
click at [885, 499] on span "Continue" at bounding box center [902, 495] width 52 height 16
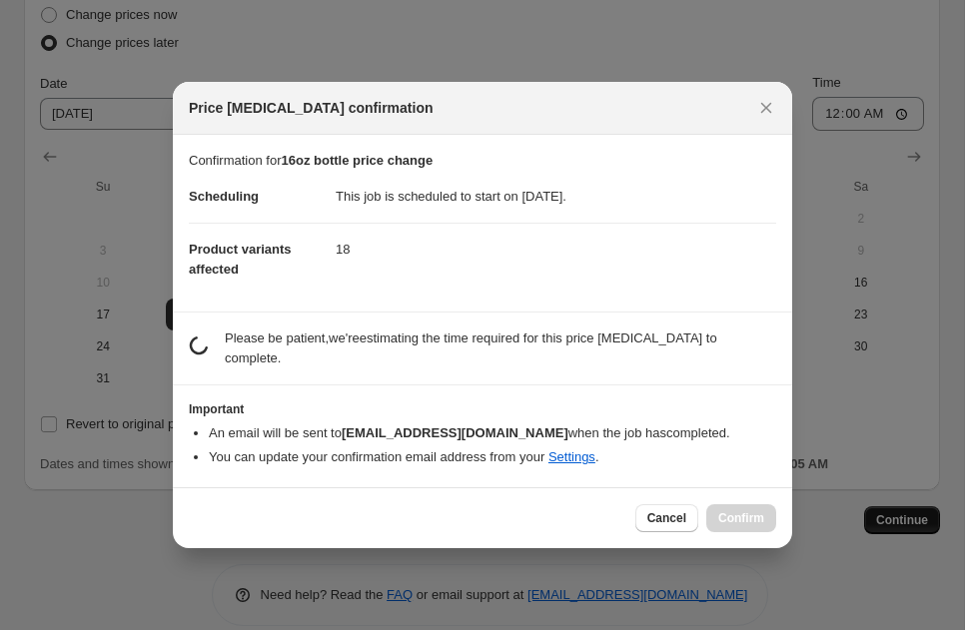
scroll to position [0, 0]
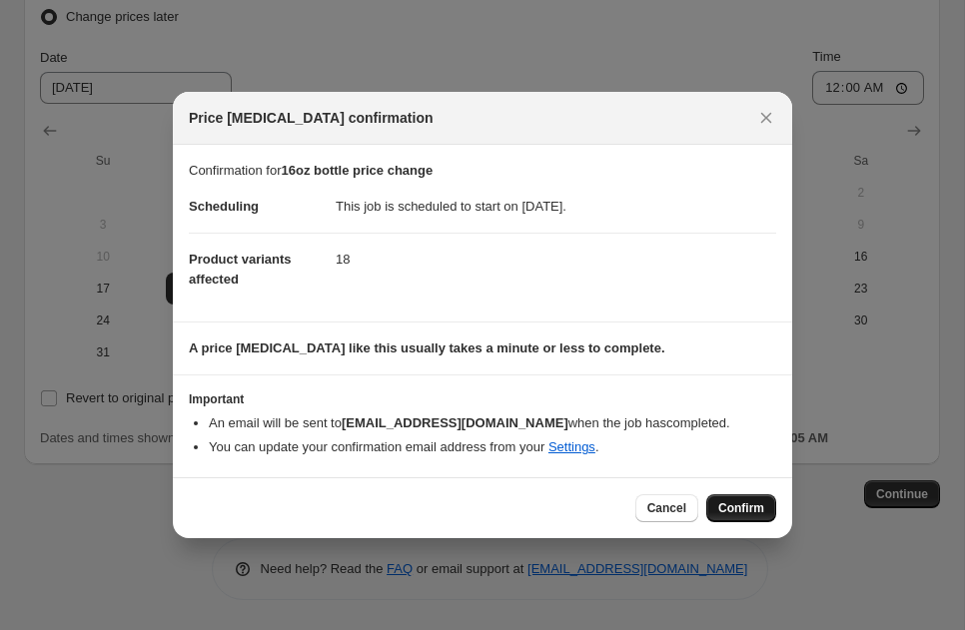
click at [764, 515] on button "Confirm" at bounding box center [741, 509] width 70 height 28
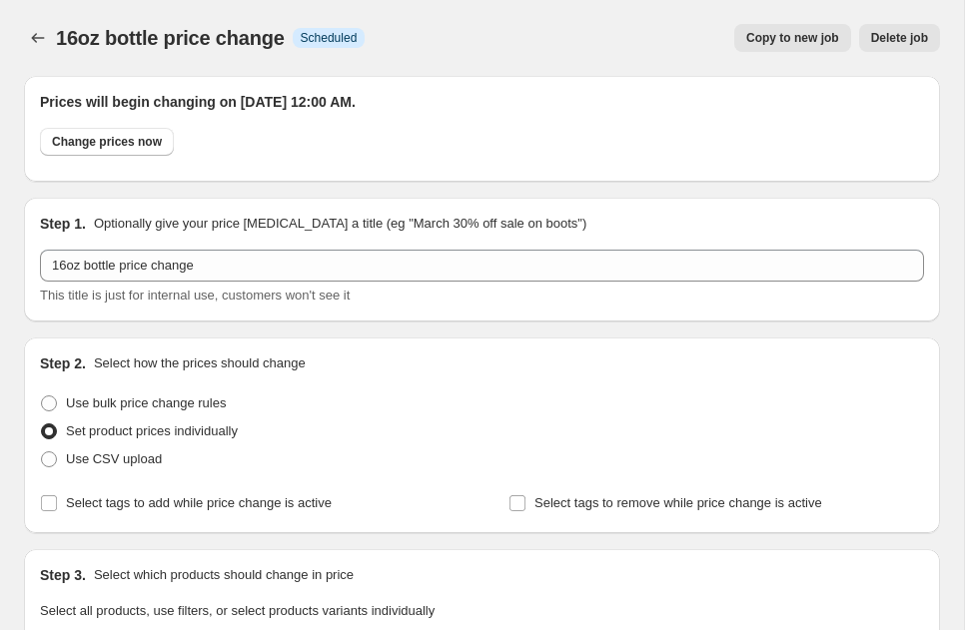
click at [56, 39] on span "16oz bottle price change" at bounding box center [170, 38] width 229 height 22
click at [47, 39] on icon "Price change jobs" at bounding box center [38, 38] width 20 height 20
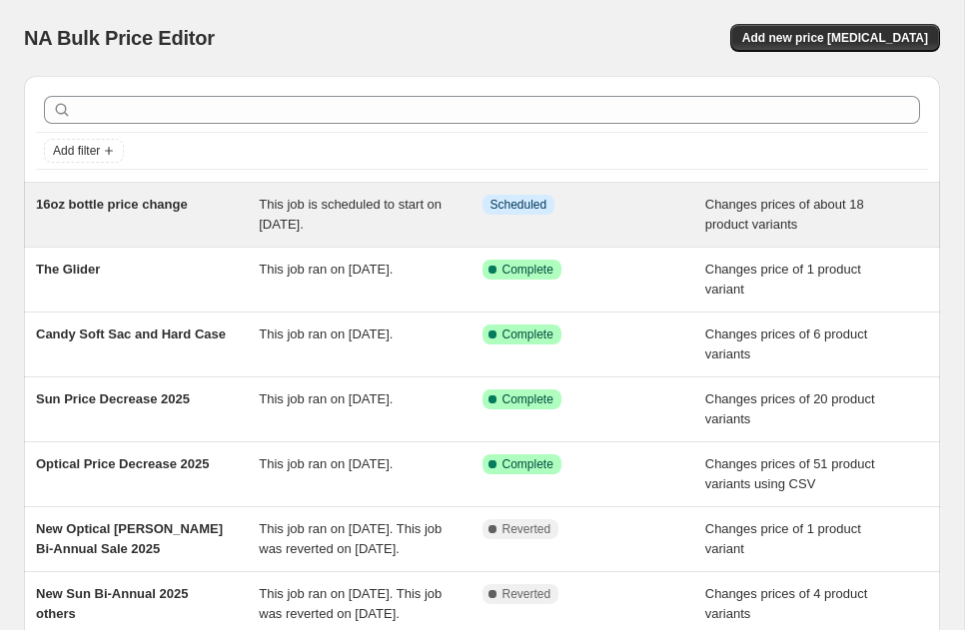
click at [201, 201] on div "16oz bottle price change" at bounding box center [147, 215] width 223 height 40
